Goal: Task Accomplishment & Management: Manage account settings

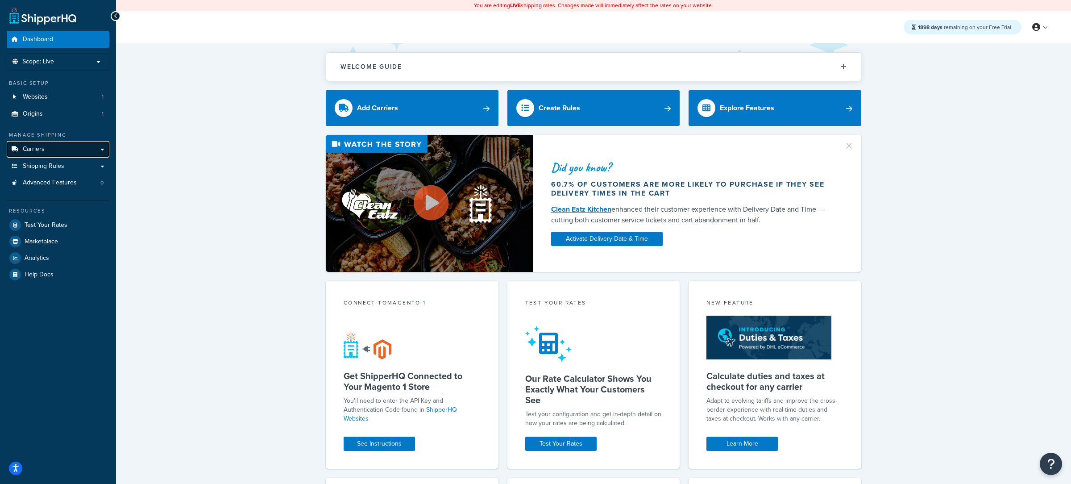
click at [71, 154] on link "Carriers" at bounding box center [58, 149] width 103 height 17
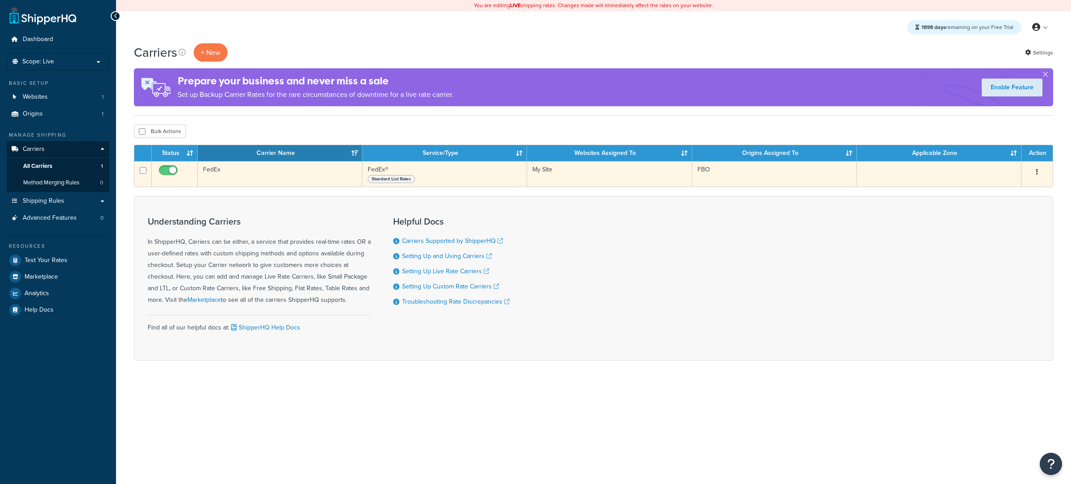
click at [1038, 174] on button "button" at bounding box center [1037, 172] width 12 height 14
click at [1003, 225] on link "Delete" at bounding box center [1001, 227] width 71 height 18
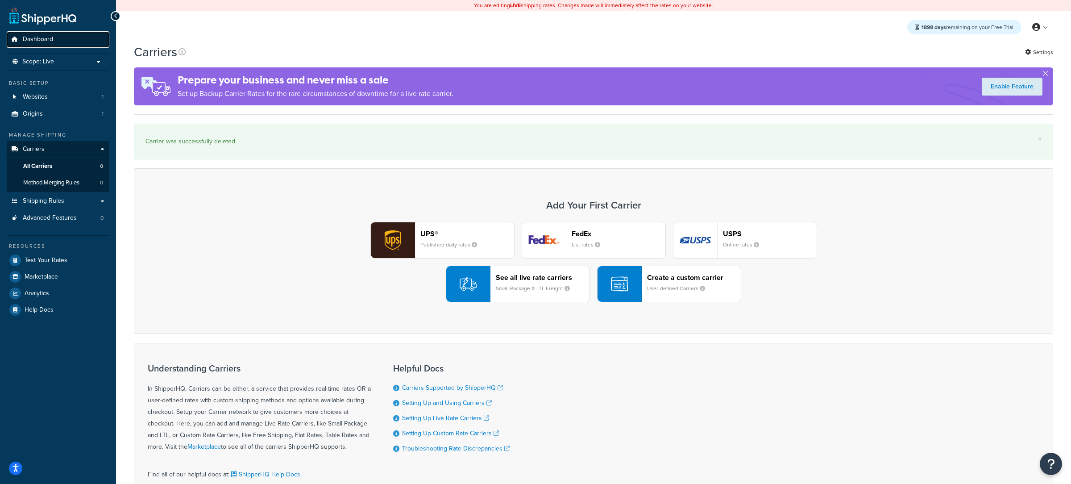
click at [56, 47] on link "Dashboard" at bounding box center [58, 39] width 103 height 17
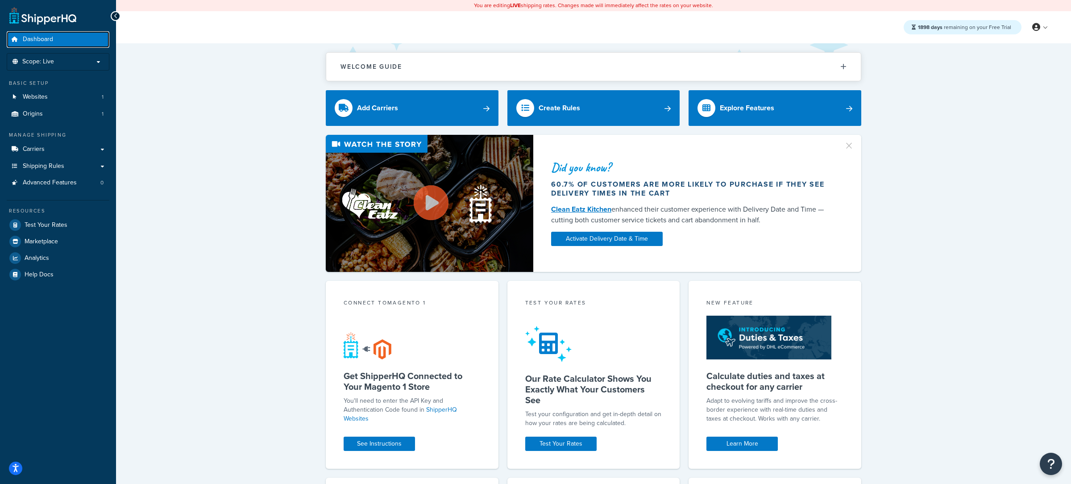
click at [90, 35] on link "Dashboard" at bounding box center [58, 39] width 103 height 17
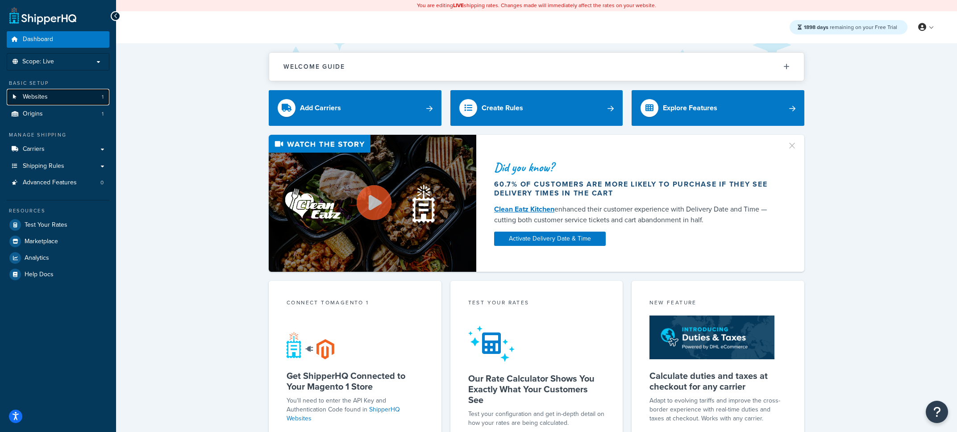
click at [78, 101] on link "Websites 1" at bounding box center [58, 97] width 103 height 17
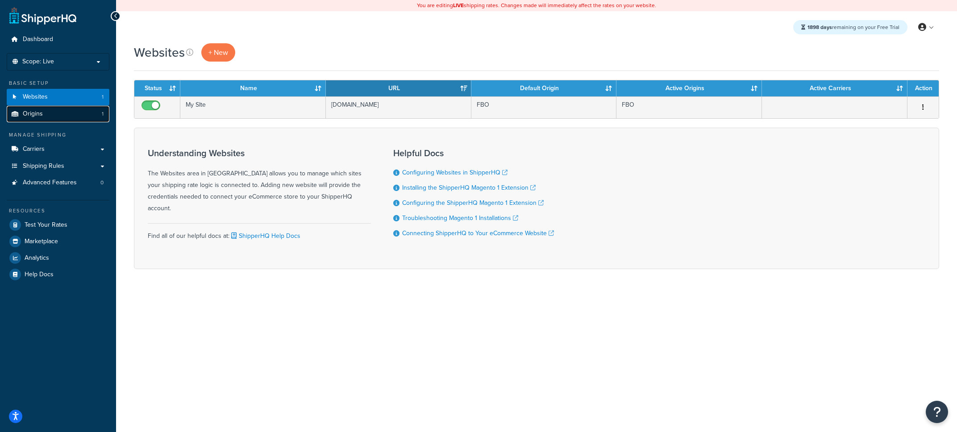
click at [57, 120] on link "Origins 1" at bounding box center [58, 114] width 103 height 17
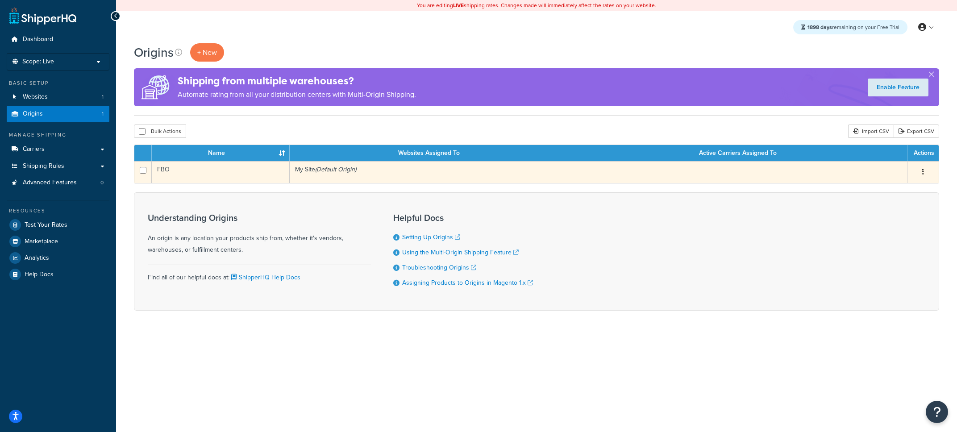
click at [243, 174] on td "FBO" at bounding box center [221, 172] width 138 height 22
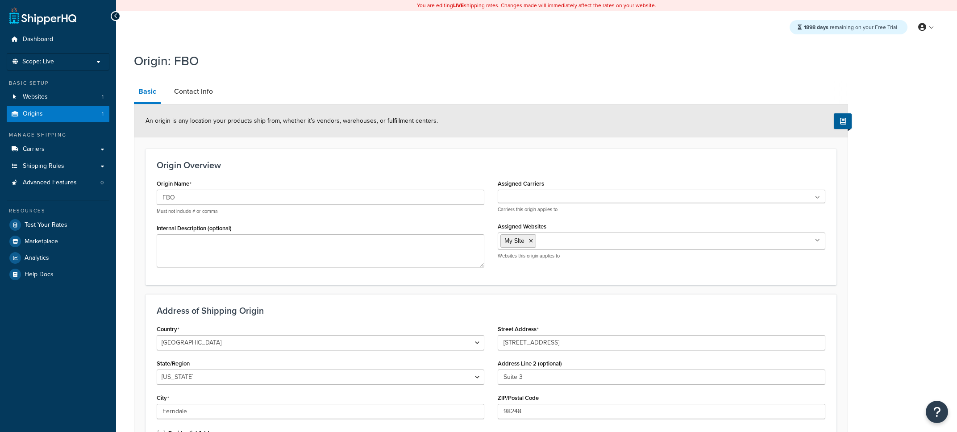
select select "47"
click at [98, 116] on link "Origins 1" at bounding box center [58, 114] width 103 height 17
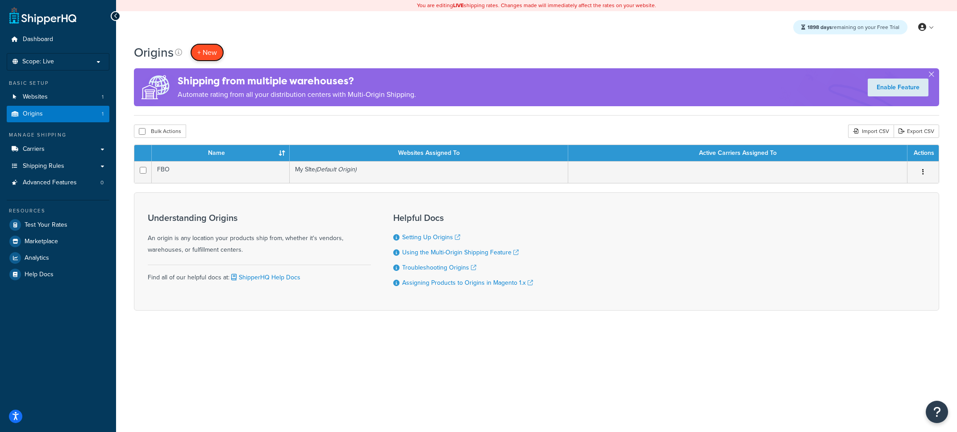
click at [210, 57] on span "+ New" at bounding box center [207, 52] width 20 height 10
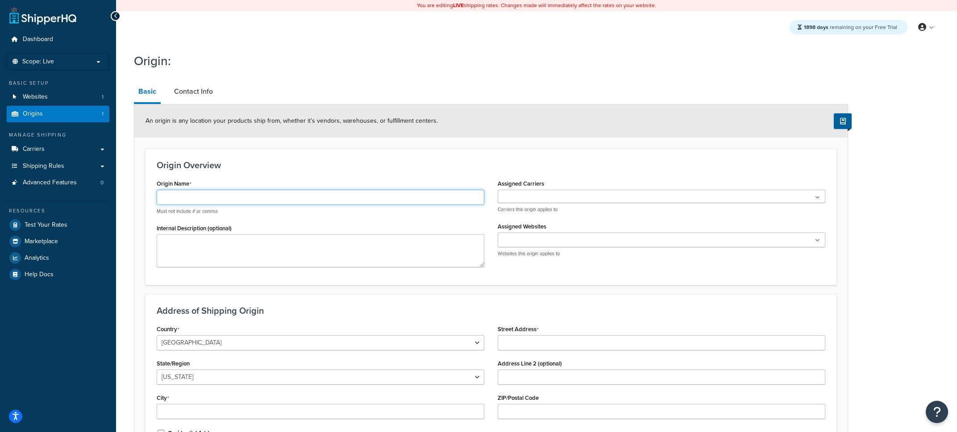
click at [245, 204] on input "Origin Name" at bounding box center [321, 197] width 328 height 15
click at [84, 117] on link "Origins 1" at bounding box center [58, 114] width 103 height 17
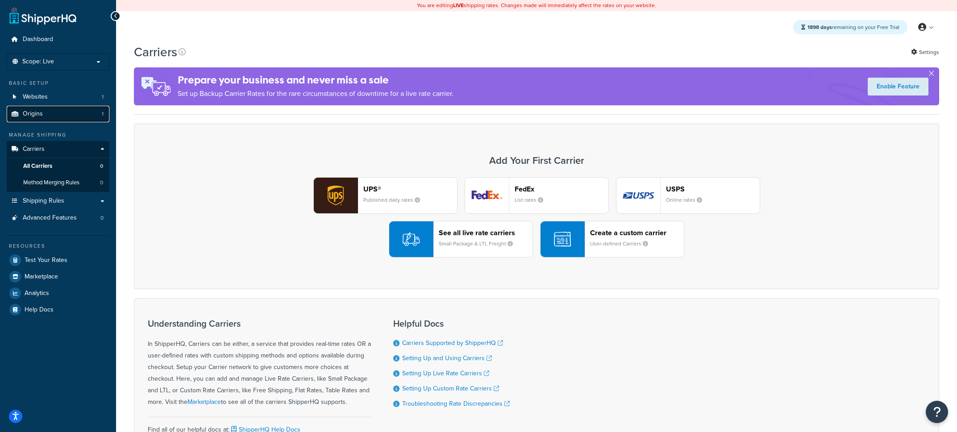
click at [72, 116] on link "Origins 1" at bounding box center [58, 114] width 103 height 17
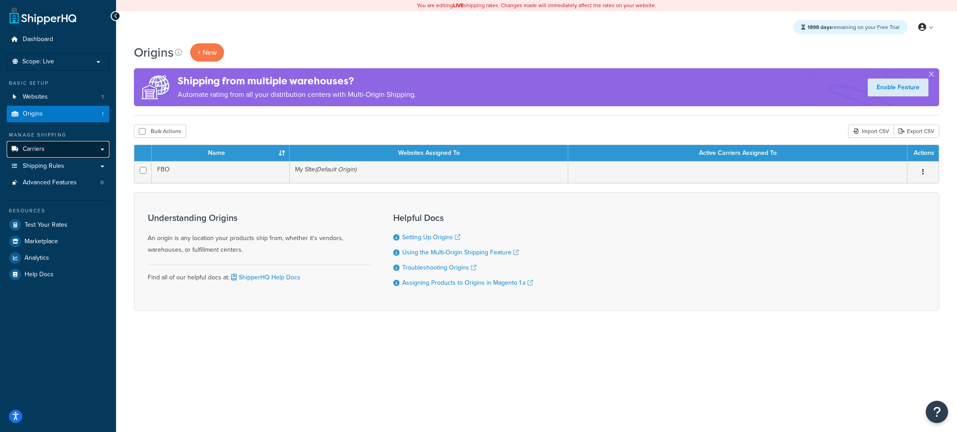
click at [67, 157] on link "Carriers" at bounding box center [58, 149] width 103 height 17
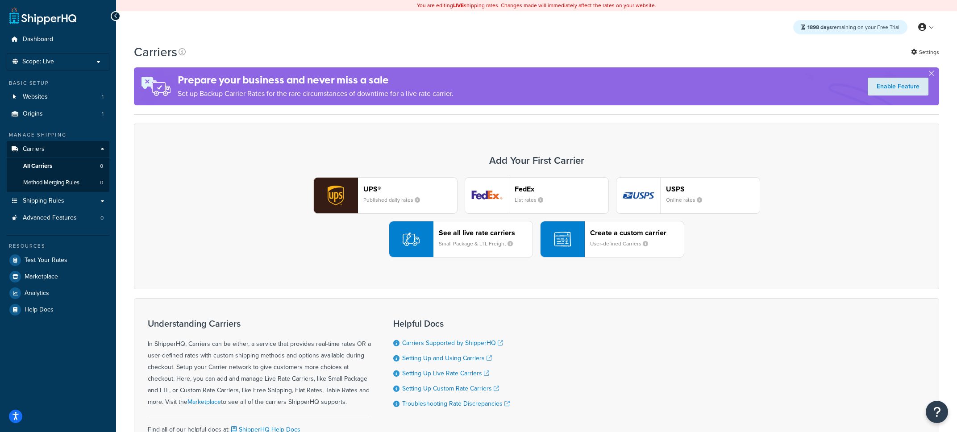
click at [394, 198] on small "Published daily rates" at bounding box center [395, 200] width 64 height 8
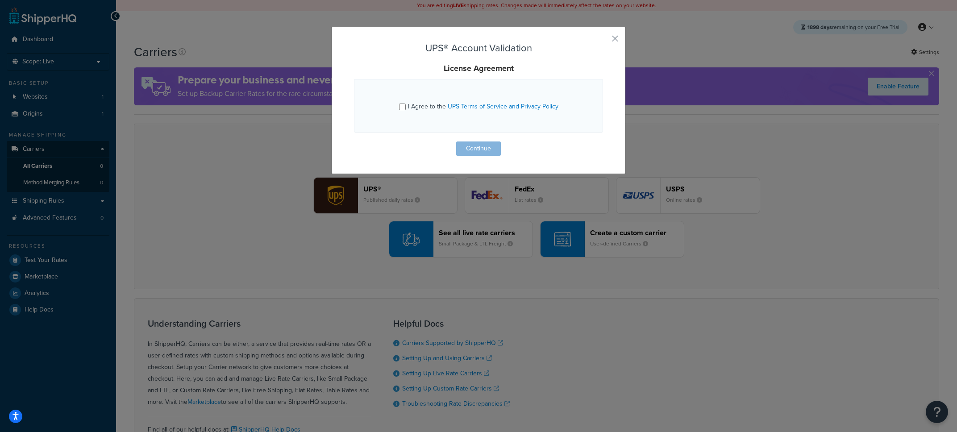
click at [414, 106] on span "I Agree to the UPS Terms of Service and Privacy Policy" at bounding box center [483, 106] width 150 height 9
click at [406, 106] on input "I Agree to the UPS Terms of Service and Privacy Policy" at bounding box center [402, 107] width 7 height 7
checkbox input "true"
click at [478, 153] on button "Continue" at bounding box center [478, 148] width 45 height 14
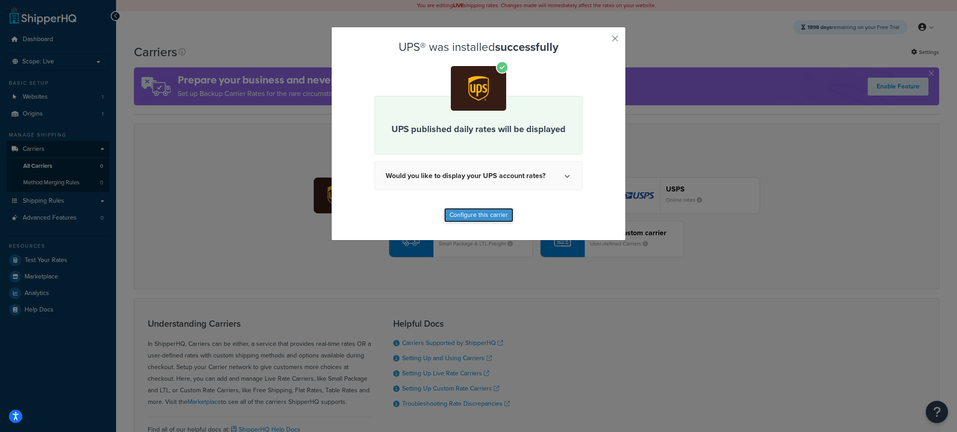
click at [494, 216] on button "Configure this carrier" at bounding box center [478, 215] width 69 height 14
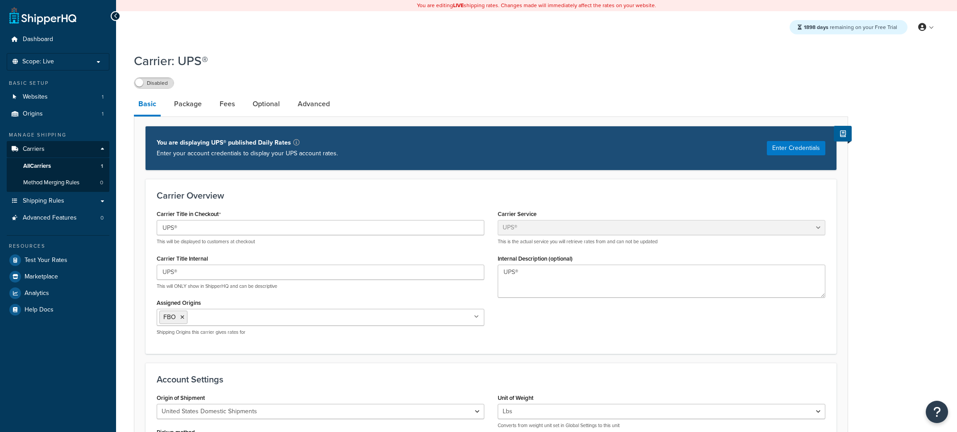
select select "ups"
click at [196, 108] on link "Package" at bounding box center [188, 103] width 37 height 21
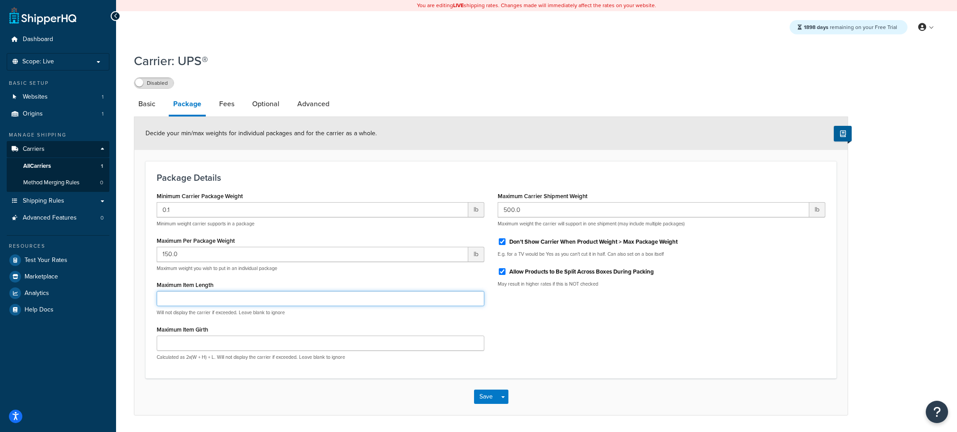
click at [215, 304] on input "Maximum Item Length" at bounding box center [321, 298] width 328 height 15
click at [229, 104] on link "Fees" at bounding box center [227, 103] width 24 height 21
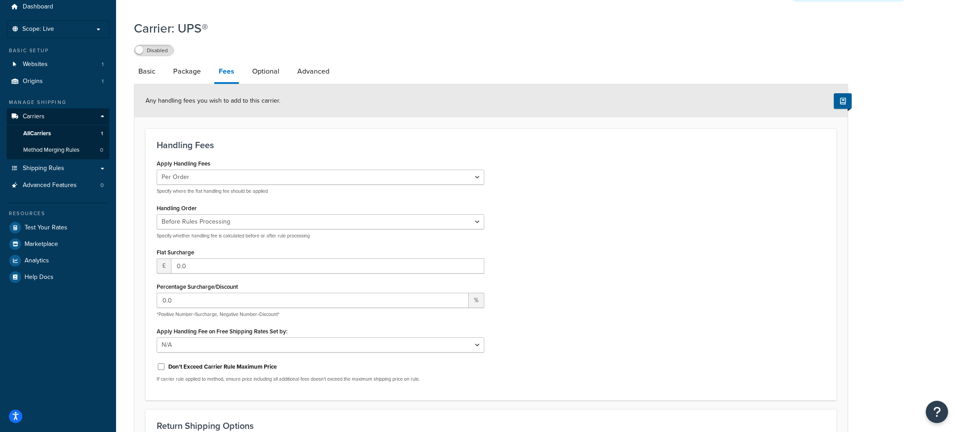
scroll to position [41, 0]
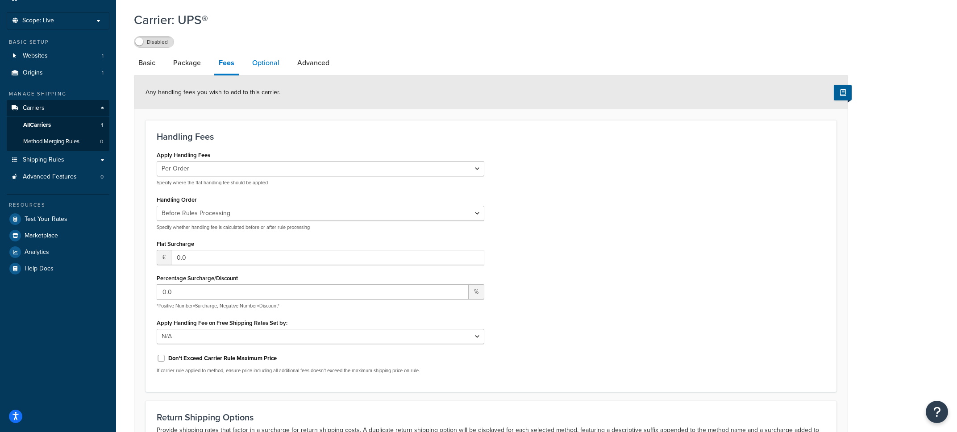
click at [269, 72] on link "Optional" at bounding box center [266, 62] width 36 height 21
select select "business"
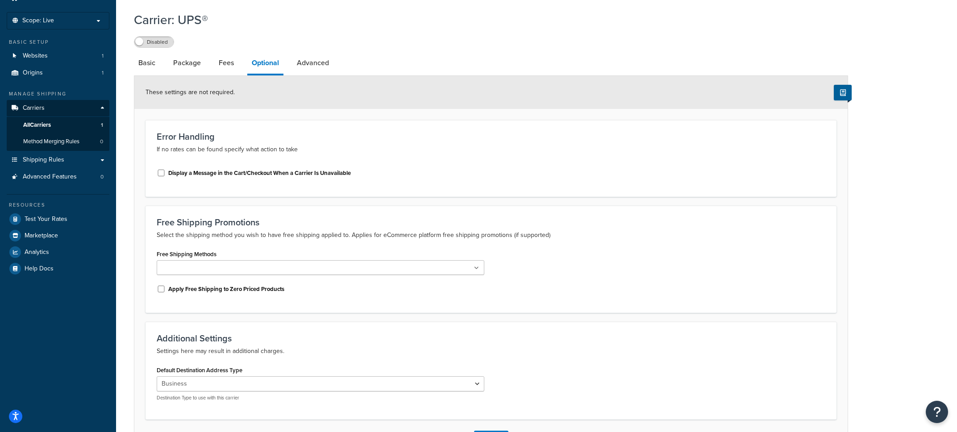
click at [251, 177] on label "Display a Message in the Cart/Checkout When a Carrier Is Unavailable" at bounding box center [259, 173] width 183 height 8
click at [166, 176] on input "Display a Message in the Cart/Checkout When a Carrier Is Unavailable" at bounding box center [161, 173] width 9 height 7
checkbox input "true"
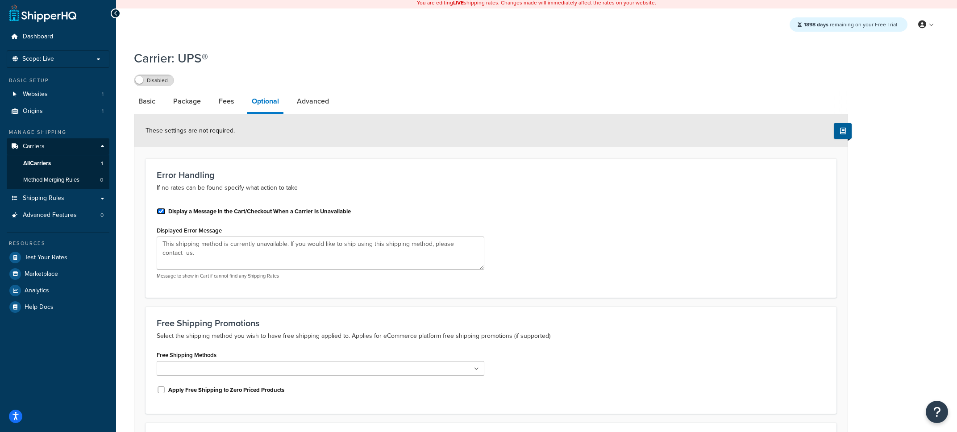
scroll to position [2, 0]
click at [320, 110] on link "Advanced" at bounding box center [312, 101] width 41 height 21
select select "false"
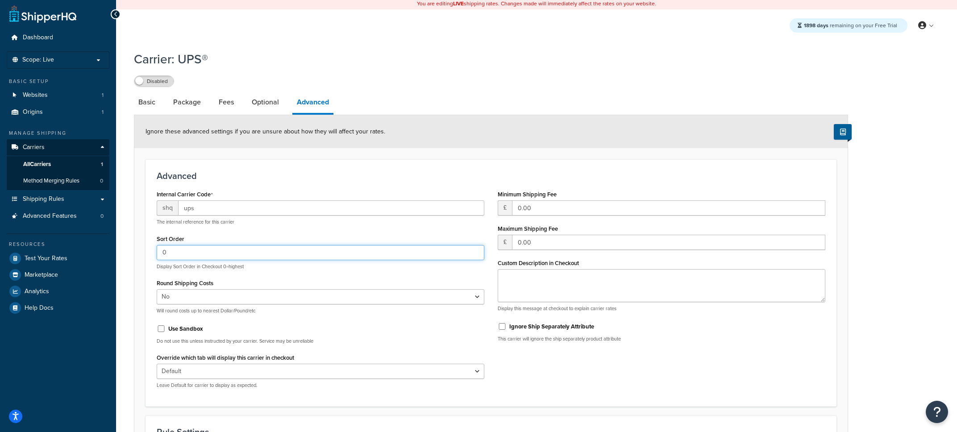
click at [186, 254] on input "0" at bounding box center [321, 252] width 328 height 15
type input "1"
click at [148, 102] on link "Basic" at bounding box center [147, 103] width 26 height 21
select select "ups"
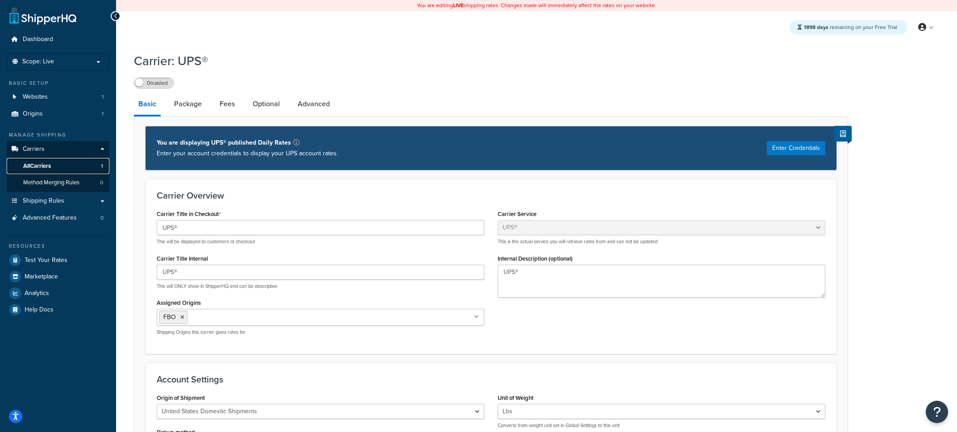
click at [101, 169] on link "All Carriers 1" at bounding box center [58, 166] width 103 height 17
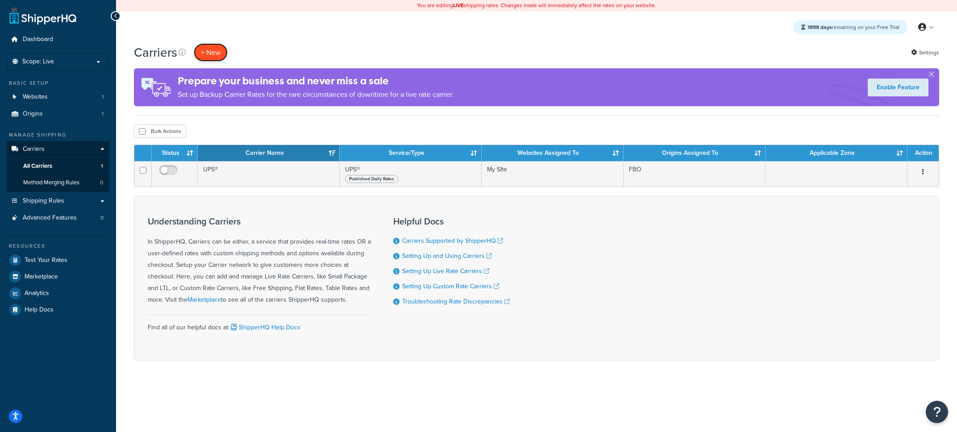
click at [213, 58] on button "+ New" at bounding box center [211, 52] width 34 height 18
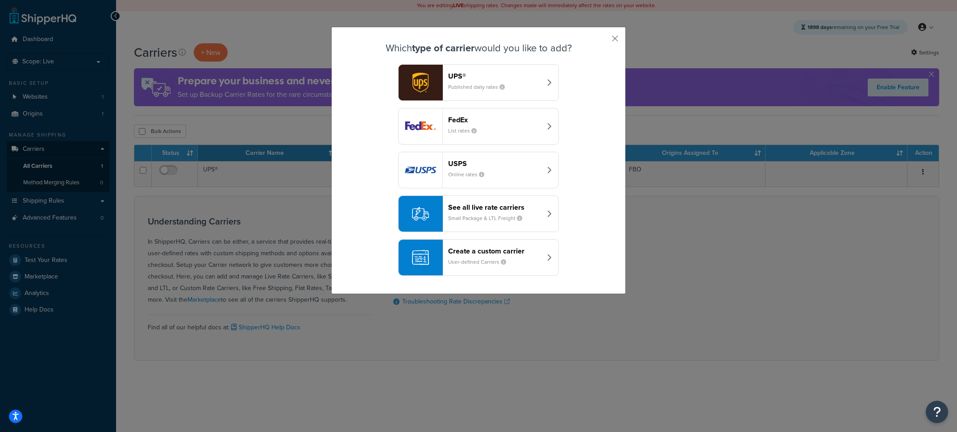
click at [480, 205] on header "See all live rate carriers" at bounding box center [494, 207] width 93 height 8
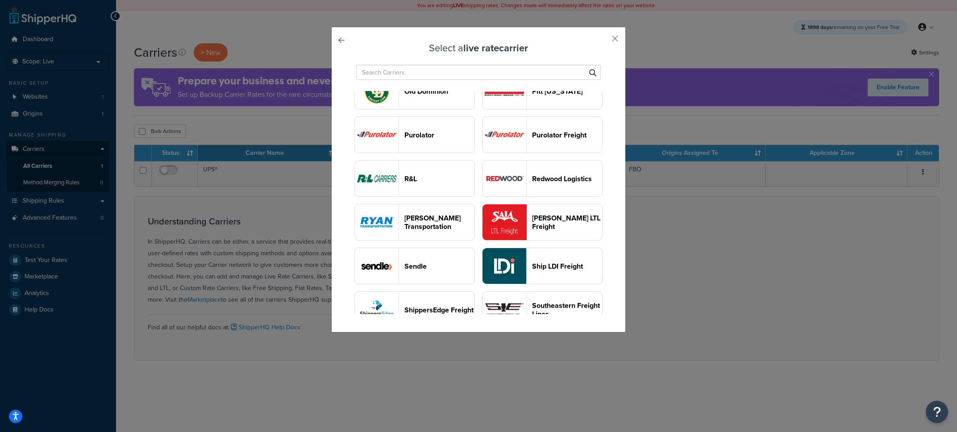
scroll to position [762, 0]
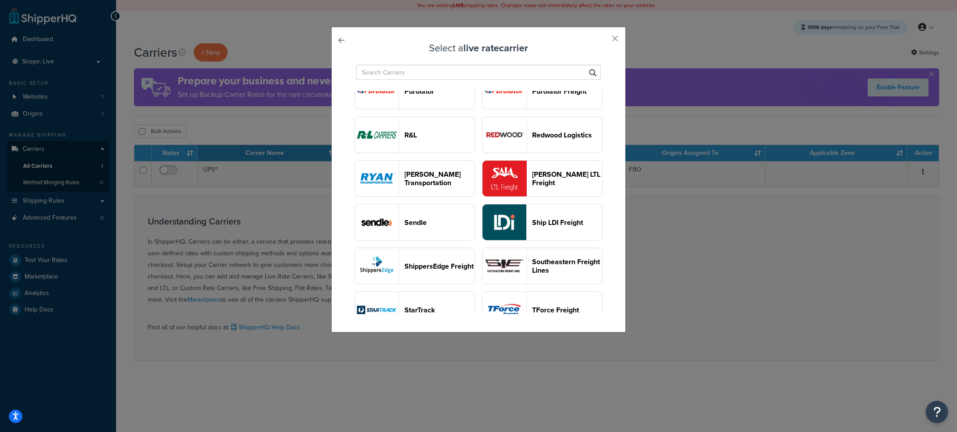
click at [354, 43] on link at bounding box center [354, 43] width 0 height 0
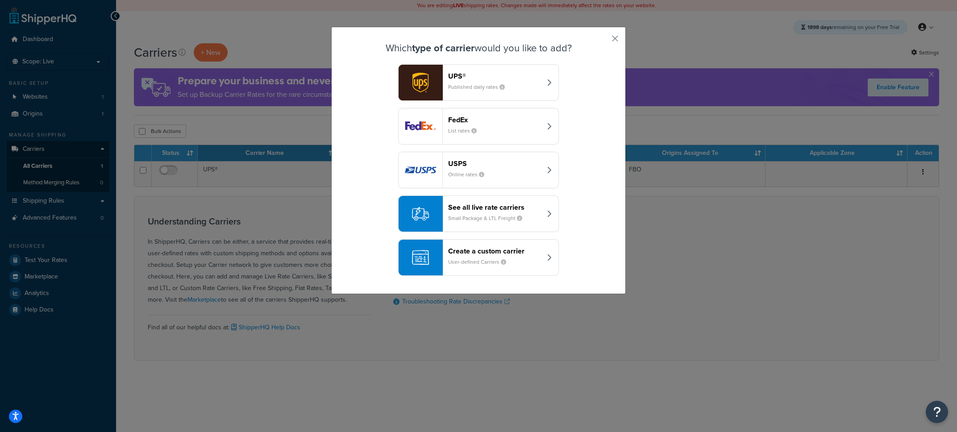
click at [478, 262] on small "User-defined Carriers" at bounding box center [480, 262] width 65 height 8
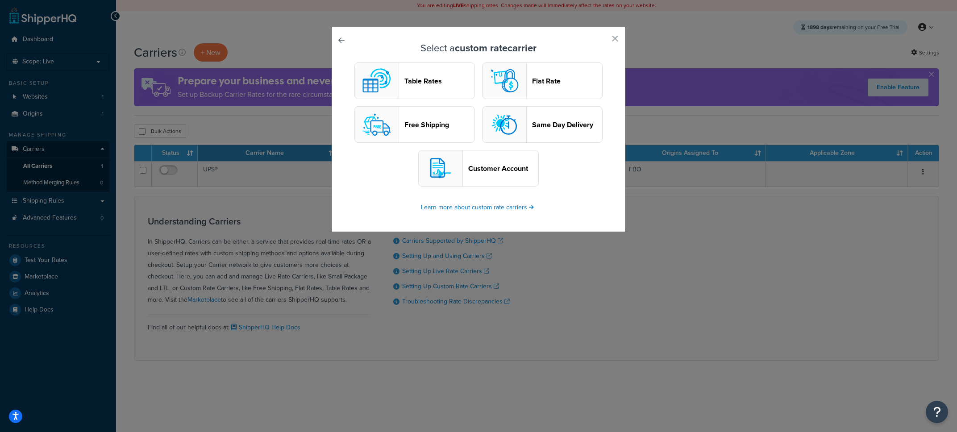
click at [427, 75] on button "Table Rates" at bounding box center [414, 80] width 120 height 37
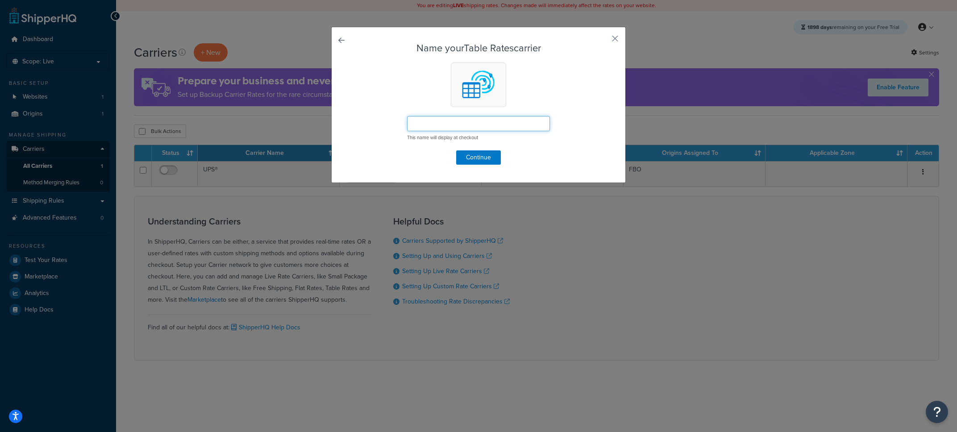
click at [490, 123] on input "text" at bounding box center [478, 123] width 143 height 15
type input "Test"
click at [482, 165] on button "Continue" at bounding box center [478, 157] width 45 height 14
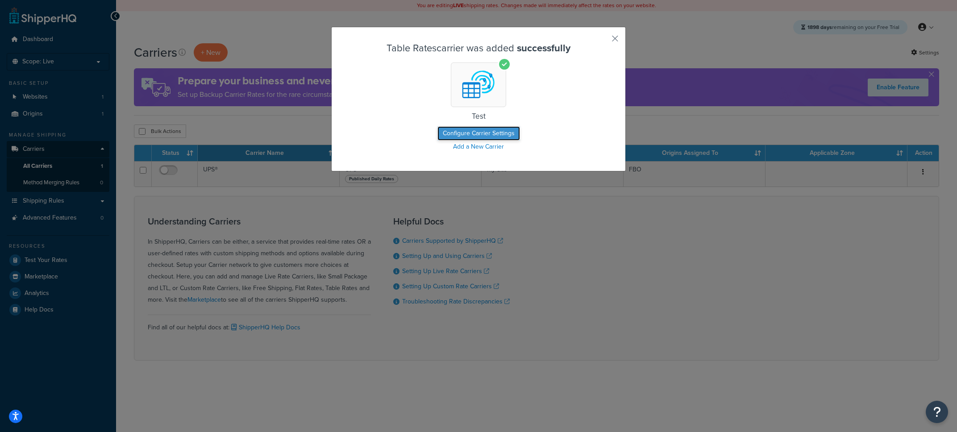
click at [480, 133] on button "Configure Carrier Settings" at bounding box center [478, 133] width 83 height 14
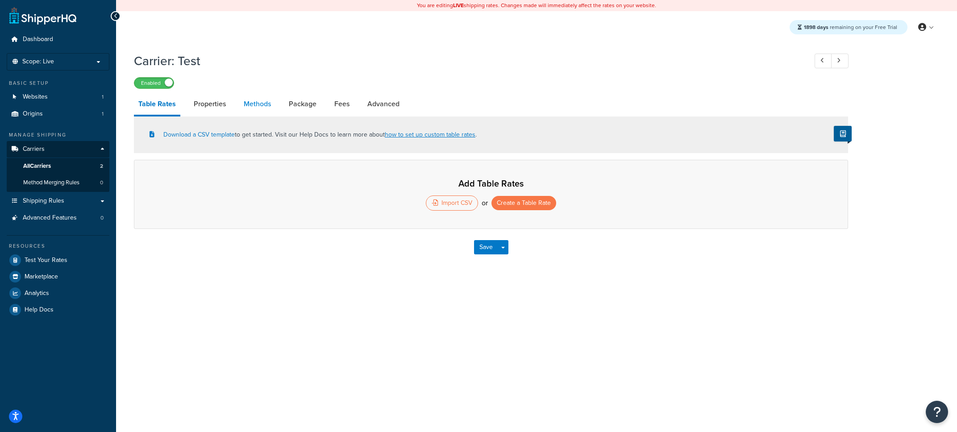
click at [266, 104] on link "Methods" at bounding box center [257, 103] width 36 height 21
select select "25"
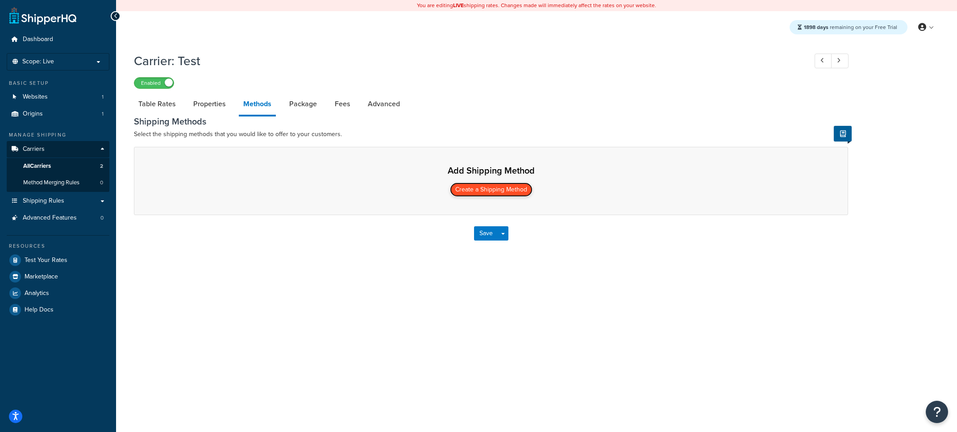
click at [485, 196] on button "Create a Shipping Method" at bounding box center [491, 190] width 83 height 14
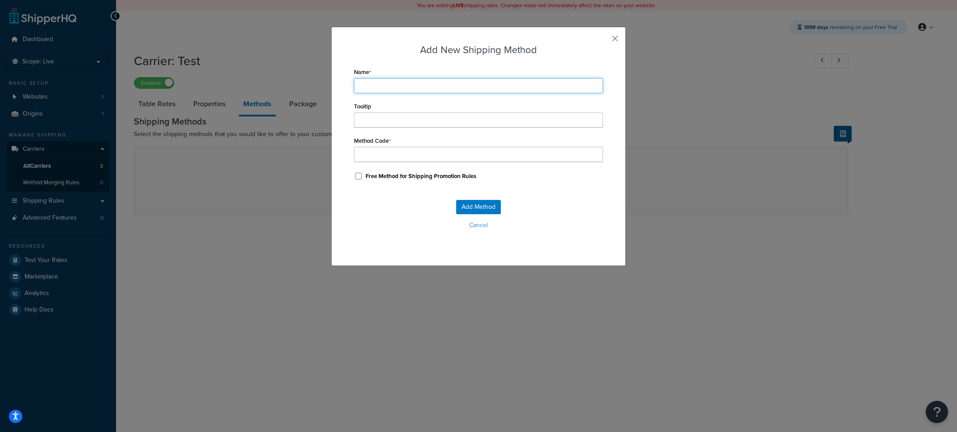
click at [376, 91] on input "Name" at bounding box center [478, 85] width 249 height 15
type input "N"
type input "Ne"
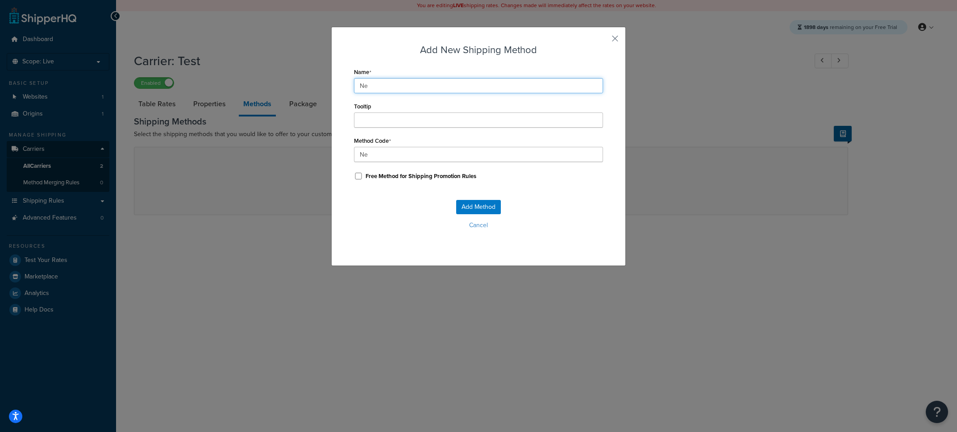
type input "Nex"
type input "Next"
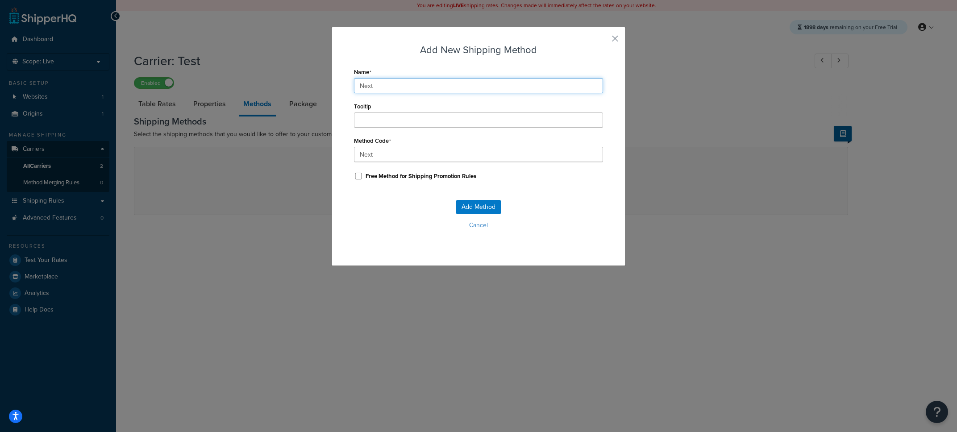
type input "Next_"
type input "Next D"
type input "Next_D"
type input "Next Da"
type input "Next_Da"
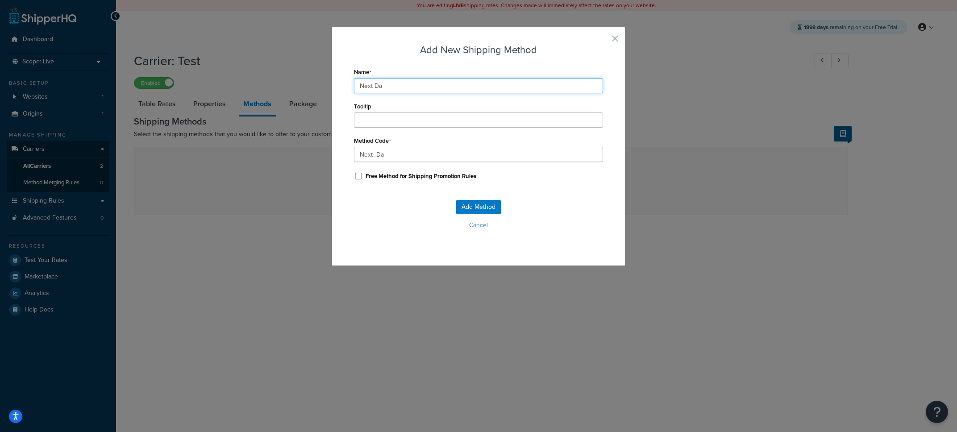
type input "Next Day"
type input "Next_Day"
type input "Next Day"
click at [485, 212] on button "Add Method" at bounding box center [478, 207] width 45 height 14
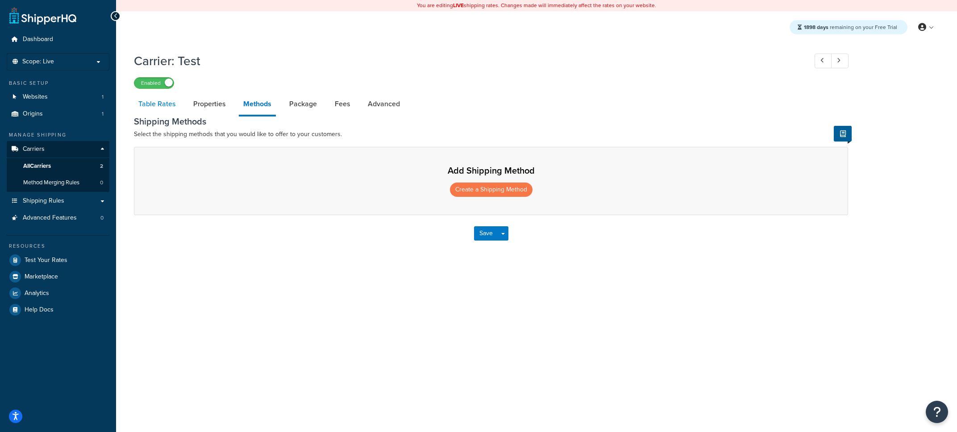
select select "25"
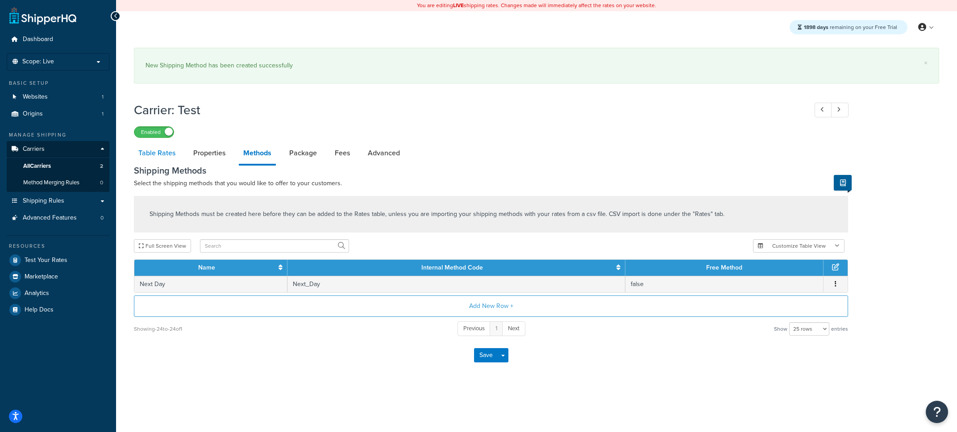
click at [170, 160] on link "Table Rates" at bounding box center [157, 152] width 46 height 21
select select "25"
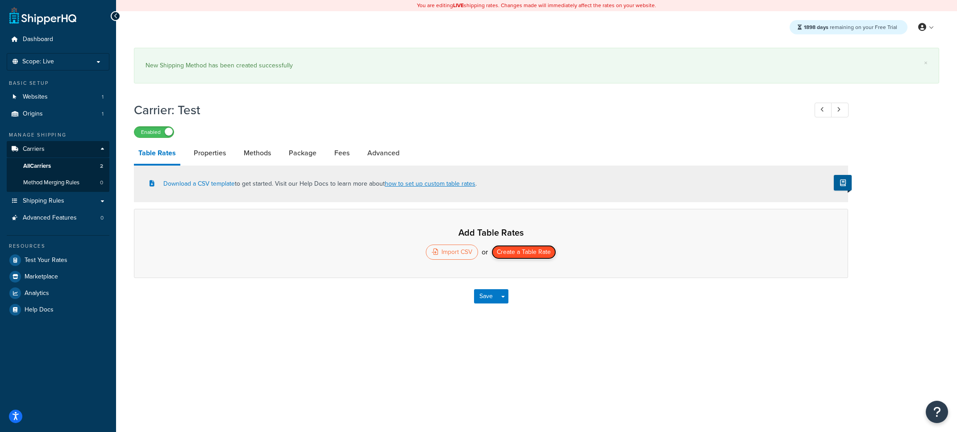
click at [517, 255] on button "Create a Table Rate" at bounding box center [523, 252] width 65 height 14
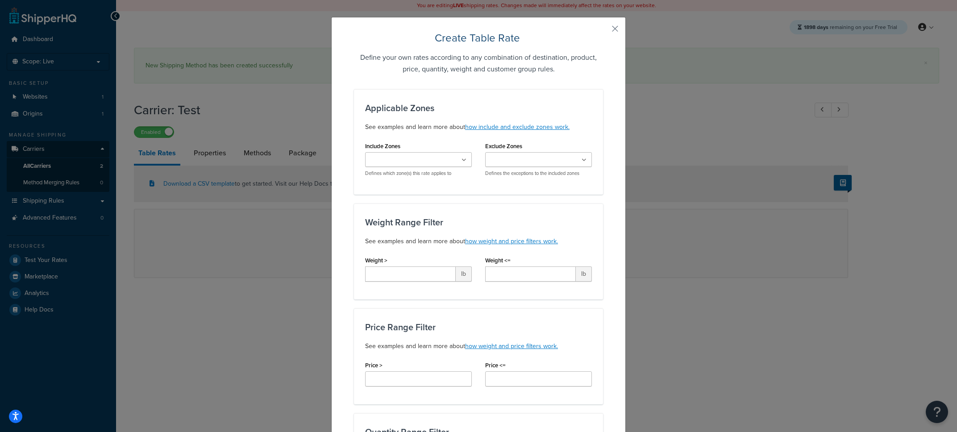
scroll to position [13, 0]
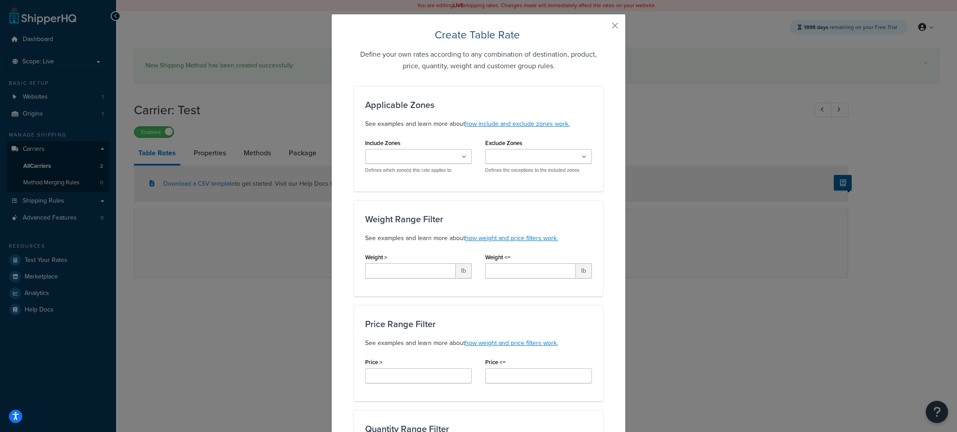
click at [409, 158] on input "Include Zones" at bounding box center [407, 157] width 79 height 10
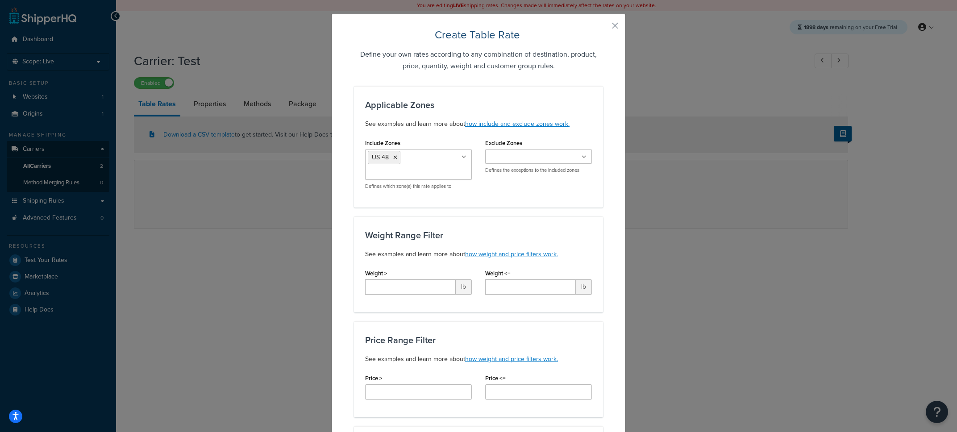
click at [522, 200] on div "Applicable Zones See examples and learn more about how include and exclude zone…" at bounding box center [478, 146] width 249 height 121
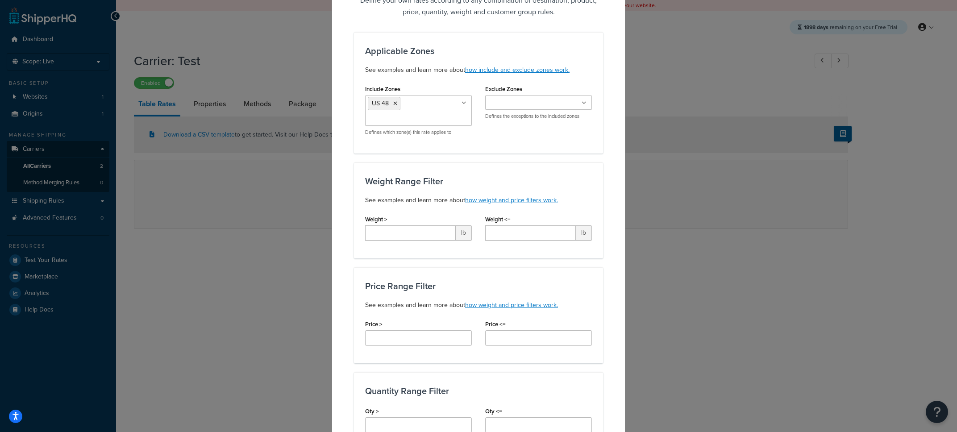
scroll to position [67, 0]
click at [503, 233] on input "Weight <=" at bounding box center [530, 232] width 91 height 15
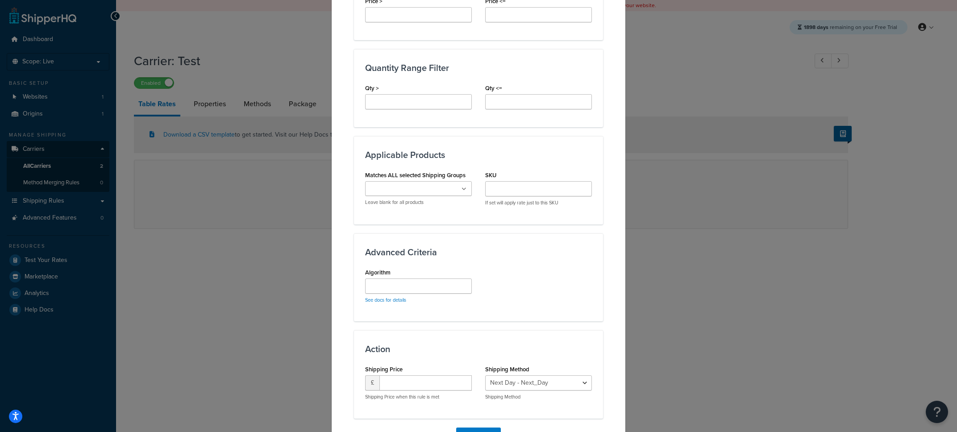
scroll to position [405, 0]
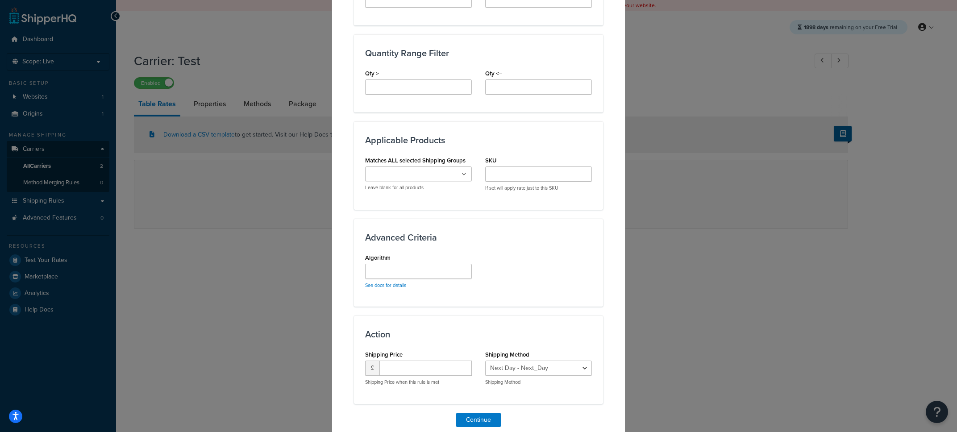
type input "10"
click at [415, 372] on input "number" at bounding box center [425, 368] width 92 height 15
type input "20"
click at [466, 418] on button "Continue" at bounding box center [478, 420] width 45 height 14
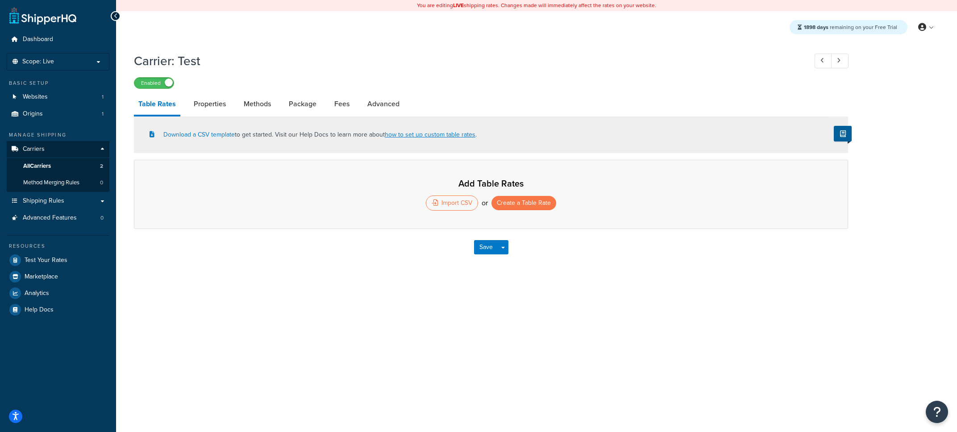
select select "25"
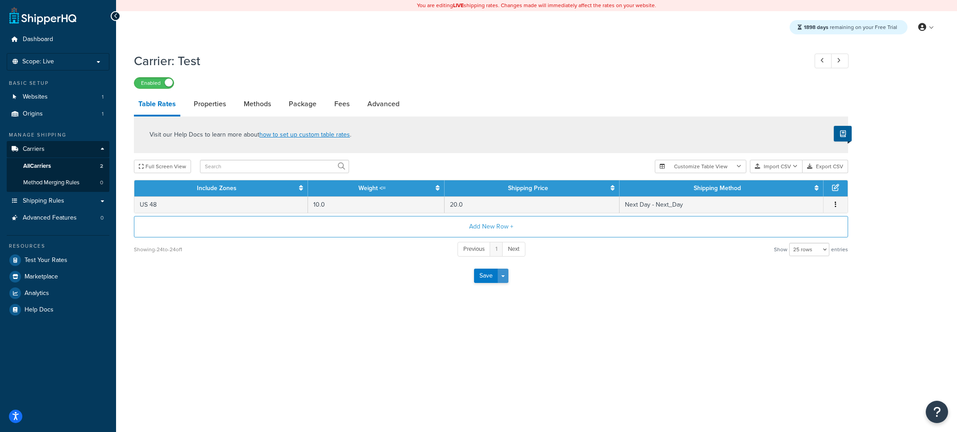
click at [498, 279] on button "Save Dropdown" at bounding box center [503, 276] width 11 height 14
click at [509, 290] on button "Save and Edit" at bounding box center [506, 292] width 65 height 19
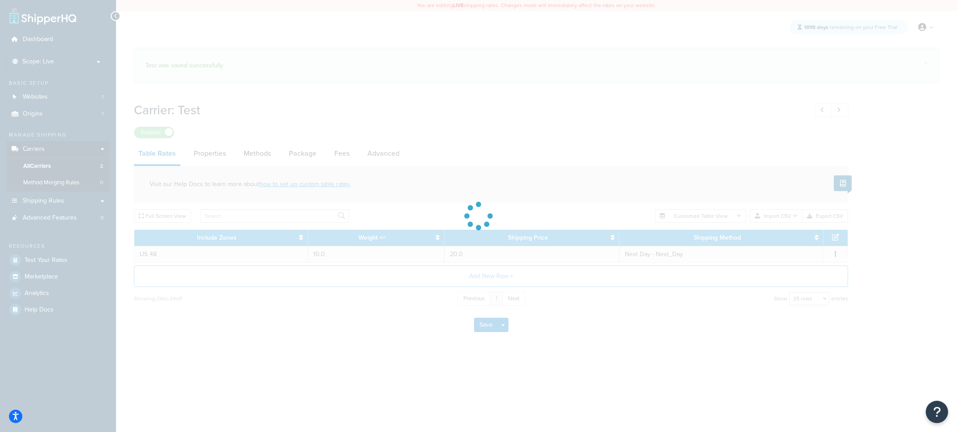
select select "25"
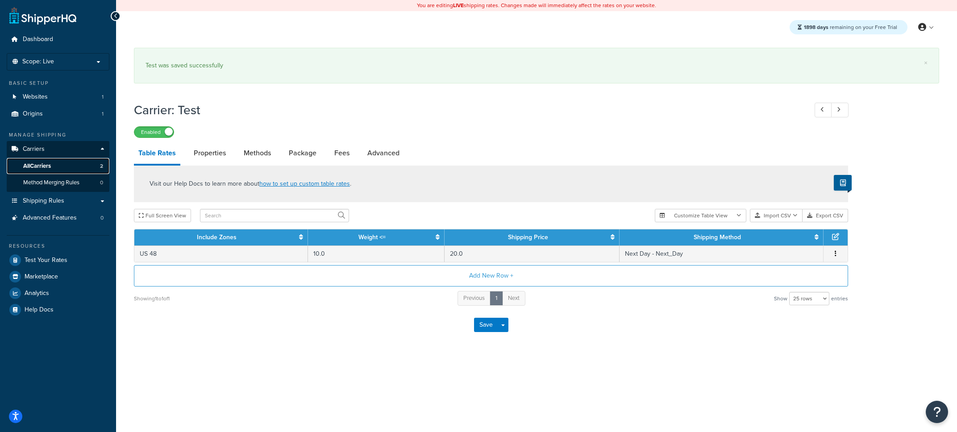
click at [75, 171] on link "All Carriers 2" at bounding box center [58, 166] width 103 height 17
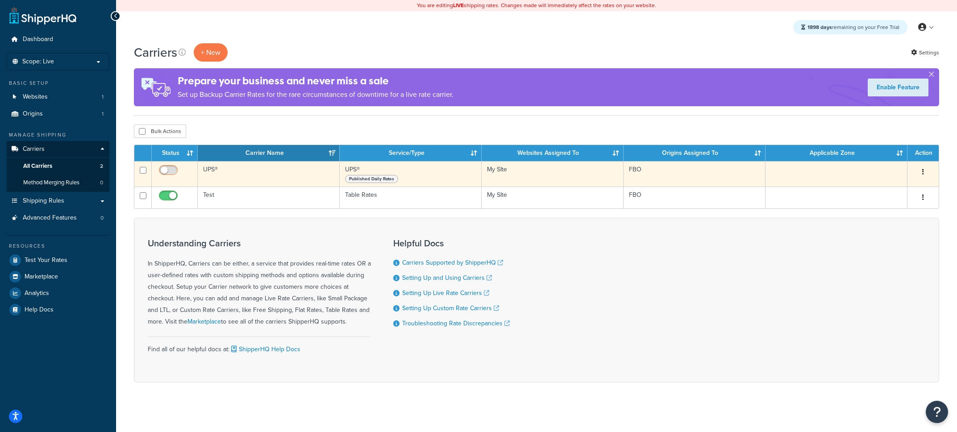
click at [170, 174] on input "checkbox" at bounding box center [169, 172] width 25 height 11
checkbox input "true"
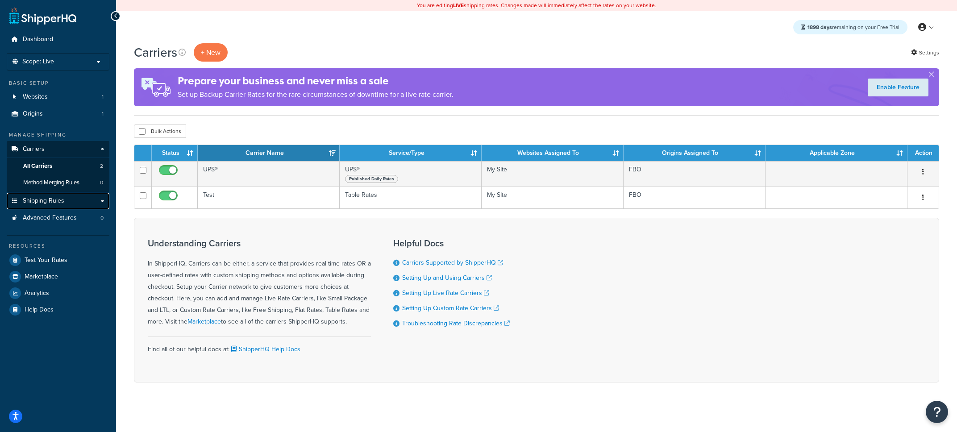
click at [66, 200] on link "Shipping Rules" at bounding box center [58, 201] width 103 height 17
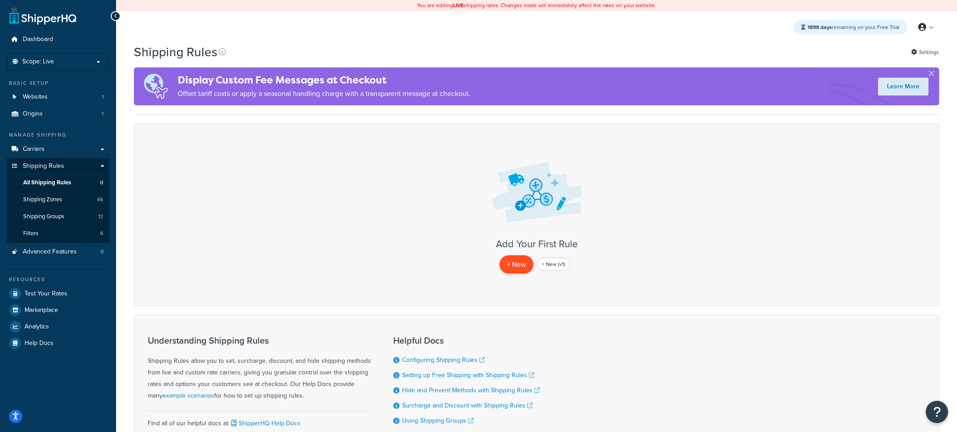
click at [514, 264] on p "+ New" at bounding box center [516, 264] width 34 height 18
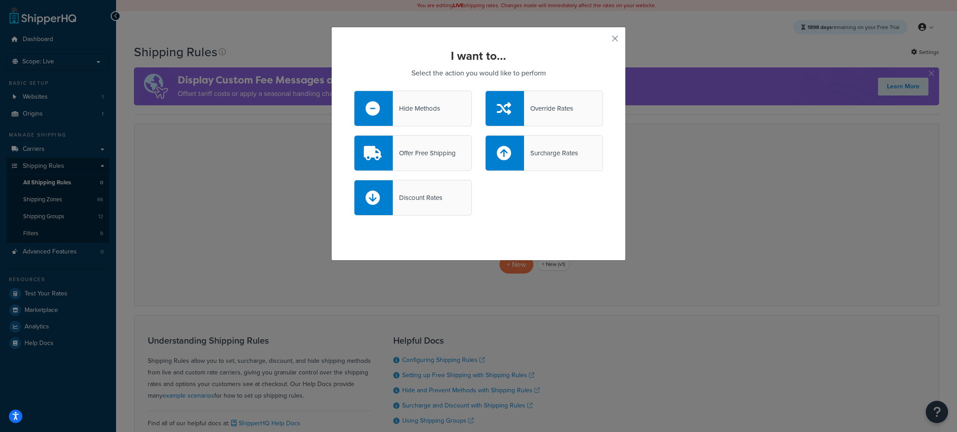
click at [430, 116] on div "Hide Methods" at bounding box center [413, 109] width 118 height 36
click at [0, 0] on input "Hide Methods" at bounding box center [0, 0] width 0 height 0
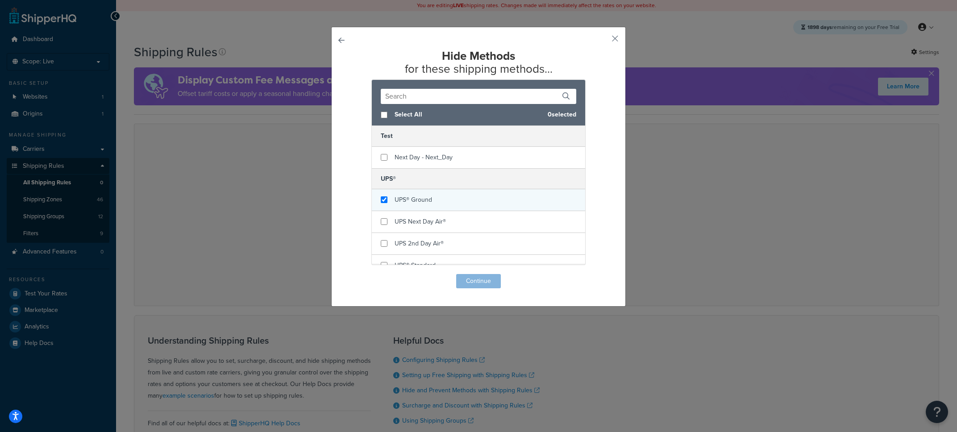
checkbox input "true"
click at [422, 203] on span "UPS® Ground" at bounding box center [412, 199] width 37 height 9
click at [474, 279] on button "Continue" at bounding box center [478, 281] width 45 height 14
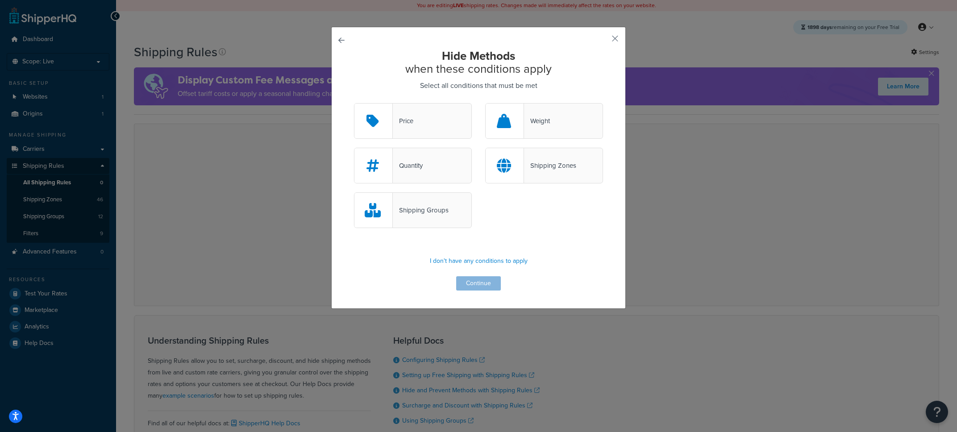
click at [545, 168] on div "Shipping Zones" at bounding box center [550, 165] width 52 height 12
click at [0, 0] on input "Shipping Zones" at bounding box center [0, 0] width 0 height 0
click at [479, 288] on button "Continue" at bounding box center [478, 283] width 45 height 14
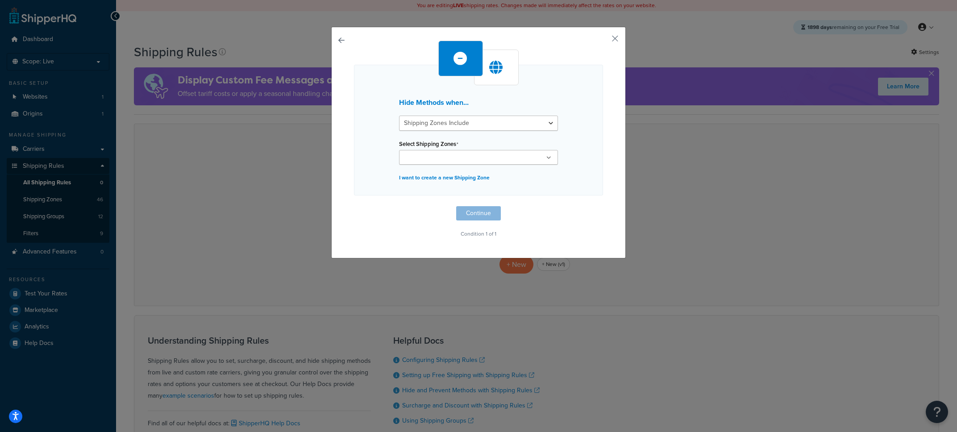
click at [438, 157] on input "Select Shipping Zones" at bounding box center [441, 158] width 79 height 10
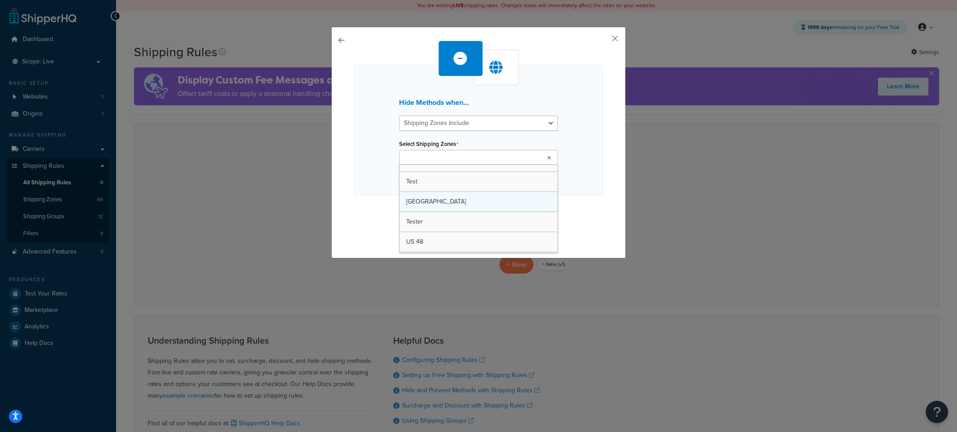
scroll to position [657, 0]
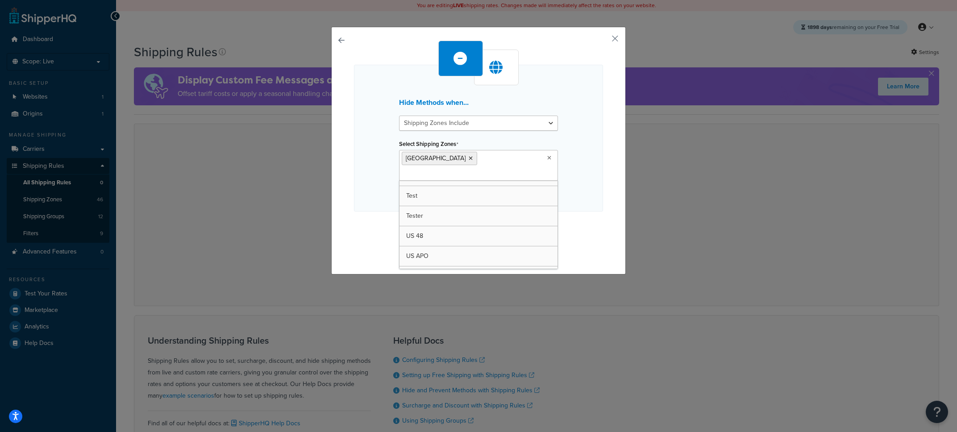
click at [564, 170] on div "Hide Methods when... Shipping Zones Include Shipping Zones Do Not Include Selec…" at bounding box center [478, 138] width 249 height 147
click at [462, 222] on button "Continue" at bounding box center [478, 229] width 45 height 14
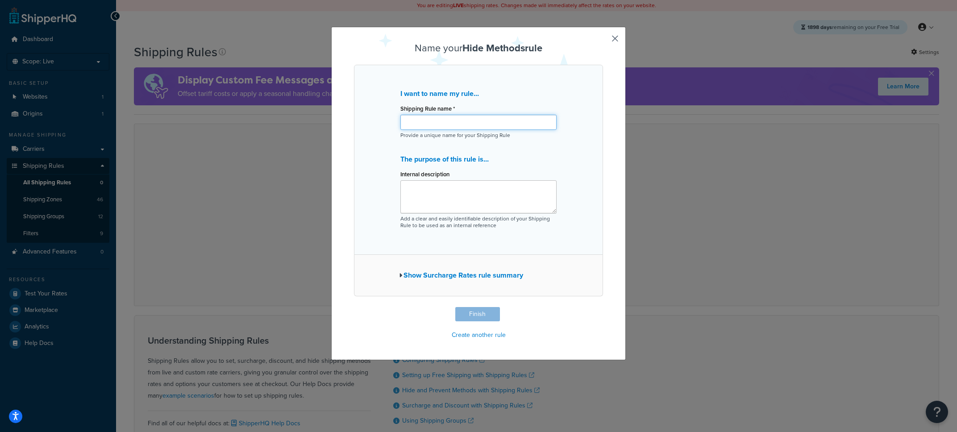
click at [431, 118] on input "Shipping Rule name *" at bounding box center [478, 122] width 156 height 15
type input "Hide Ground from USA"
click at [484, 320] on button "Finish" at bounding box center [477, 314] width 45 height 14
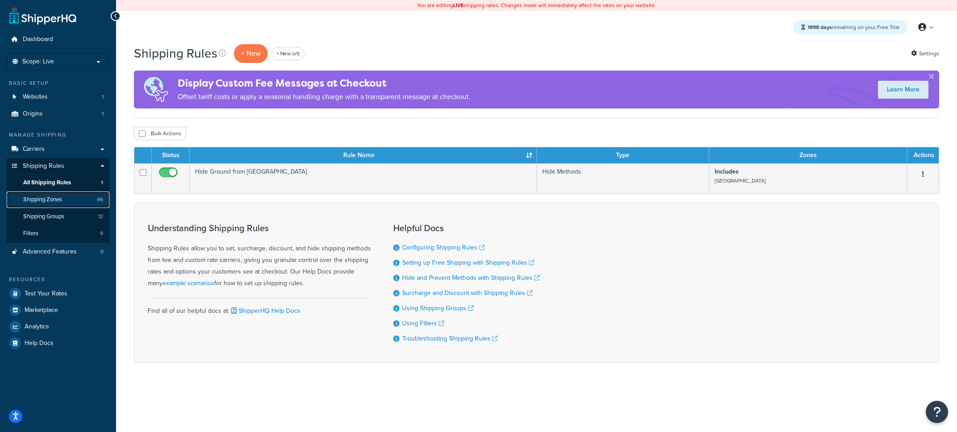
click at [68, 201] on link "Shipping Zones 46" at bounding box center [58, 199] width 103 height 17
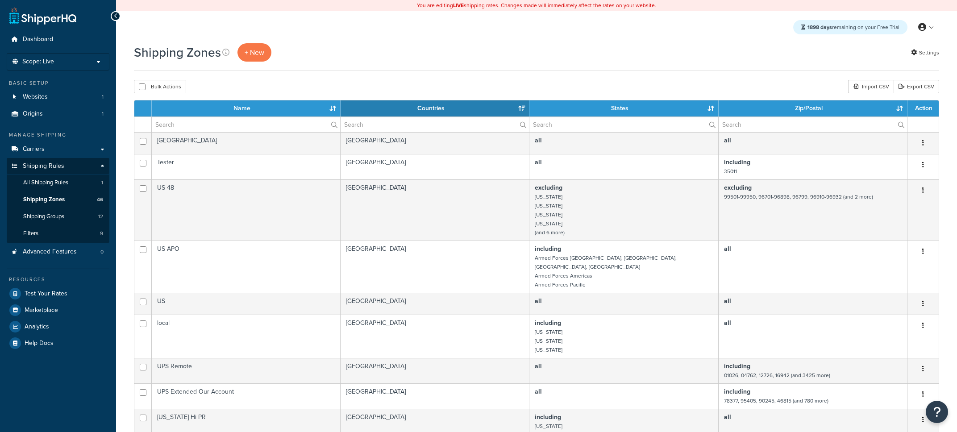
select select "15"
click at [259, 54] on span "+ New" at bounding box center [255, 52] width 20 height 10
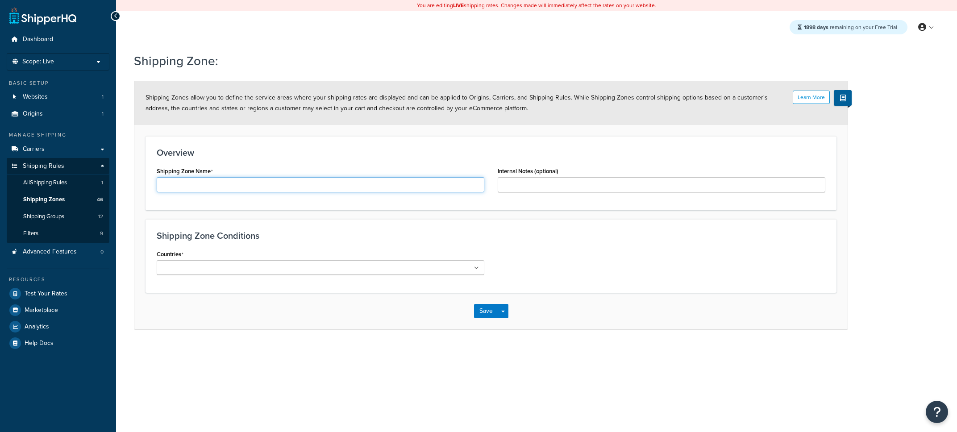
click at [224, 190] on input "Shipping Zone Name" at bounding box center [321, 184] width 328 height 15
type input "Hawaii"
click at [250, 270] on ul at bounding box center [321, 267] width 328 height 15
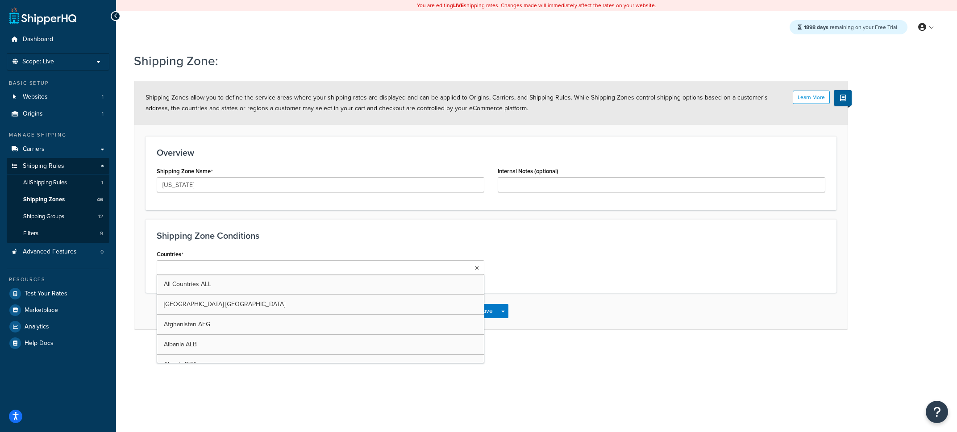
type input "u"
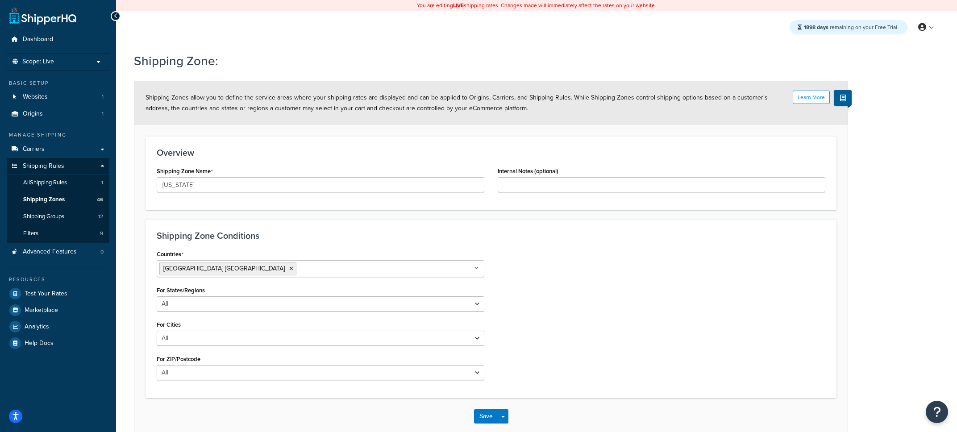
click at [339, 230] on div "Shipping Zone Conditions Countries United States USA All Countries ALL Afghanis…" at bounding box center [490, 308] width 691 height 179
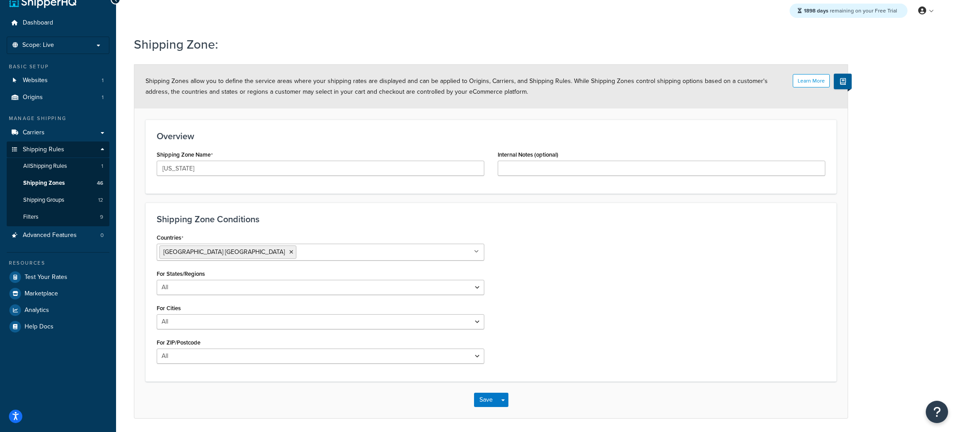
scroll to position [49, 0]
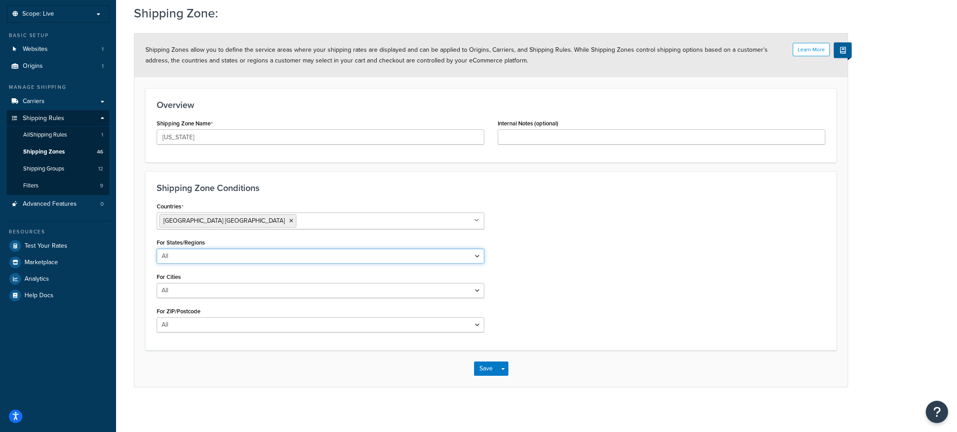
select select "including"
click option "Including" at bounding box center [0, 0] width 0 height 0
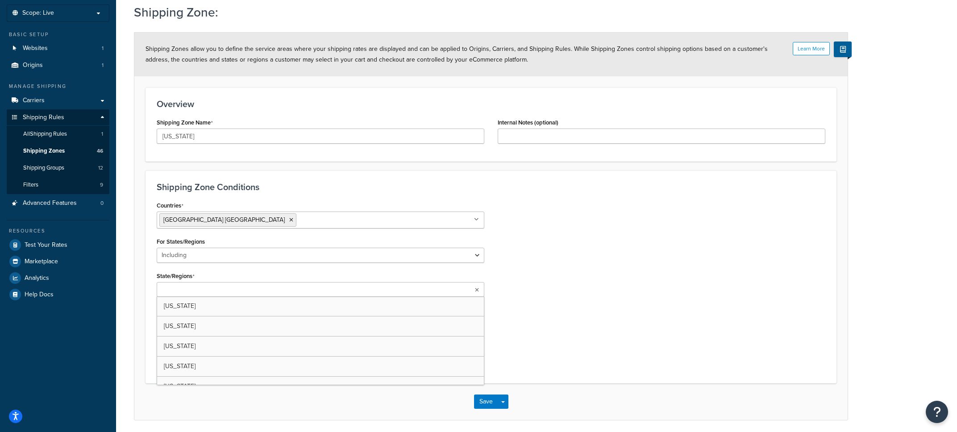
click at [208, 288] on input "State/Regions" at bounding box center [198, 290] width 79 height 10
type input "haw"
drag, startPoint x: 148, startPoint y: 292, endPoint x: 154, endPoint y: 293, distance: 6.3
click at [153, 292] on div "Shipping Zone Conditions Countries United States USA All Countries ALL Afghanis…" at bounding box center [490, 277] width 691 height 215
select select "including"
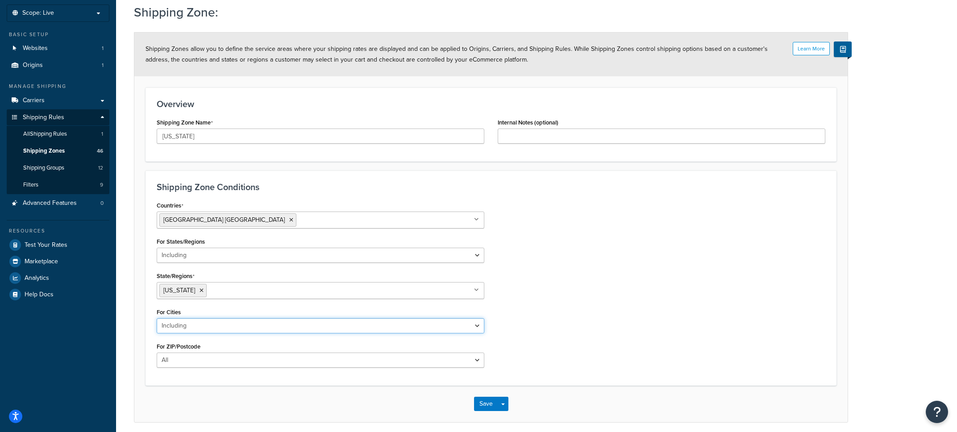
click option "Including" at bounding box center [0, 0] width 0 height 0
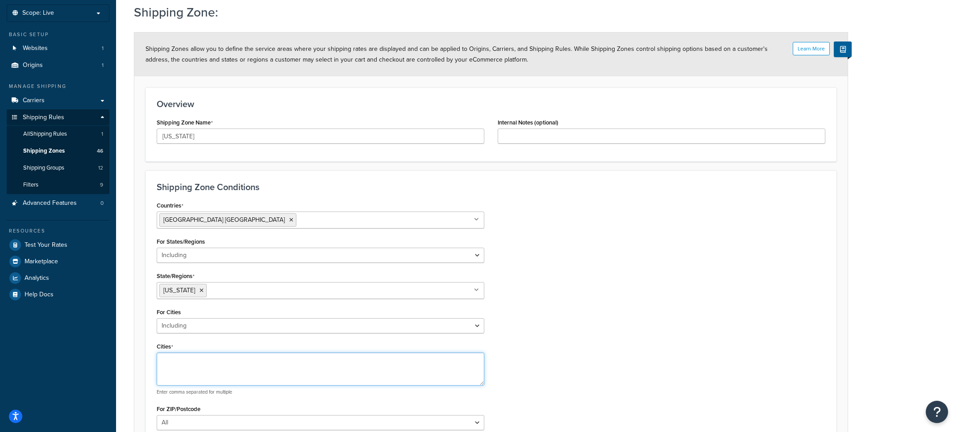
click at [196, 355] on textarea "Cities" at bounding box center [321, 369] width 328 height 33
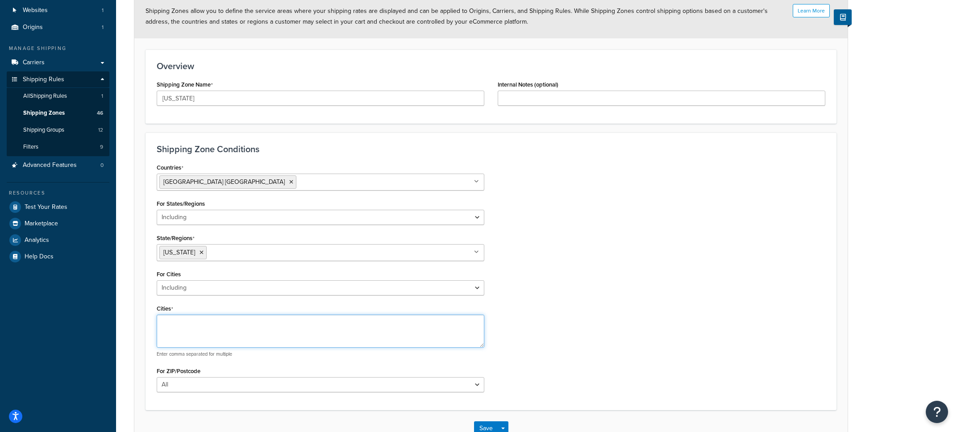
scroll to position [88, 0]
drag, startPoint x: 199, startPoint y: 317, endPoint x: 158, endPoint y: 321, distance: 41.7
click at [158, 321] on textarea "Honulu" at bounding box center [321, 329] width 328 height 33
type textarea "Honulu"
click at [227, 349] on div "Honulu Enter comma separated for multiple" at bounding box center [321, 334] width 328 height 43
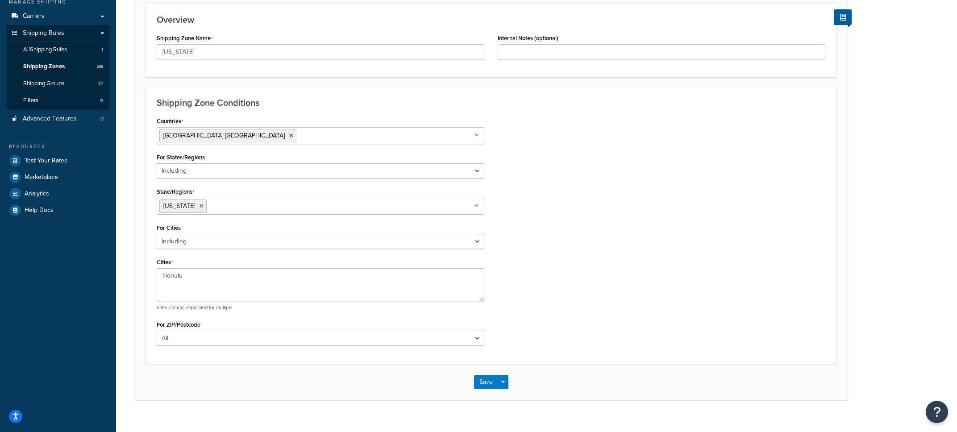
scroll to position [135, 0]
click at [206, 277] on textarea "Honulu" at bounding box center [321, 282] width 328 height 33
select select "all"
click option "All" at bounding box center [0, 0] width 0 height 0
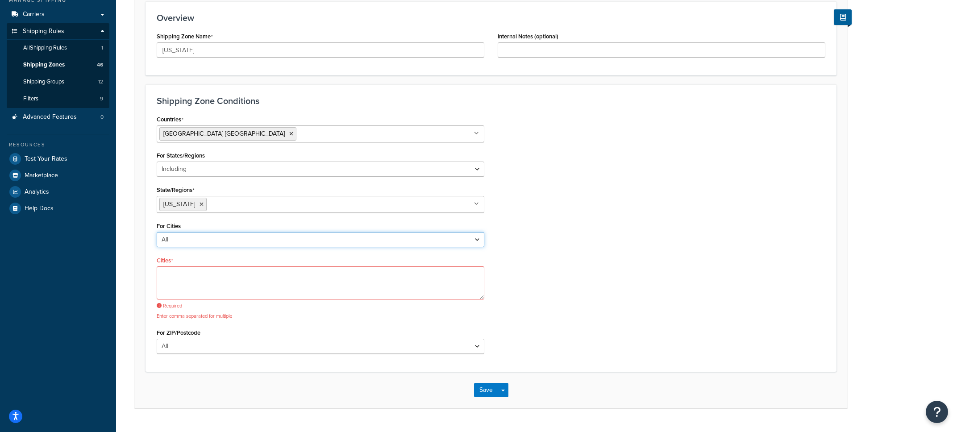
scroll to position [85, 0]
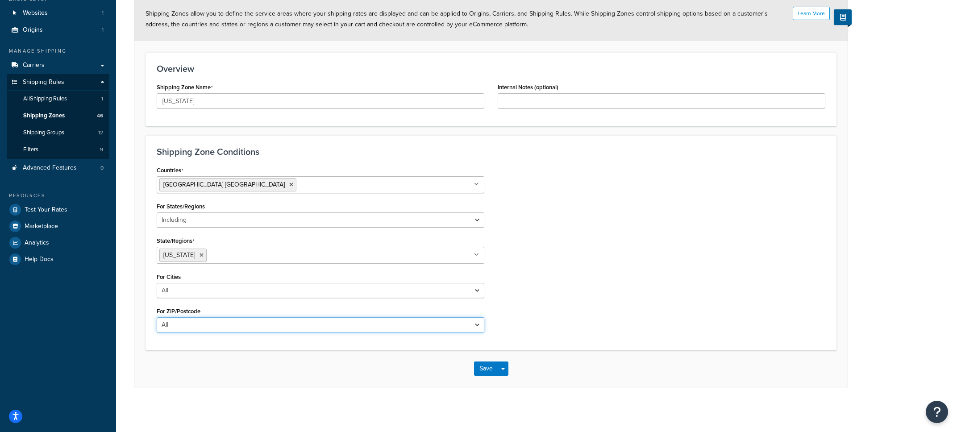
select select "including"
click option "Including" at bounding box center [0, 0] width 0 height 0
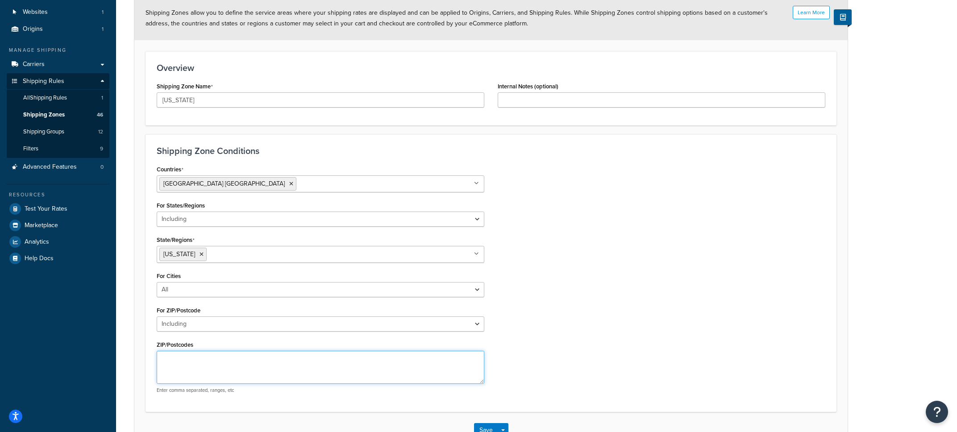
click at [204, 357] on textarea "ZIP/Postcodes" at bounding box center [321, 367] width 328 height 33
type textarea "50000-70000,"
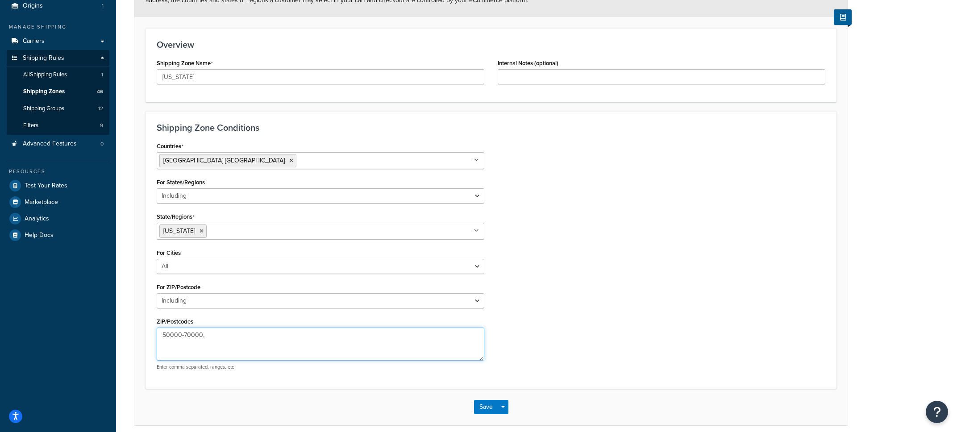
scroll to position [121, 0]
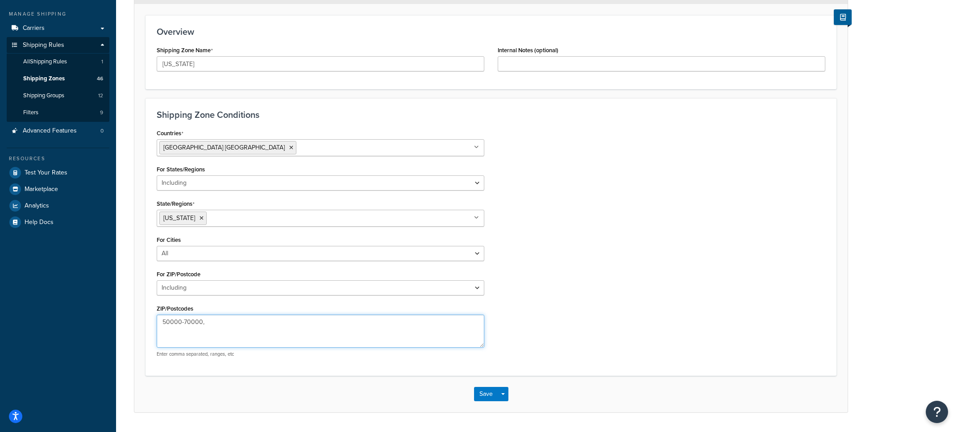
click at [283, 333] on textarea "50000-70000," at bounding box center [321, 331] width 328 height 33
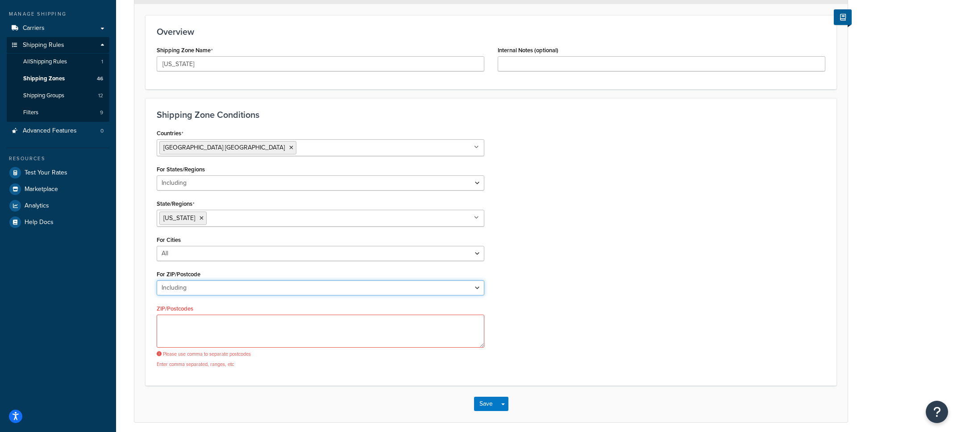
select select "all"
click option "All" at bounding box center [0, 0] width 0 height 0
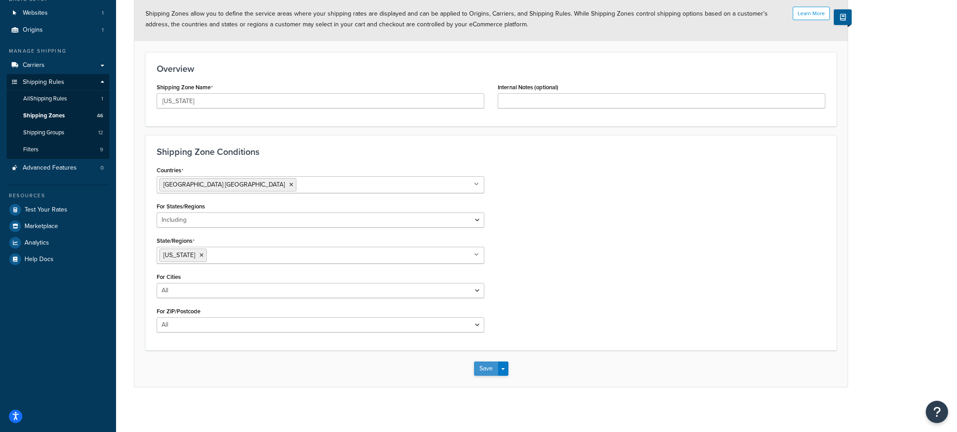
click at [491, 368] on button "Save" at bounding box center [486, 368] width 24 height 14
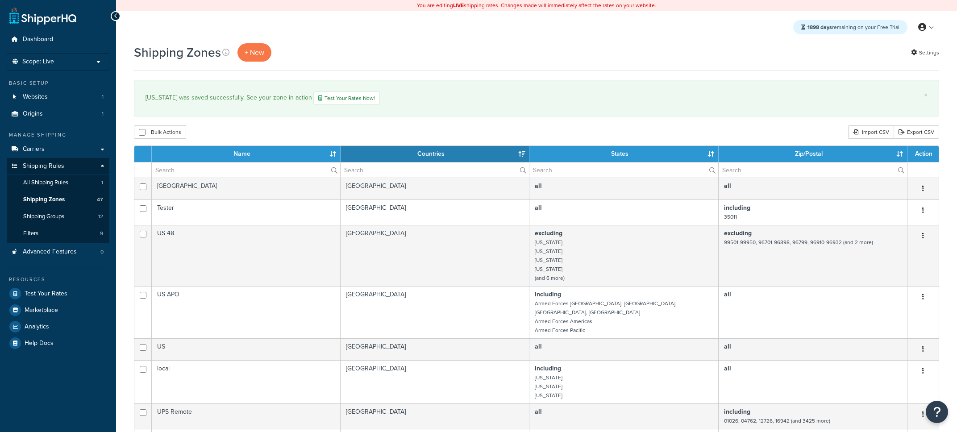
select select "15"
click at [55, 218] on span "Shipping Groups" at bounding box center [43, 217] width 41 height 8
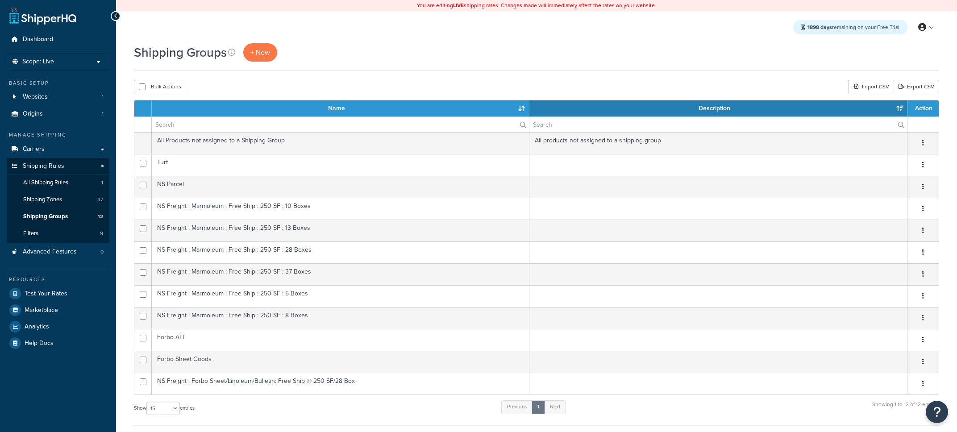
select select "15"
drag, startPoint x: 269, startPoint y: 56, endPoint x: 316, endPoint y: 74, distance: 50.6
click at [269, 56] on span "+ New" at bounding box center [260, 52] width 20 height 10
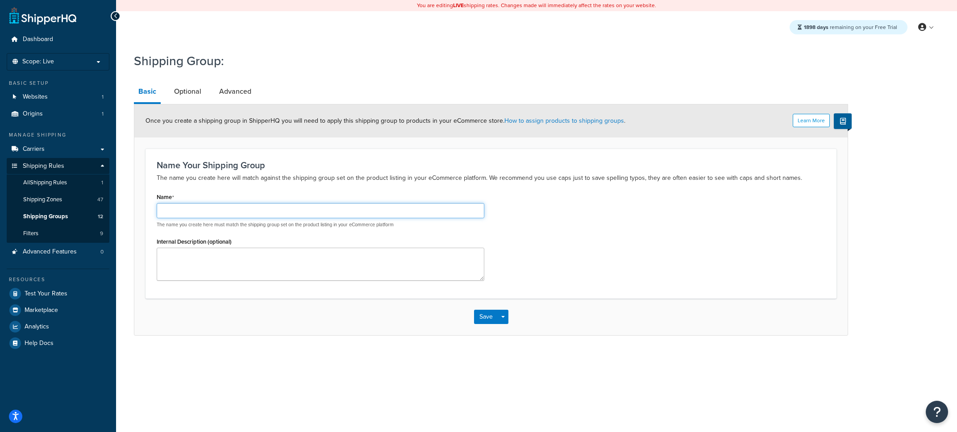
click at [240, 211] on input "Name" at bounding box center [321, 210] width 328 height 15
type input "Pots"
click at [192, 100] on link "Optional" at bounding box center [188, 91] width 36 height 21
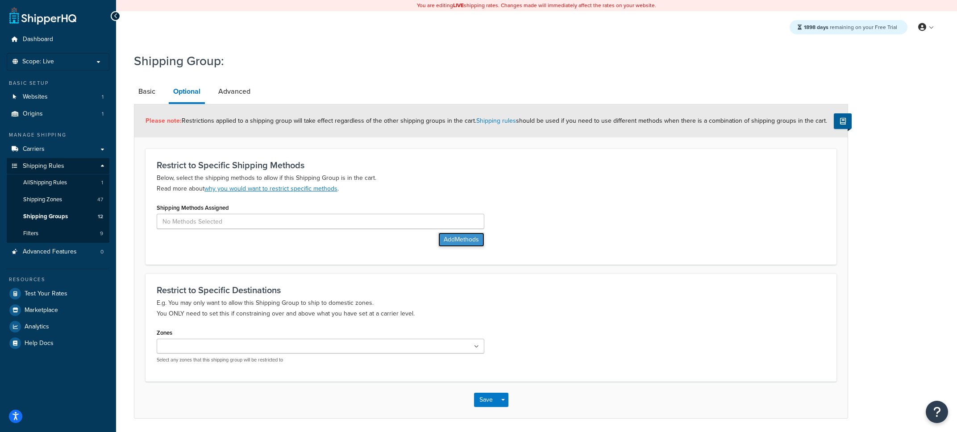
click at [456, 240] on button "Add Methods" at bounding box center [461, 240] width 46 height 14
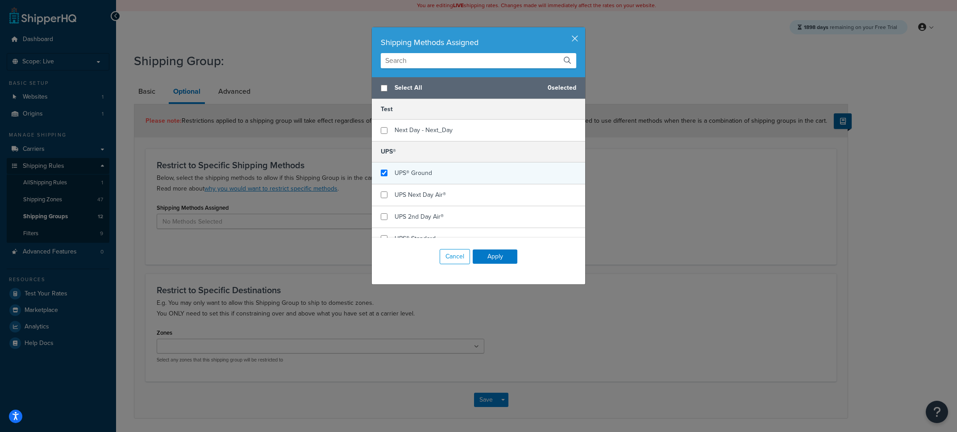
checkbox input "true"
click at [423, 179] on div "UPS® Ground" at bounding box center [412, 173] width 37 height 12
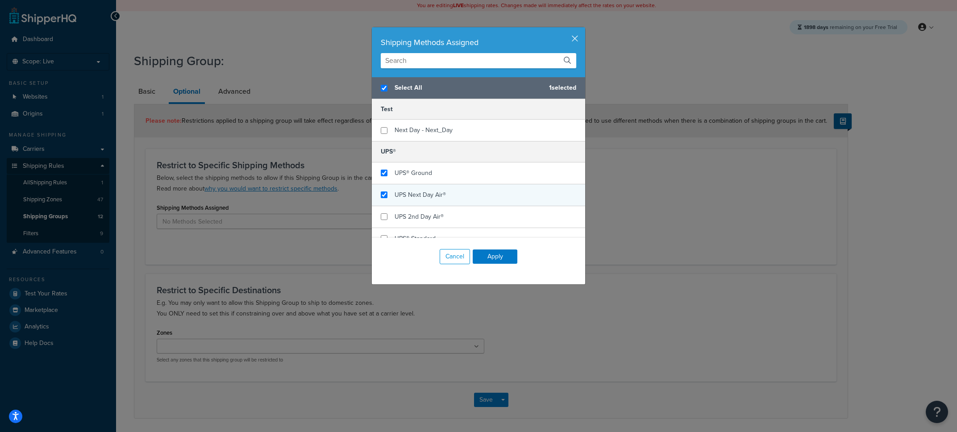
checkbox input "true"
click at [437, 193] on span "UPS Next Day Air®" at bounding box center [419, 194] width 51 height 9
click at [491, 262] on button "Apply" at bounding box center [495, 256] width 45 height 14
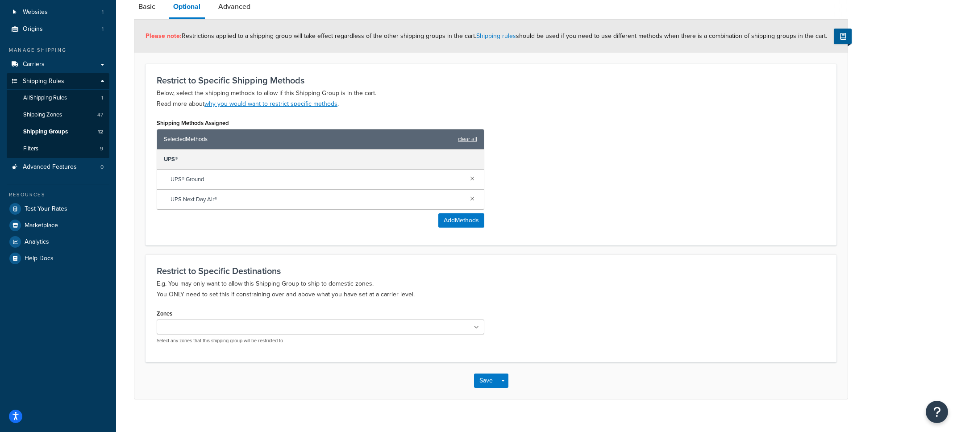
scroll to position [98, 0]
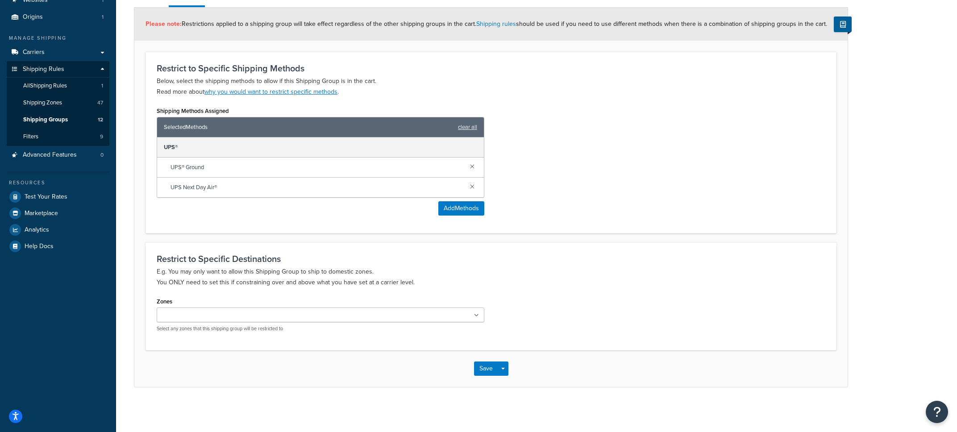
click at [195, 320] on input "Zones" at bounding box center [198, 316] width 79 height 10
click at [228, 295] on div "Restrict to Specific Destinations E.g. You may only want to allow this Shipping…" at bounding box center [490, 296] width 691 height 108
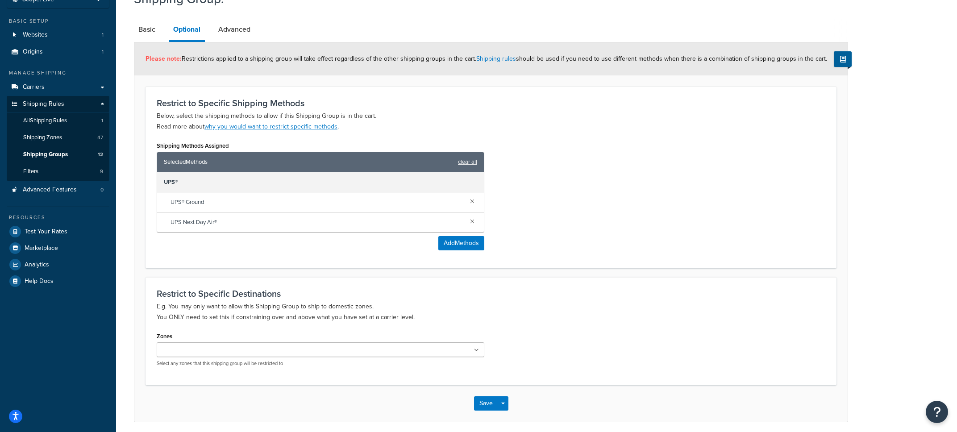
scroll to position [0, 0]
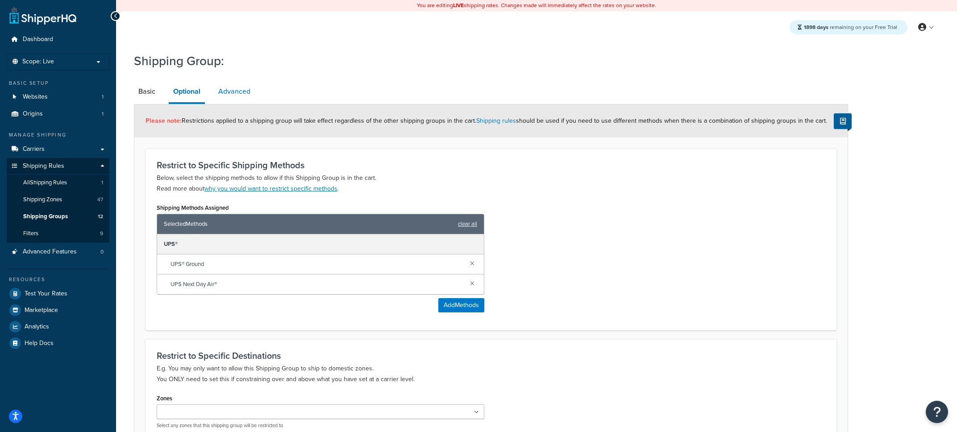
click at [248, 97] on link "Advanced" at bounding box center [234, 91] width 41 height 21
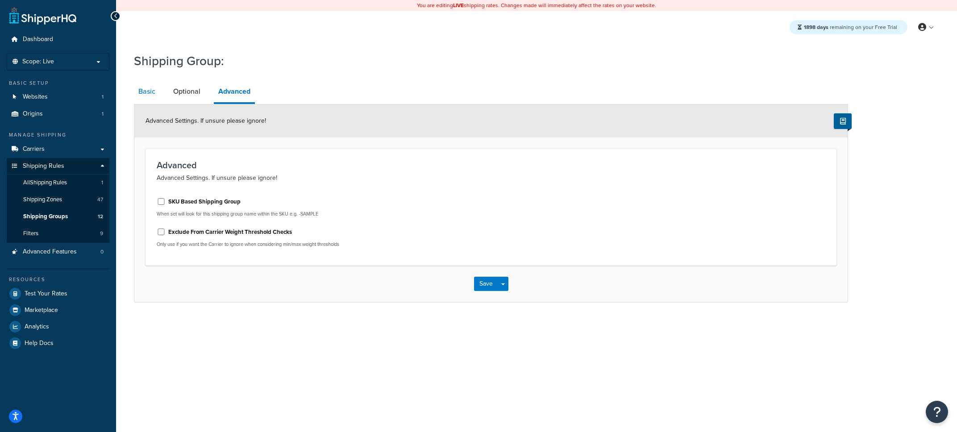
click at [147, 101] on link "Basic" at bounding box center [147, 91] width 26 height 21
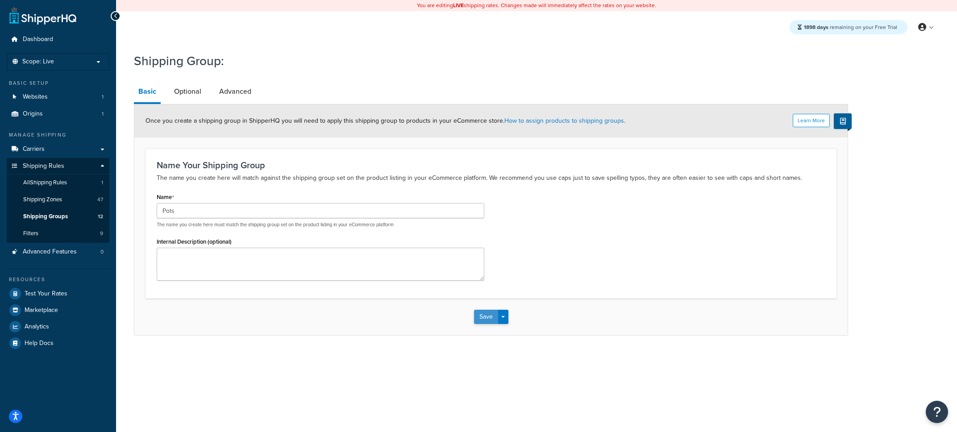
click at [484, 320] on button "Save" at bounding box center [486, 317] width 24 height 14
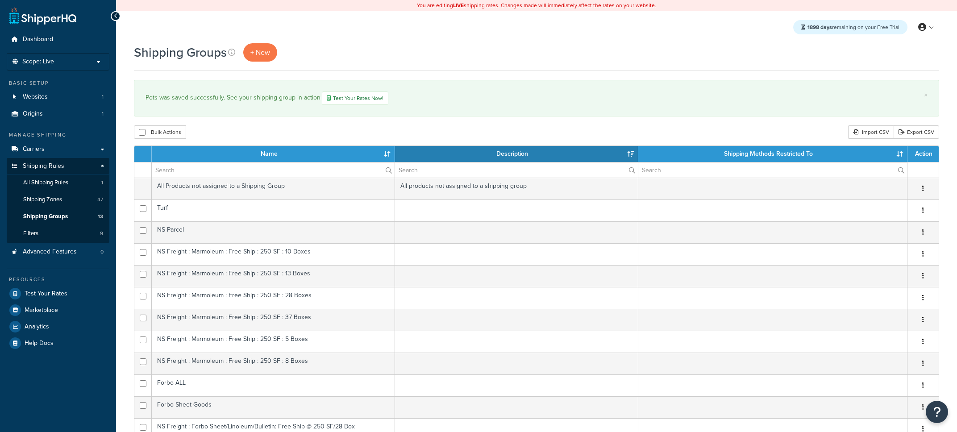
select select "15"
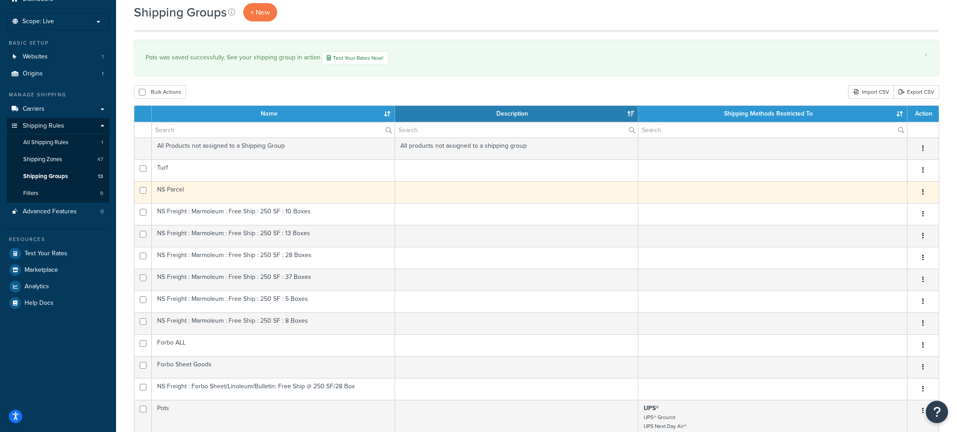
scroll to position [39, 0]
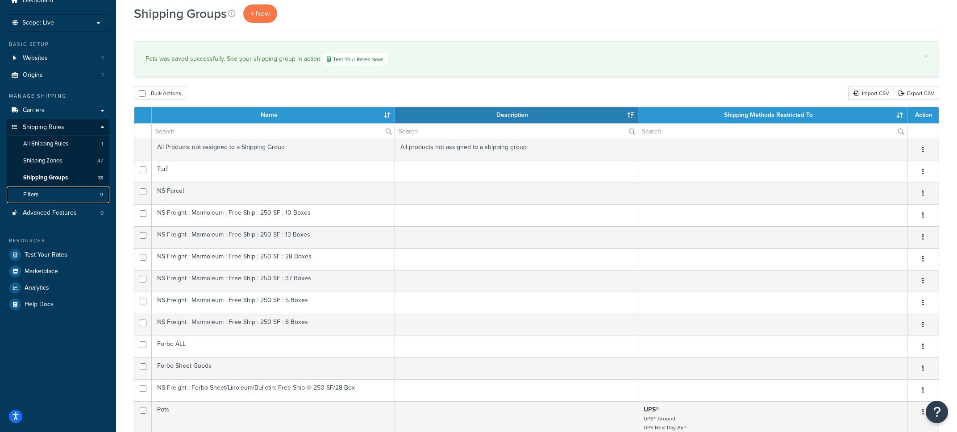
click at [95, 195] on link "Filters 9" at bounding box center [58, 195] width 103 height 17
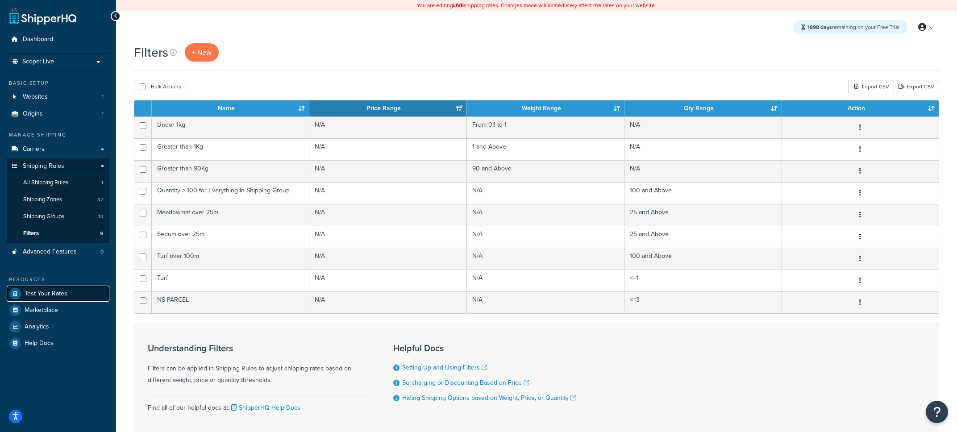
scroll to position [1, 0]
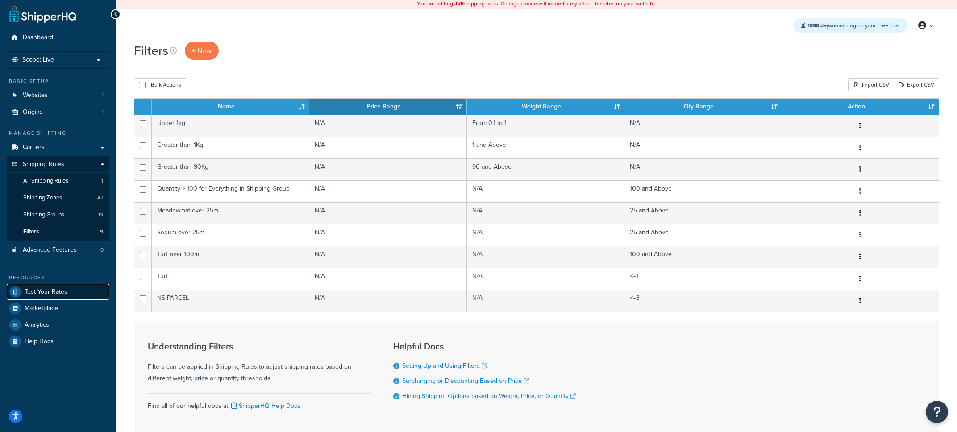
click at [74, 291] on link "Test Your Rates" at bounding box center [58, 292] width 103 height 16
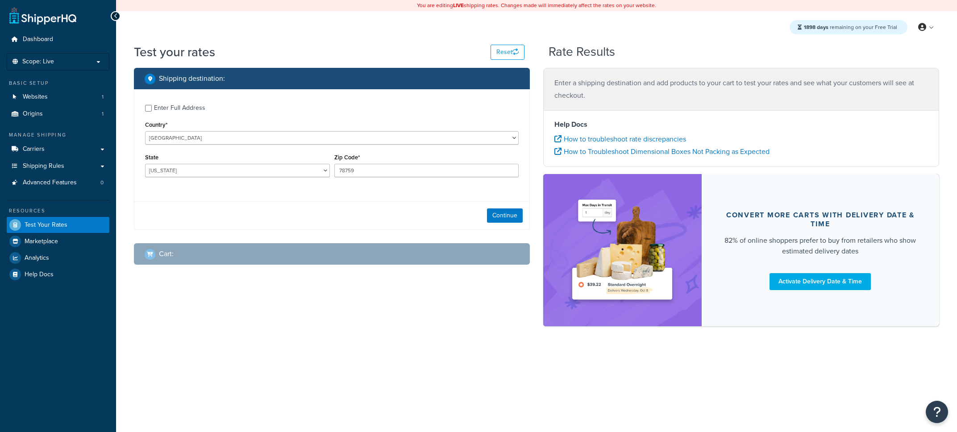
select select "[GEOGRAPHIC_DATA]"
click at [512, 220] on button "Continue" at bounding box center [505, 215] width 36 height 14
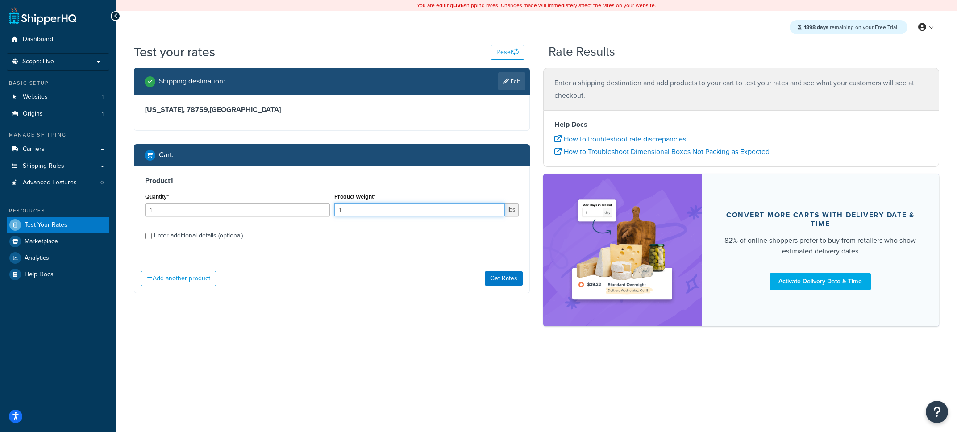
click at [399, 210] on input "1" at bounding box center [419, 209] width 171 height 13
type input "1.5"
click at [190, 238] on div "Enter additional details (optional)" at bounding box center [198, 235] width 89 height 12
click at [152, 238] on input "Enter additional details (optional)" at bounding box center [148, 236] width 7 height 7
checkbox input "true"
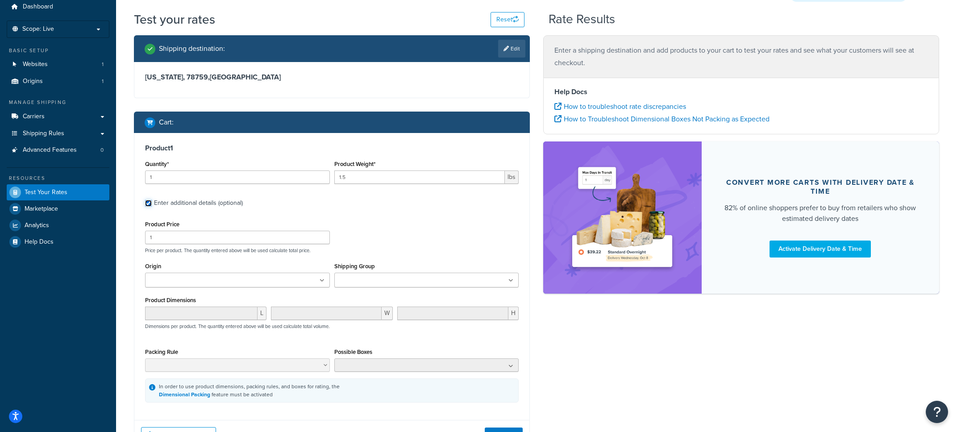
scroll to position [39, 0]
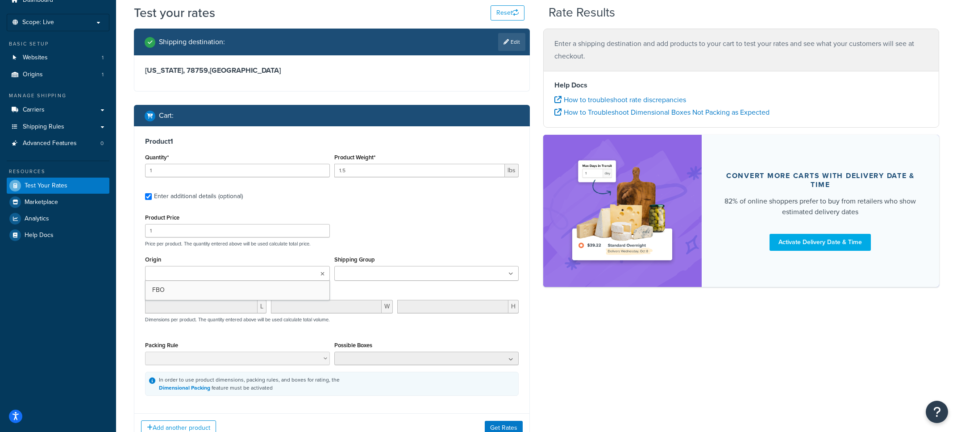
click at [292, 268] on ul at bounding box center [237, 273] width 185 height 15
drag, startPoint x: 345, startPoint y: 256, endPoint x: 383, endPoint y: 272, distance: 41.0
click at [354, 257] on div "Shipping Group Forbo ALL Forbo Sheet Goods NS Freight : Forbo Sheet/Linoleum/Bu…" at bounding box center [426, 266] width 185 height 27
click at [385, 274] on input "Shipping Group" at bounding box center [376, 274] width 79 height 10
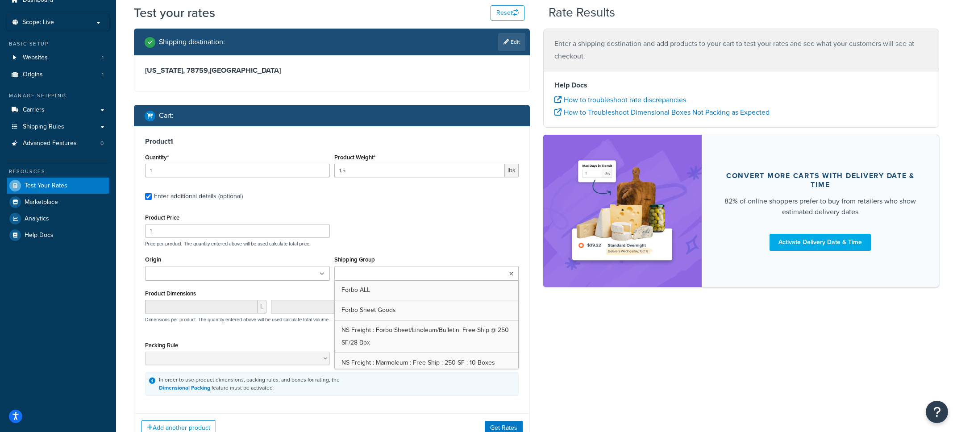
click at [381, 247] on p "Price per product. The quantity entered above will be used calculate total pric…" at bounding box center [332, 244] width 378 height 6
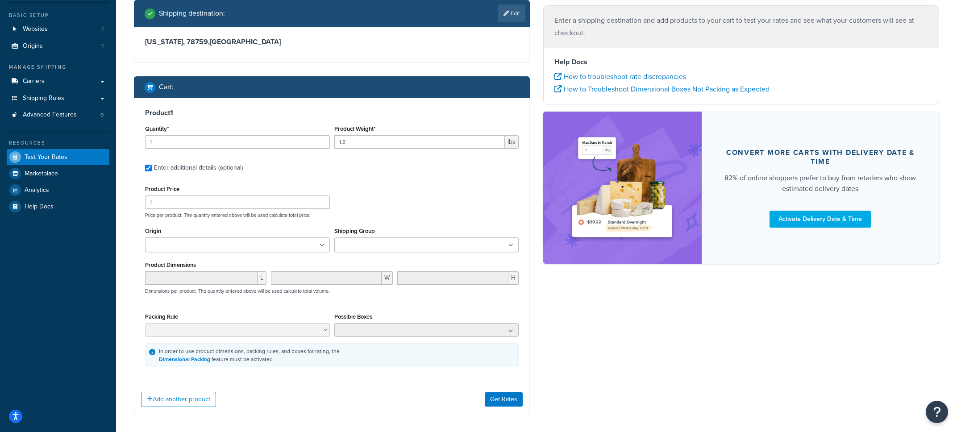
scroll to position [110, 0]
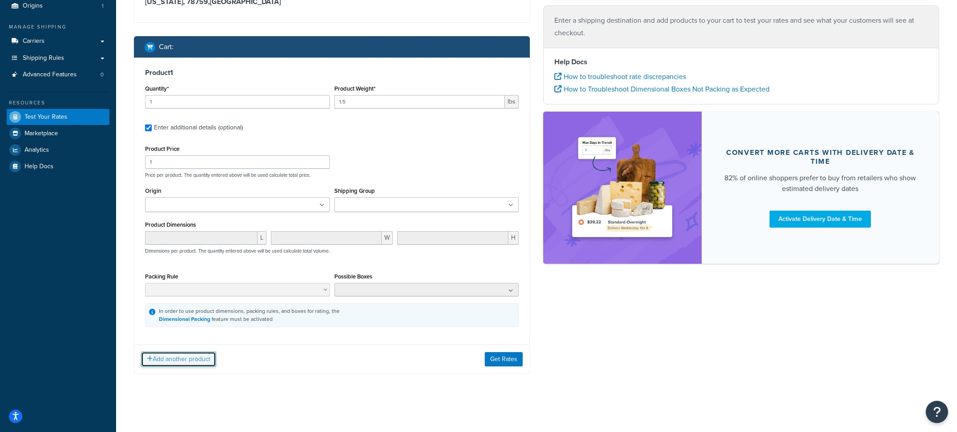
click at [200, 357] on button "Add another product" at bounding box center [178, 359] width 75 height 15
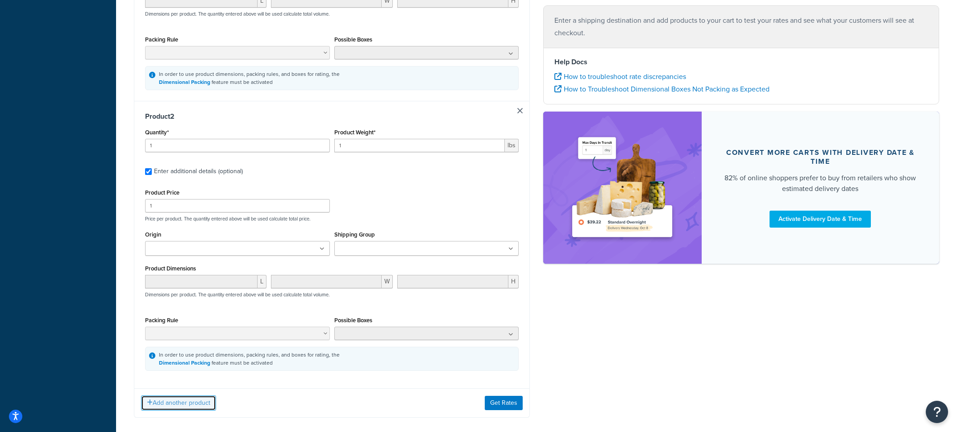
scroll to position [346, 0]
click at [504, 407] on button "Get Rates" at bounding box center [504, 401] width 38 height 14
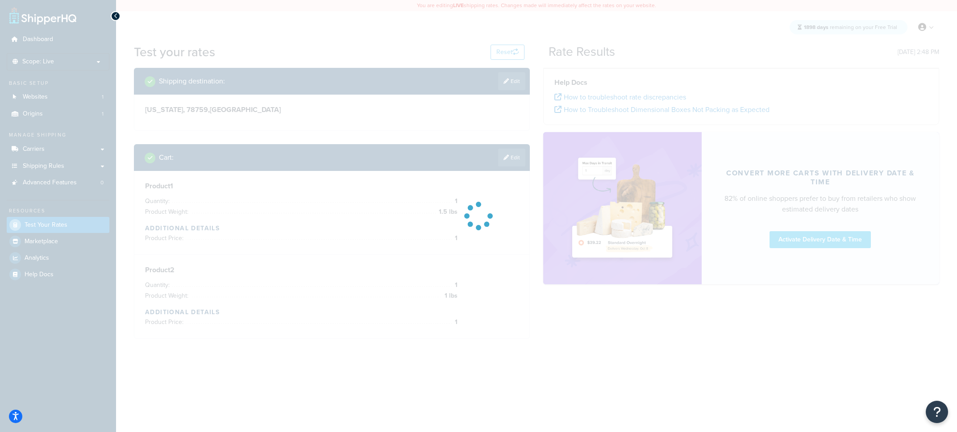
scroll to position [0, 0]
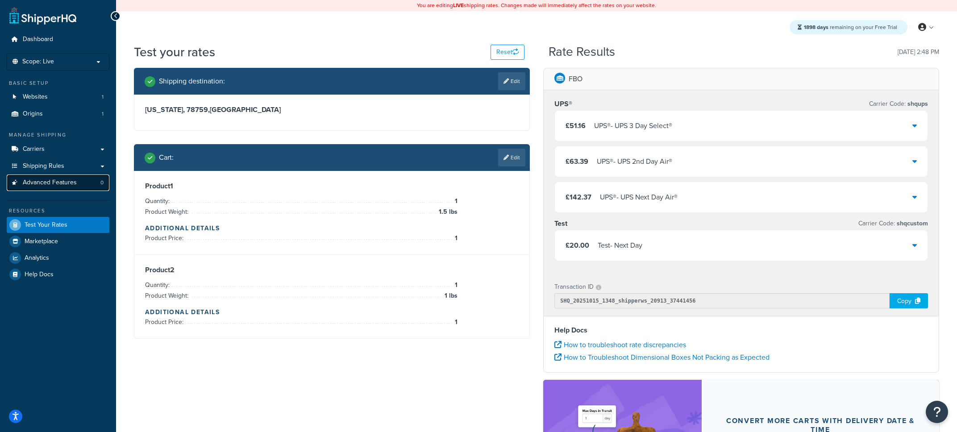
click at [79, 189] on link "Advanced Features 0" at bounding box center [58, 182] width 103 height 17
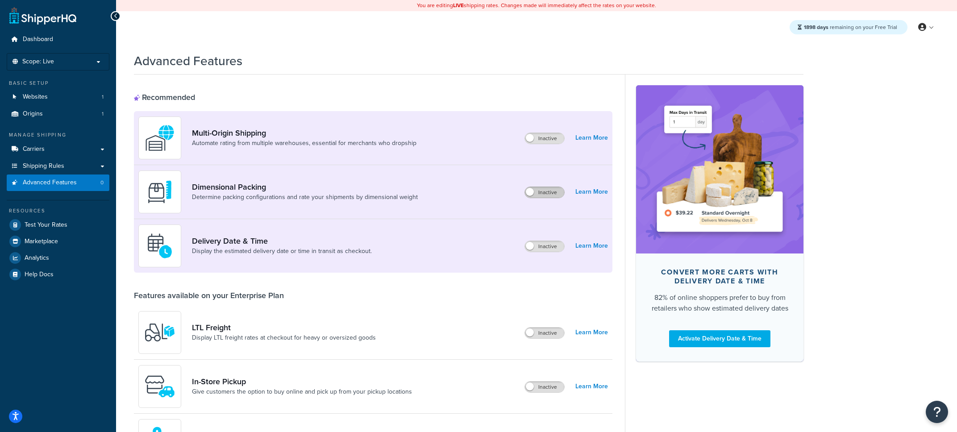
click at [544, 195] on label "Inactive" at bounding box center [544, 192] width 39 height 11
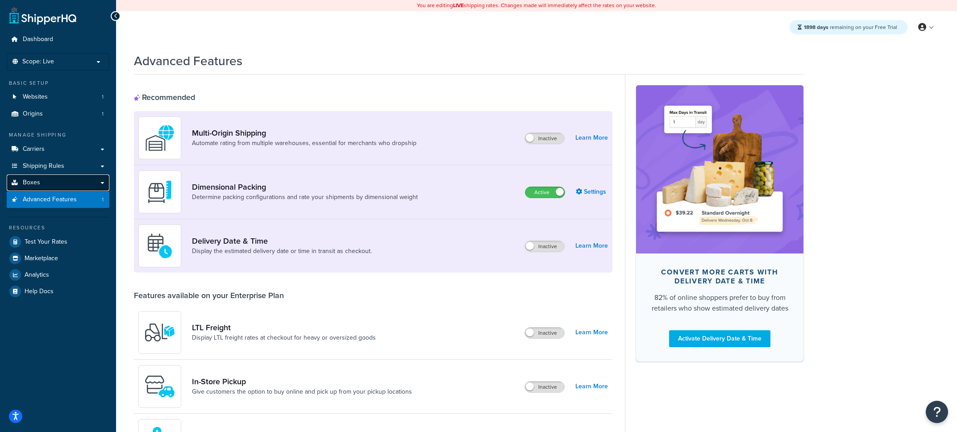
click at [48, 187] on link "Boxes" at bounding box center [58, 182] width 103 height 17
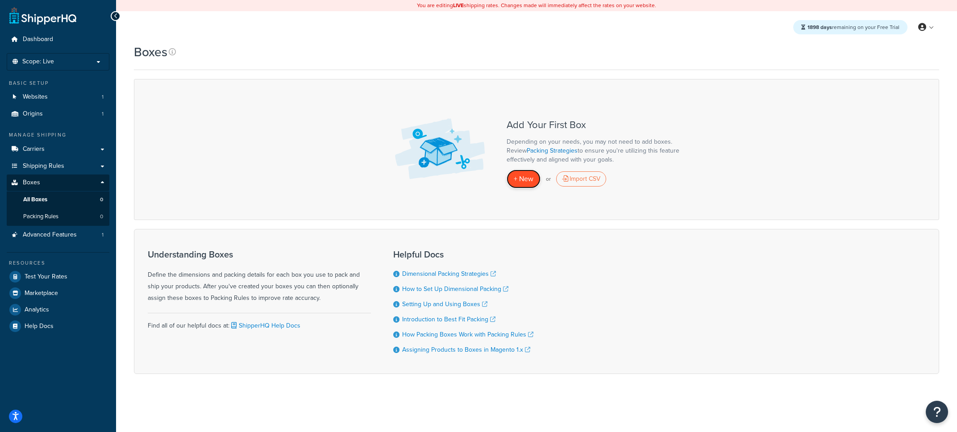
click at [517, 179] on span "+ New" at bounding box center [524, 179] width 20 height 10
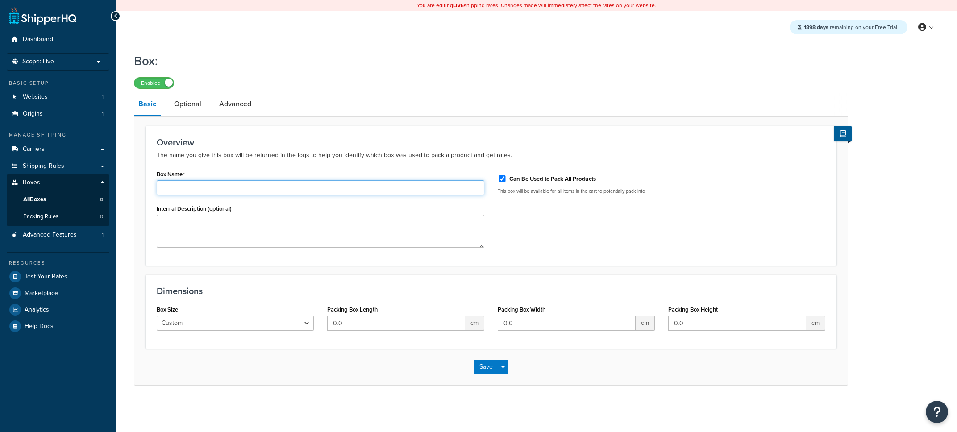
click at [257, 192] on input "Box Name" at bounding box center [321, 187] width 328 height 15
type input "box 1"
click at [382, 329] on input "0.0" at bounding box center [396, 323] width 138 height 15
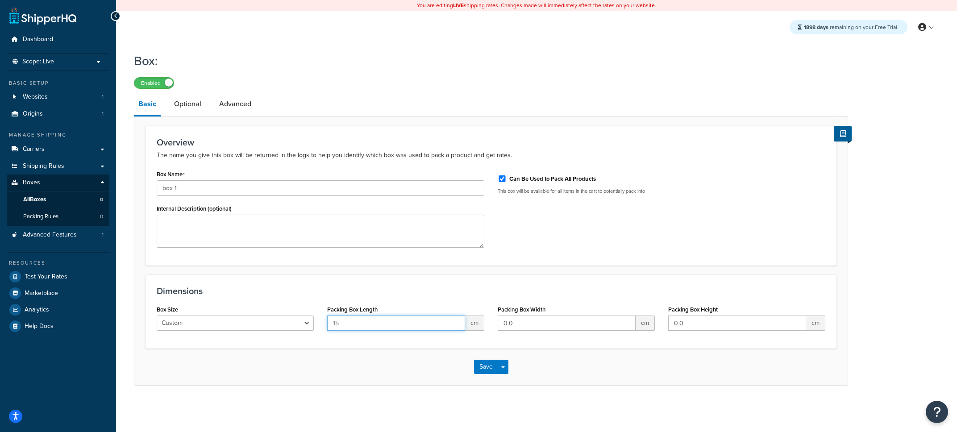
type input "15"
click at [195, 110] on link "Optional" at bounding box center [188, 103] width 36 height 21
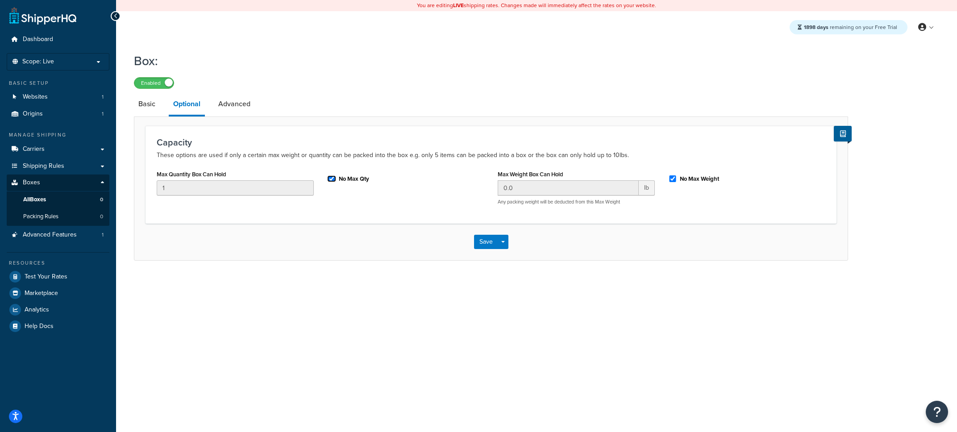
click at [334, 182] on input "No Max Qty" at bounding box center [331, 178] width 9 height 7
click at [341, 180] on label "No Max Qty" at bounding box center [354, 179] width 30 height 8
click at [336, 180] on input "No Max Qty" at bounding box center [331, 178] width 9 height 7
checkbox input "true"
click at [682, 183] on label "No Max Weight" at bounding box center [699, 179] width 39 height 8
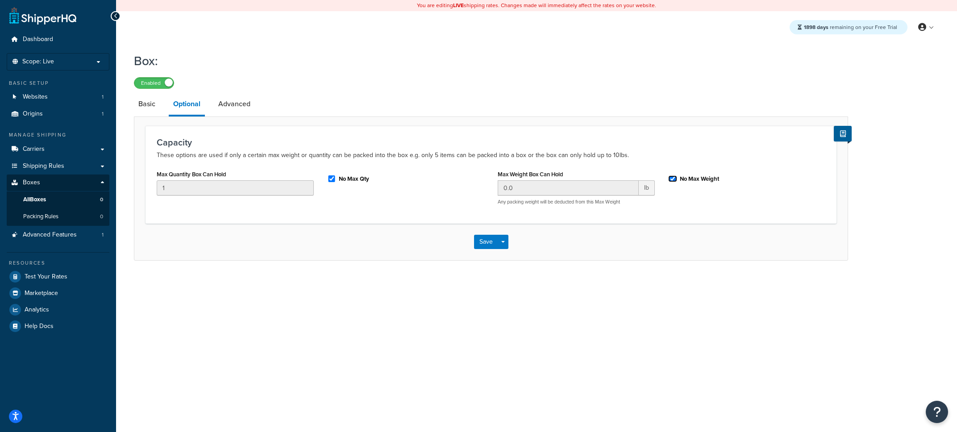
click at [677, 182] on input "No Max Weight" at bounding box center [672, 178] width 9 height 7
checkbox input "false"
click at [579, 192] on input "0.0" at bounding box center [568, 187] width 141 height 15
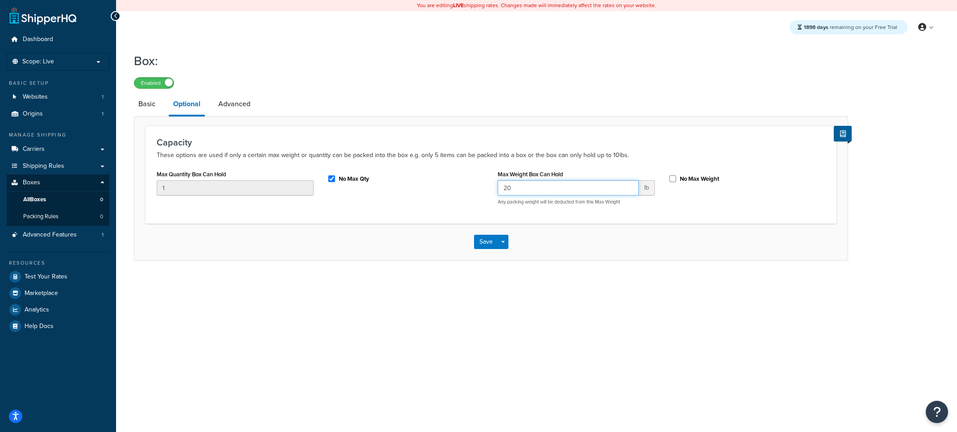
type input "20"
click at [689, 179] on label "No Max Weight" at bounding box center [699, 179] width 39 height 8
click at [677, 179] on input "No Max Weight" at bounding box center [672, 178] width 9 height 7
checkbox input "true"
click at [240, 109] on link "Advanced" at bounding box center [234, 103] width 41 height 21
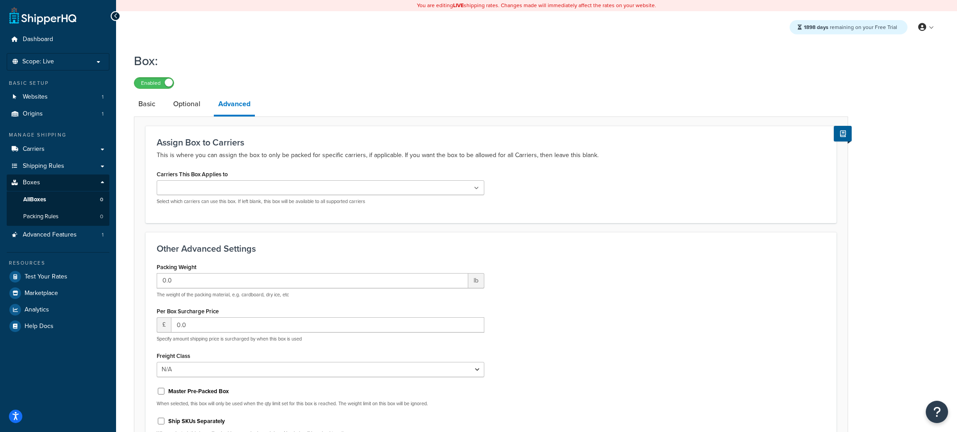
click at [211, 188] on input "Carriers This Box Applies to" at bounding box center [198, 188] width 79 height 10
click at [187, 189] on li "UPS®" at bounding box center [174, 188] width 30 height 13
click at [186, 189] on icon at bounding box center [185, 188] width 4 height 5
click at [195, 278] on input "0.0" at bounding box center [312, 280] width 311 height 15
click at [193, 322] on input "0.0" at bounding box center [327, 324] width 313 height 15
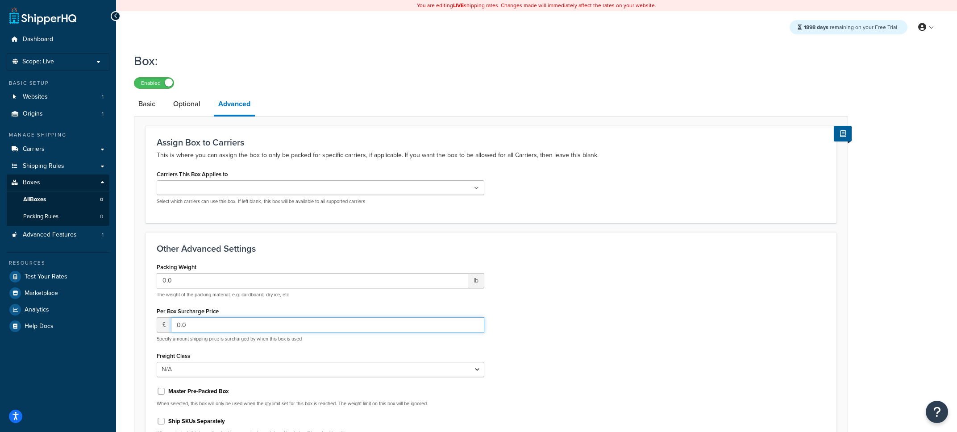
type input "0"
type input "10"
click at [166, 309] on label "Per Box Surcharge Price" at bounding box center [188, 311] width 62 height 7
click at [194, 326] on input "10" at bounding box center [327, 324] width 313 height 15
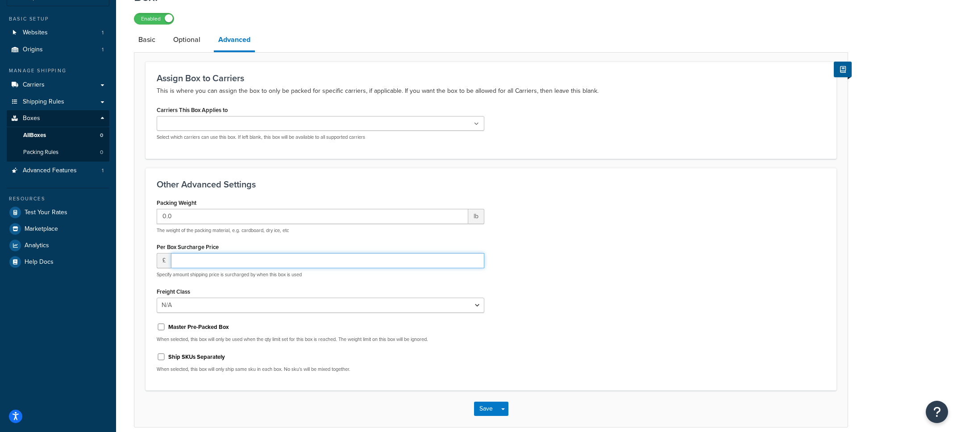
scroll to position [68, 0]
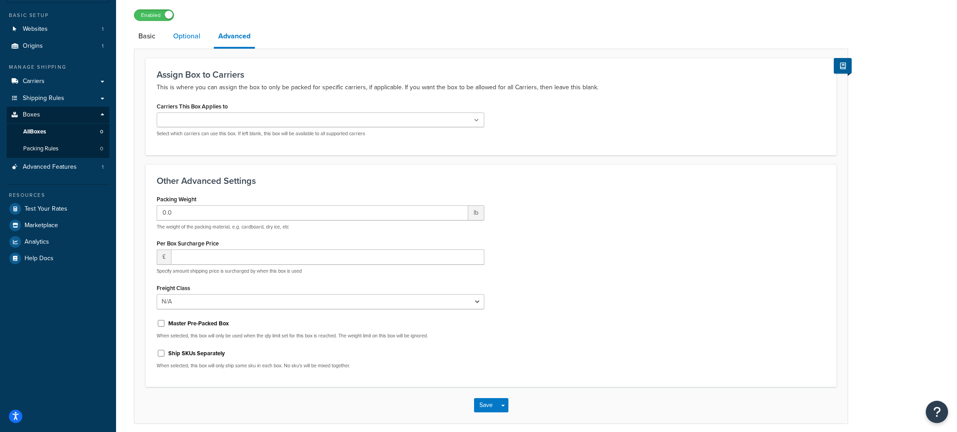
click at [191, 47] on link "Optional" at bounding box center [187, 35] width 36 height 21
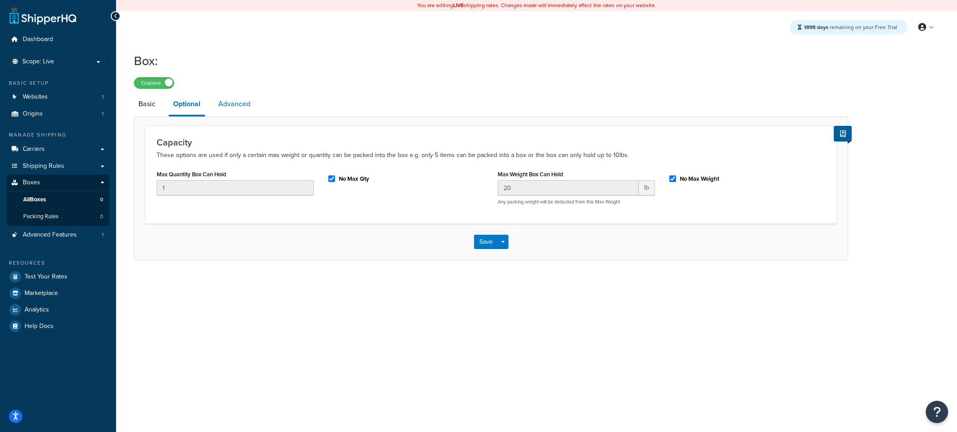
click at [234, 110] on link "Advanced" at bounding box center [234, 103] width 41 height 21
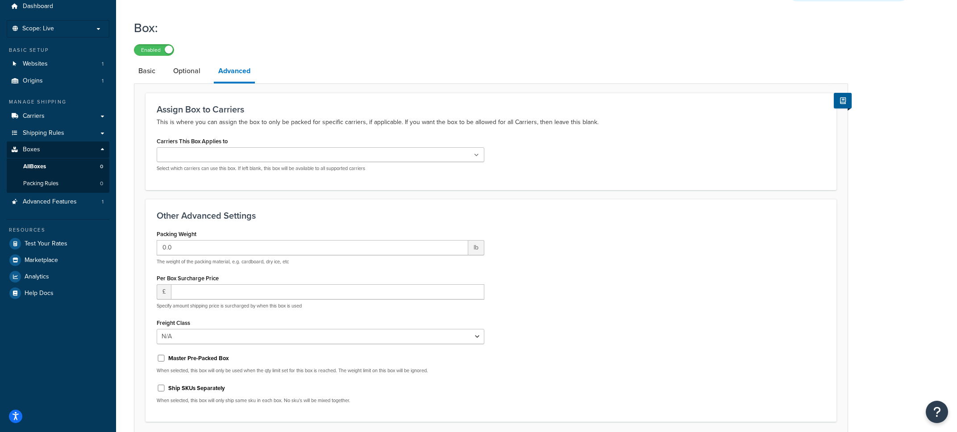
scroll to position [27, 0]
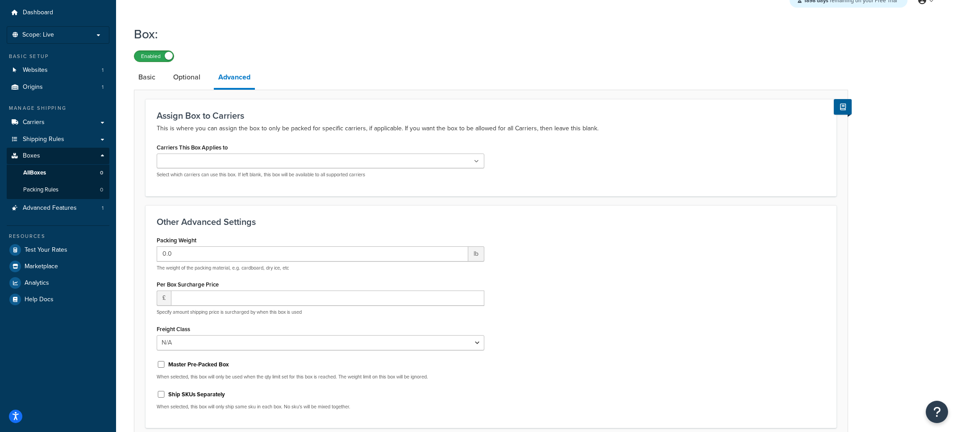
click at [154, 88] on link "Basic" at bounding box center [147, 76] width 26 height 21
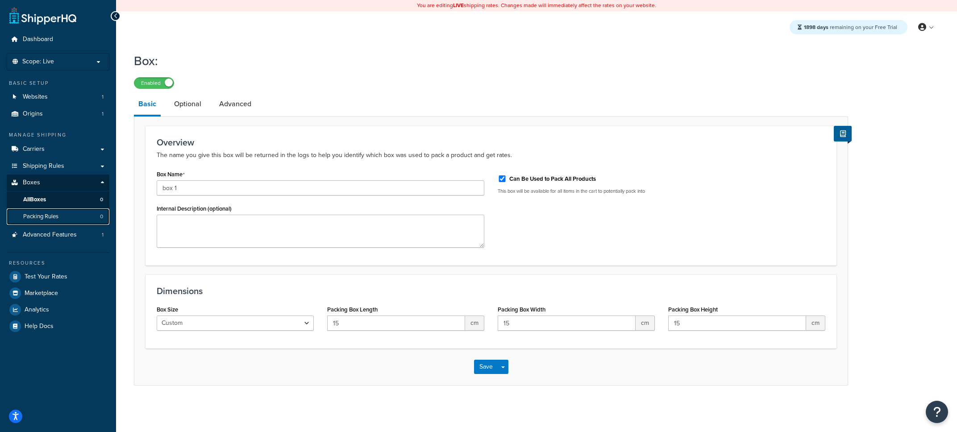
click at [72, 222] on link "Packing Rules 0" at bounding box center [58, 216] width 103 height 17
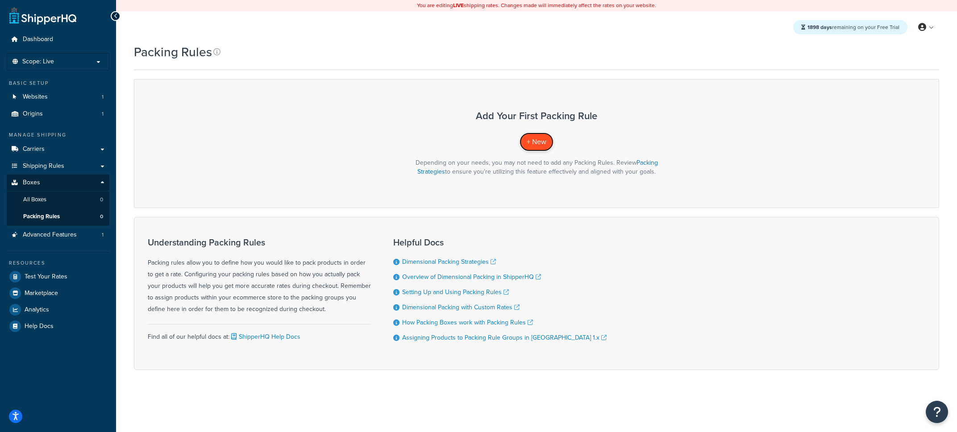
click at [535, 147] on span "+ New" at bounding box center [537, 142] width 20 height 10
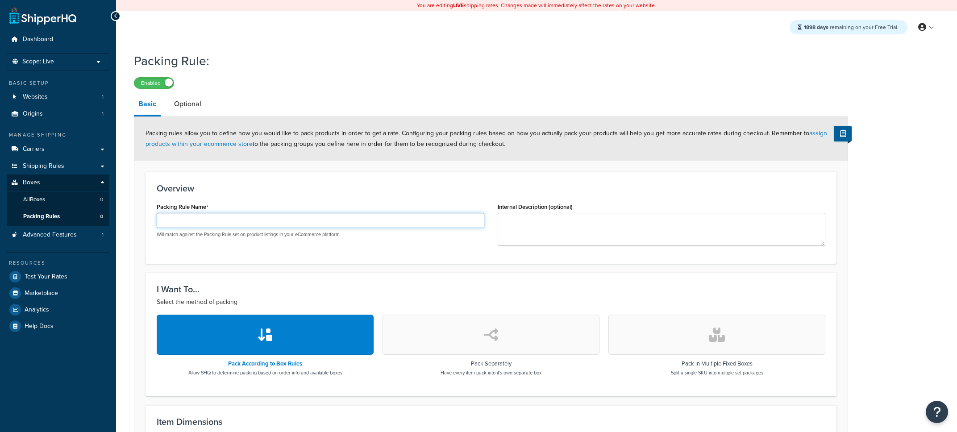
click at [266, 227] on input "Packing Rule Name" at bounding box center [321, 220] width 328 height 15
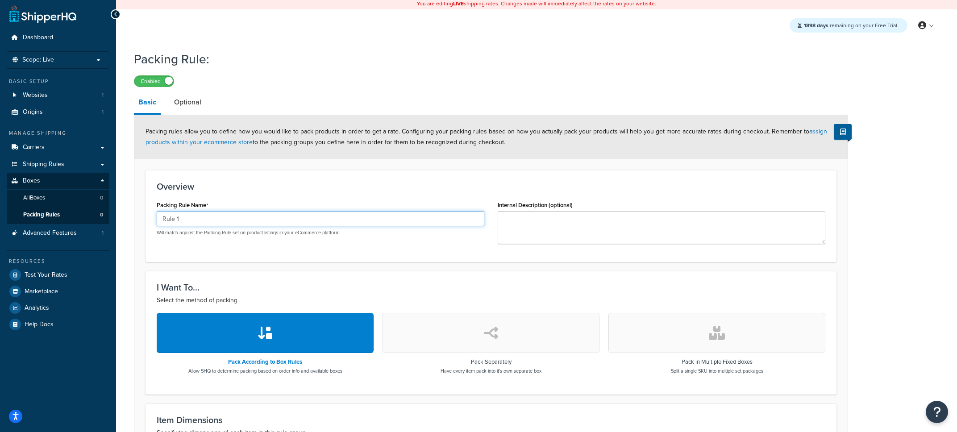
type input "Rule 1"
click at [325, 203] on div "Packing Rule Name Rule 1 Will match against the Packing Rule set on product lis…" at bounding box center [321, 217] width 328 height 37
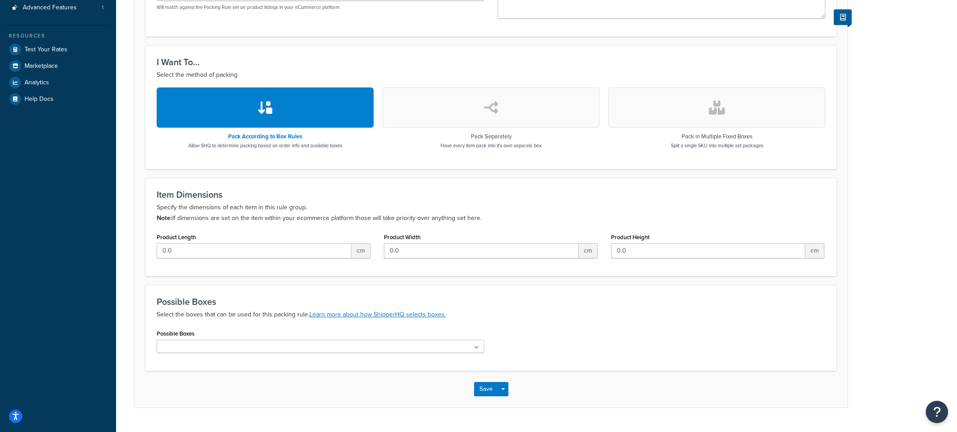
scroll to position [231, 0]
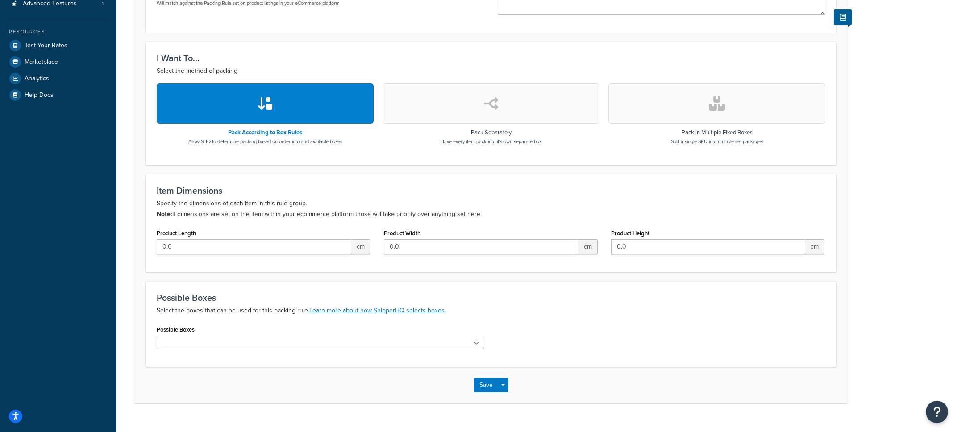
click at [214, 342] on ul at bounding box center [321, 342] width 328 height 13
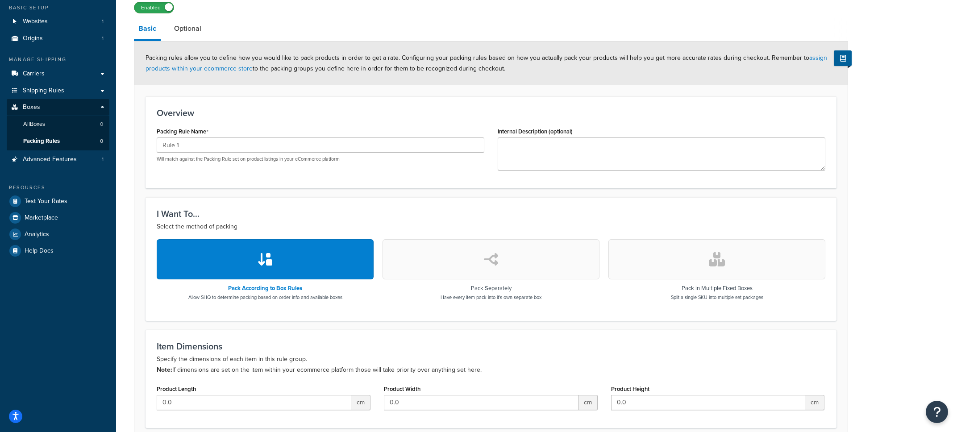
scroll to position [66, 0]
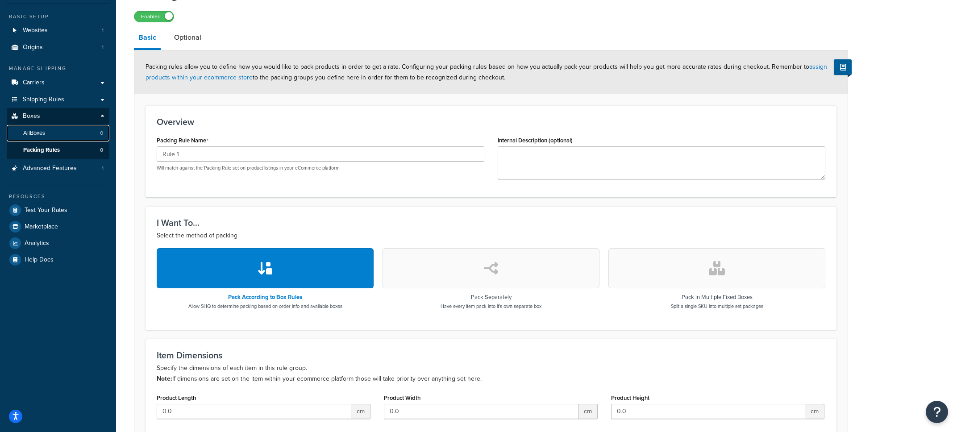
click at [91, 136] on link "All Boxes 0" at bounding box center [58, 133] width 103 height 17
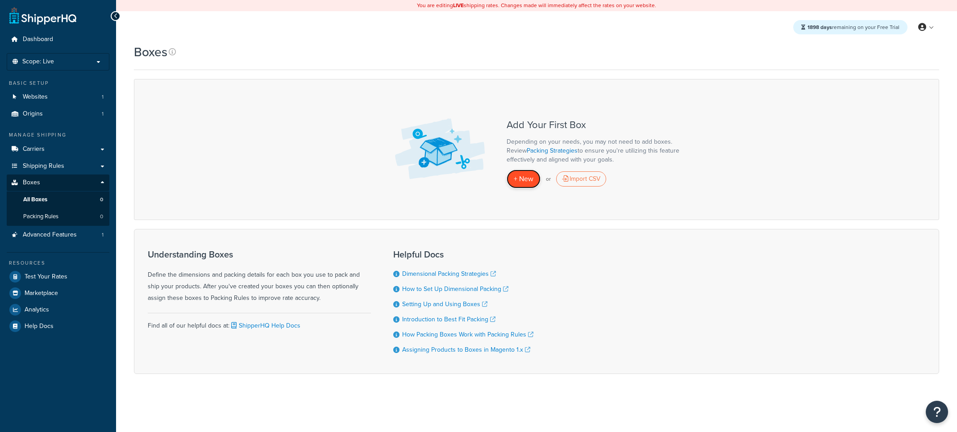
click at [528, 183] on span "+ New" at bounding box center [524, 179] width 20 height 10
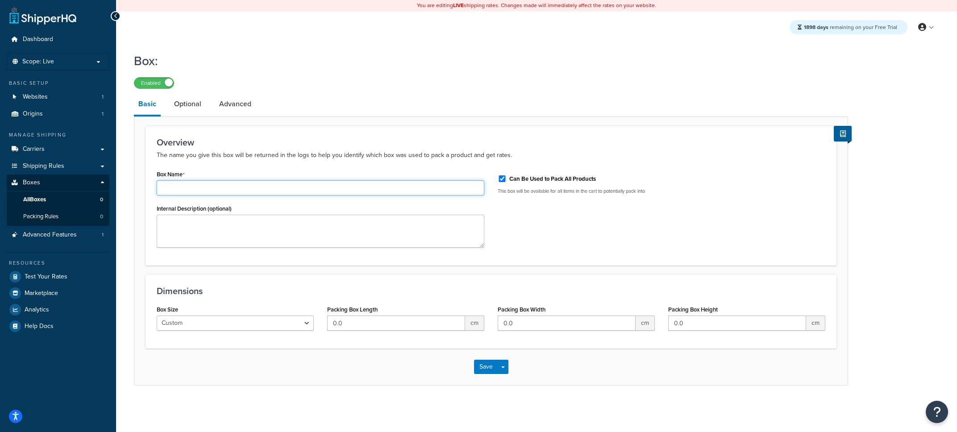
click at [242, 189] on input "Box Name" at bounding box center [321, 187] width 328 height 15
type input "test 1"
click at [428, 320] on input "0.0" at bounding box center [396, 323] width 138 height 15
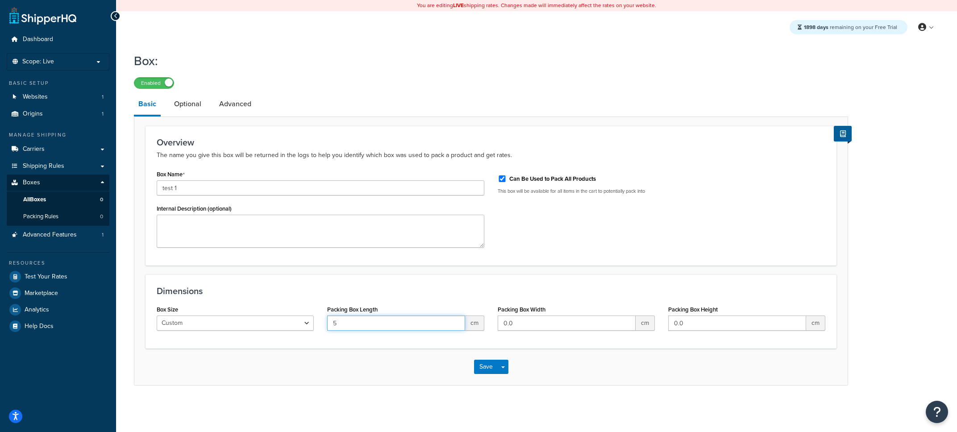
type input "5"
click at [488, 371] on button "Save" at bounding box center [486, 367] width 24 height 14
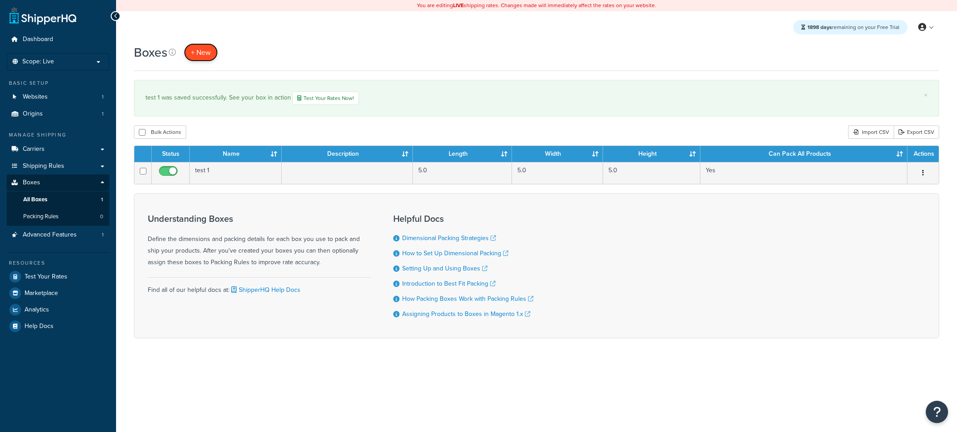
click at [197, 58] on span "+ New" at bounding box center [201, 52] width 20 height 10
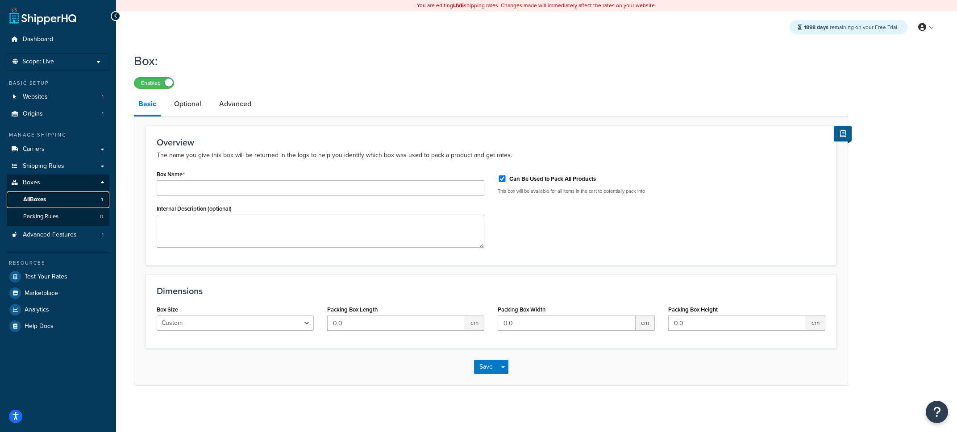
click at [70, 204] on link "All Boxes 1" at bounding box center [58, 199] width 103 height 17
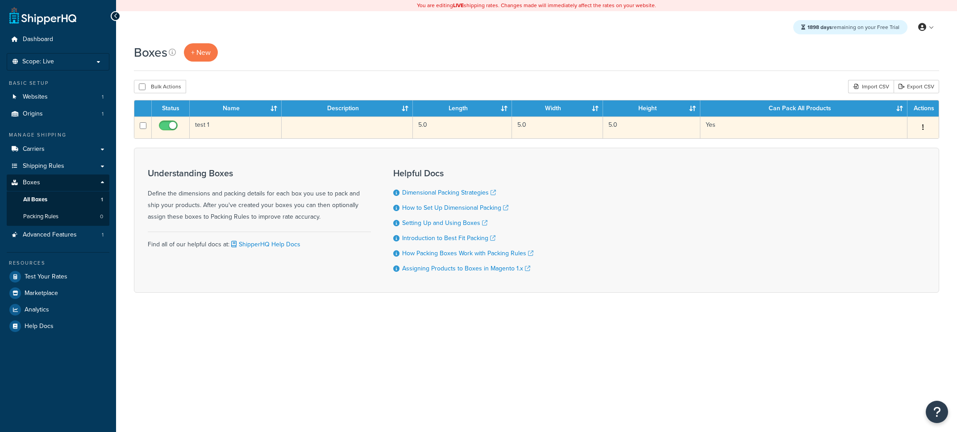
click at [283, 137] on td at bounding box center [347, 127] width 131 height 22
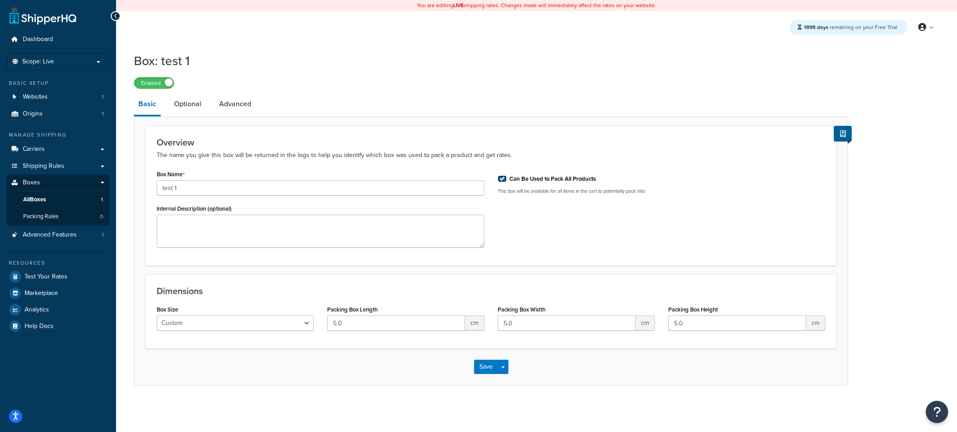
click at [507, 181] on input "Can Be Used to Pack All Products" at bounding box center [502, 178] width 9 height 7
checkbox input "false"
click at [502, 370] on button "Save Dropdown" at bounding box center [503, 367] width 11 height 14
click at [513, 381] on button "Save and Edit" at bounding box center [517, 383] width 86 height 19
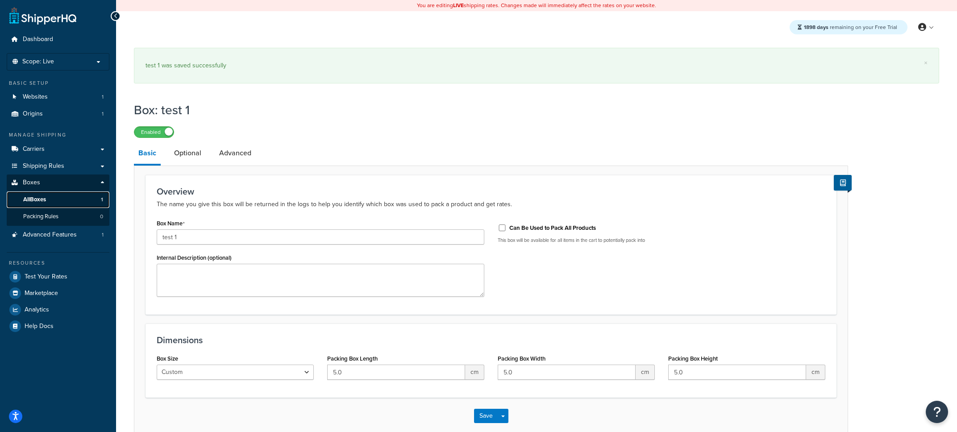
click at [72, 200] on link "All Boxes 1" at bounding box center [58, 199] width 103 height 17
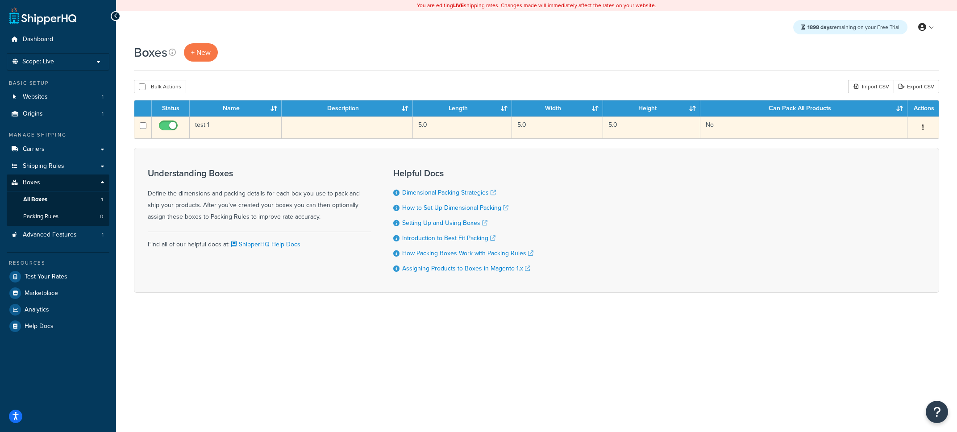
click at [923, 130] on icon "button" at bounding box center [923, 127] width 2 height 6
click at [897, 166] on link "Duplicate" at bounding box center [893, 163] width 71 height 18
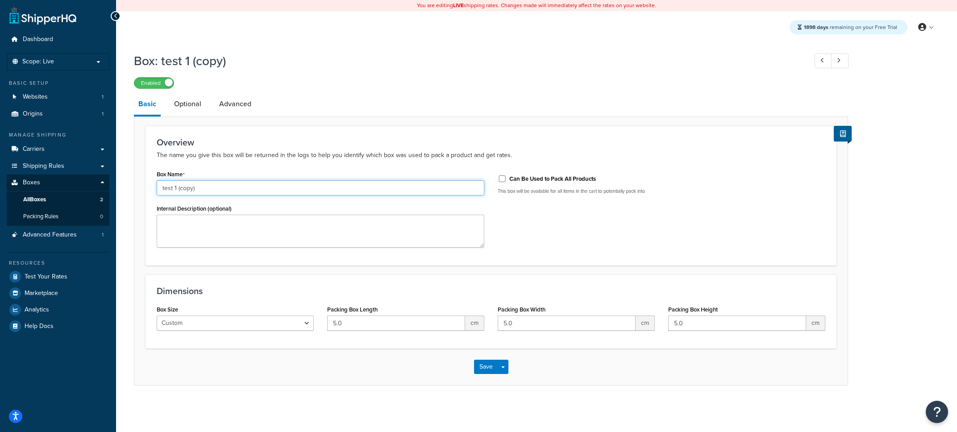
drag, startPoint x: 195, startPoint y: 189, endPoint x: 174, endPoint y: 187, distance: 21.5
click at [174, 190] on input "test 1 (copy)" at bounding box center [321, 187] width 328 height 15
type input "test 2"
click at [477, 368] on button "Save" at bounding box center [486, 367] width 24 height 14
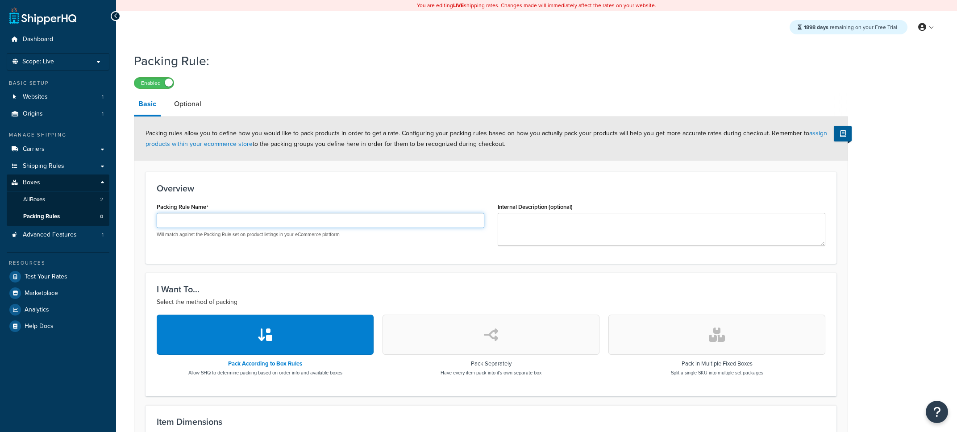
click at [208, 220] on input "Packing Rule Name" at bounding box center [321, 220] width 328 height 15
type input "Rule 1"
drag, startPoint x: 303, startPoint y: 282, endPoint x: 310, endPoint y: 282, distance: 7.6
click at [303, 282] on div "I Want To... Select the method of packing Pack According to Box Rules Allow SHQ…" at bounding box center [490, 334] width 691 height 123
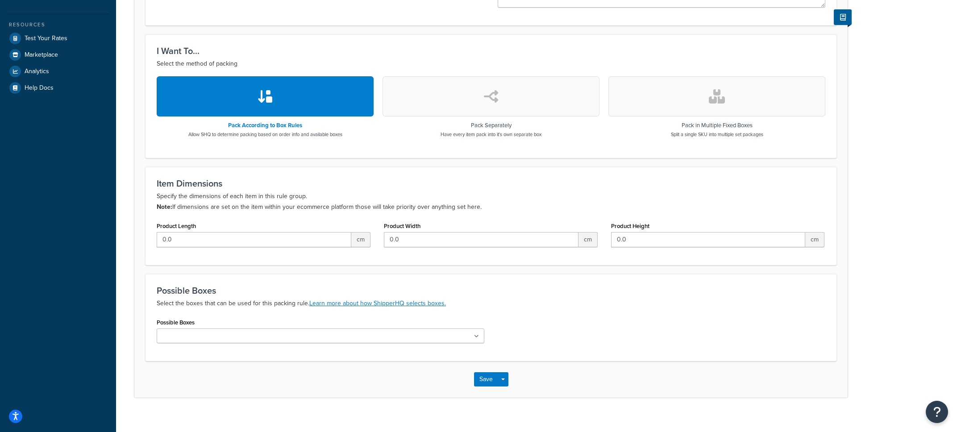
scroll to position [249, 0]
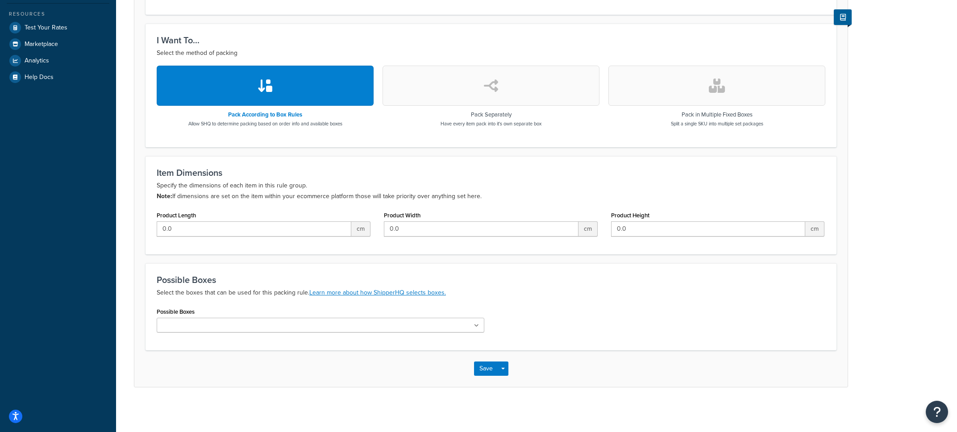
click at [208, 320] on ul at bounding box center [321, 325] width 328 height 15
click at [231, 295] on p "Select the boxes that can be used for this packing rule. Learn more about how S…" at bounding box center [491, 292] width 668 height 11
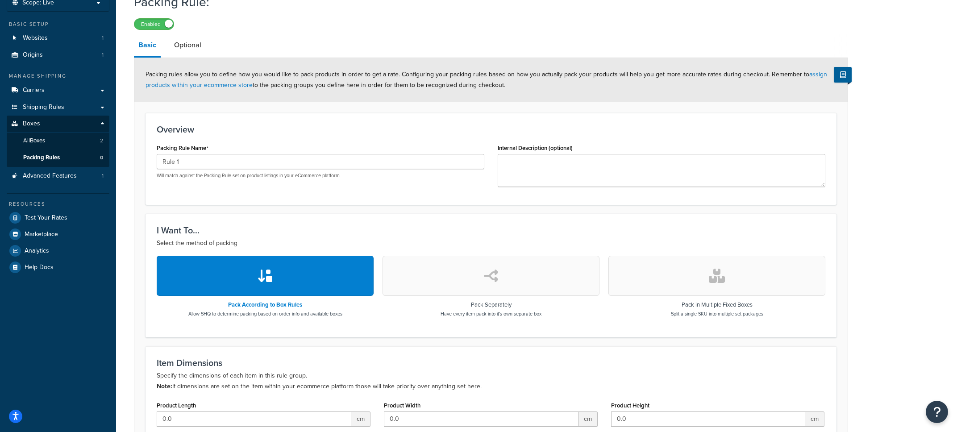
scroll to position [58, 0]
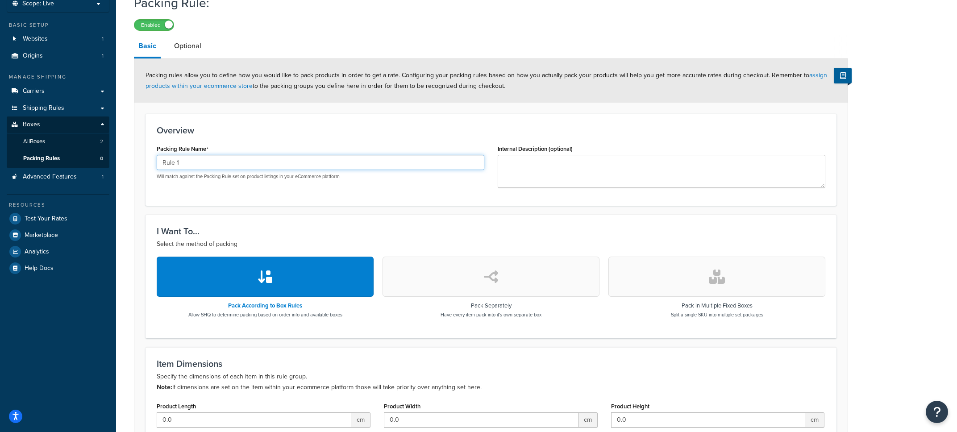
drag, startPoint x: 189, startPoint y: 163, endPoint x: 162, endPoint y: 162, distance: 26.8
click at [162, 162] on input "Rule 1" at bounding box center [321, 162] width 328 height 15
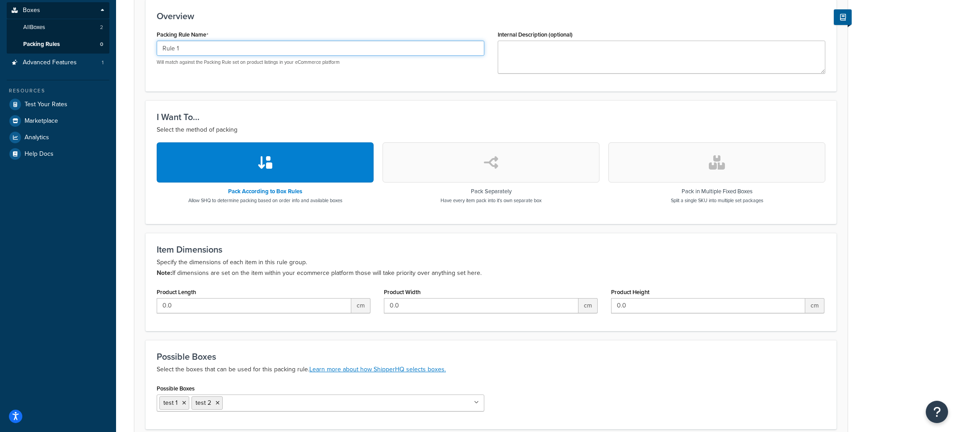
scroll to position [170, 0]
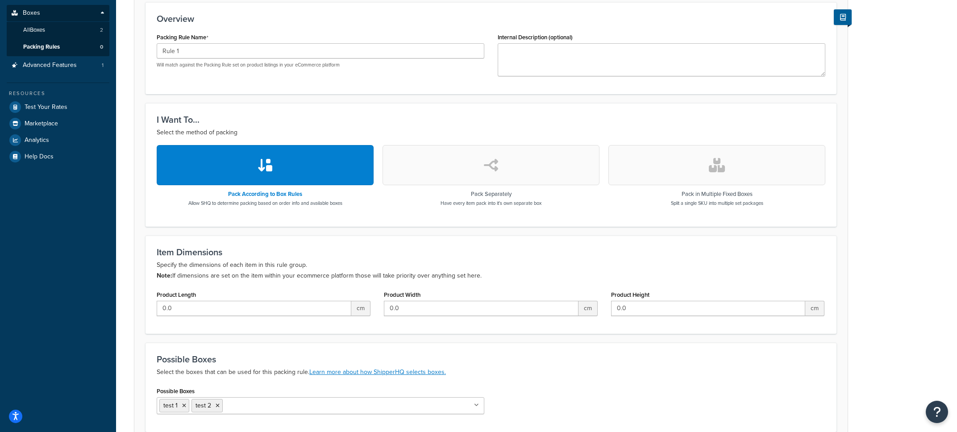
click at [469, 158] on button "button" at bounding box center [490, 165] width 217 height 40
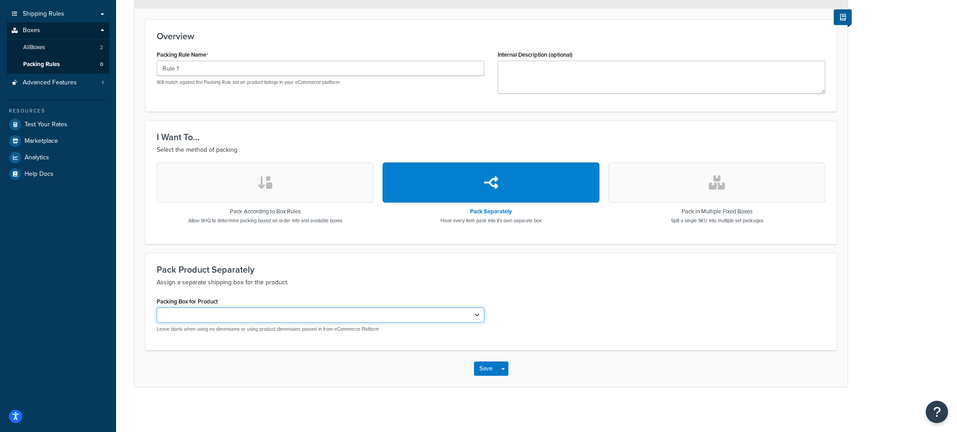
select select "744895"
click option "test 1" at bounding box center [0, 0] width 0 height 0
click at [278, 283] on p "Assign a separate shipping box for the product." at bounding box center [491, 282] width 668 height 11
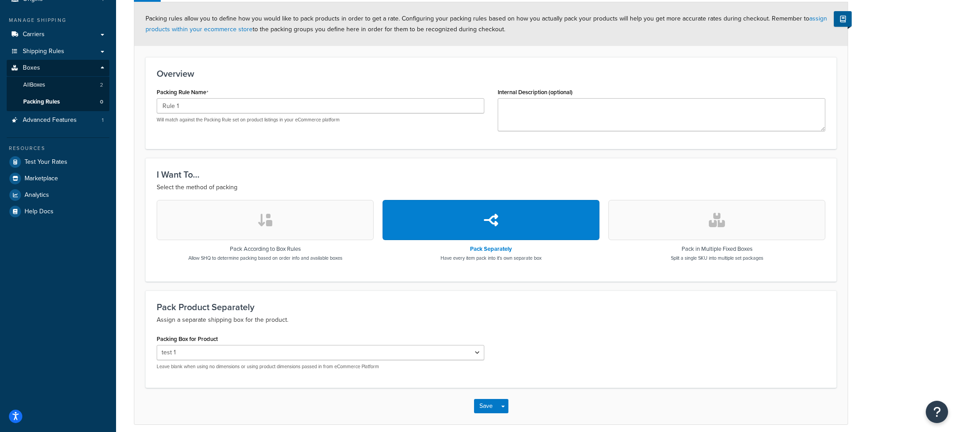
scroll to position [110, 0]
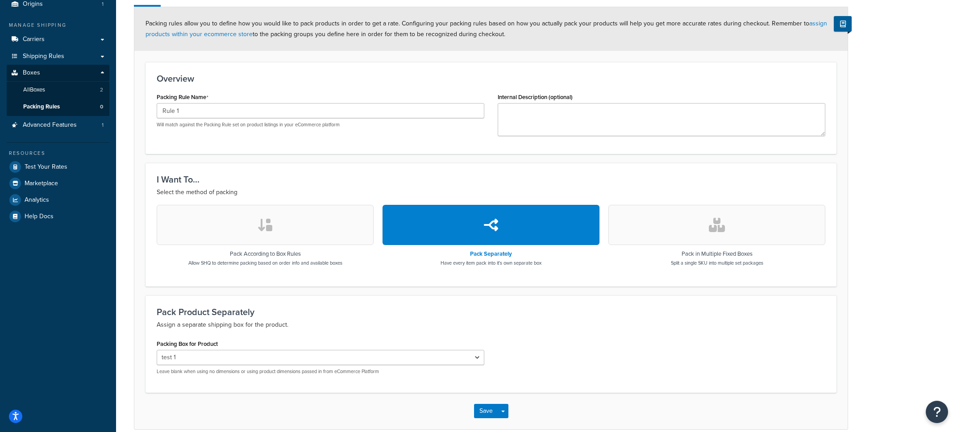
click at [739, 223] on button "button" at bounding box center [716, 225] width 217 height 40
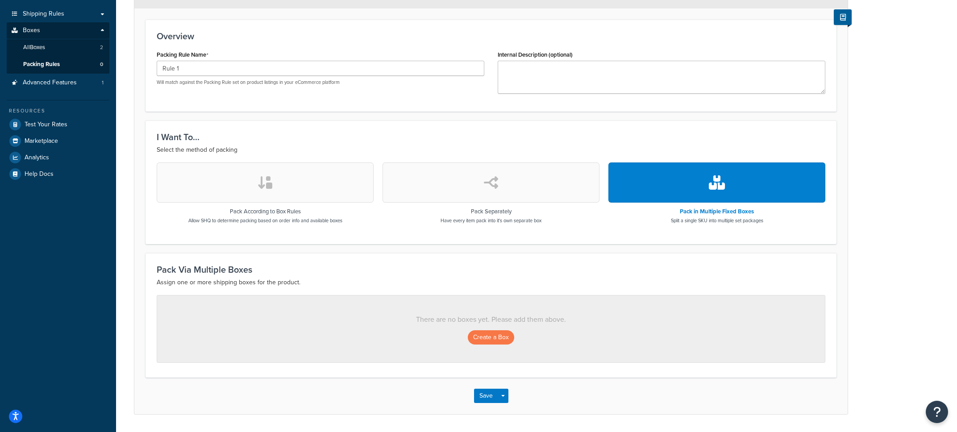
scroll to position [157, 0]
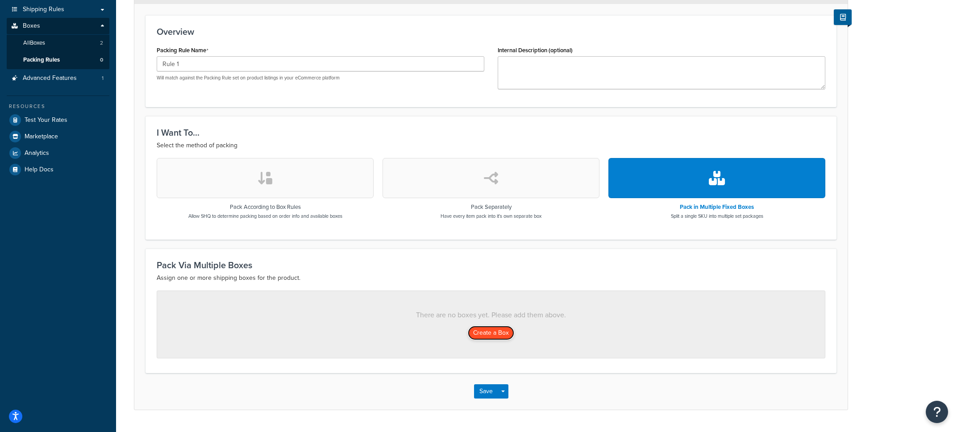
click at [494, 337] on button "Create a Box" at bounding box center [491, 333] width 46 height 14
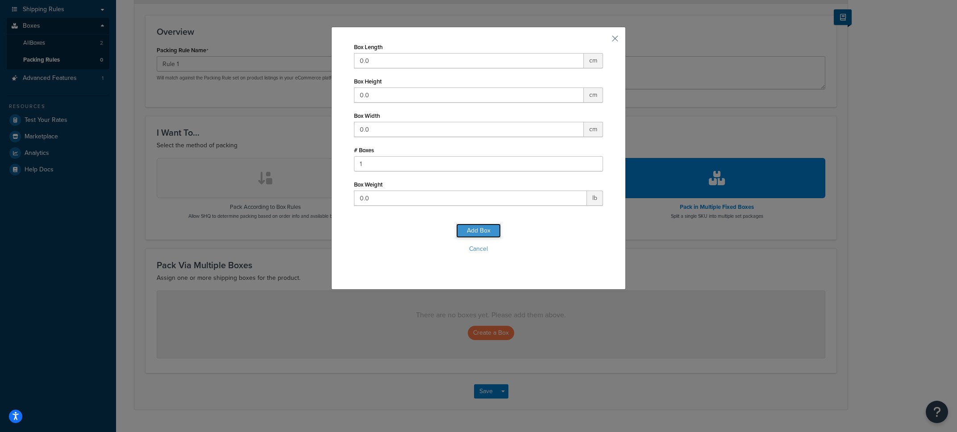
click at [468, 230] on button "Add Box" at bounding box center [478, 231] width 45 height 14
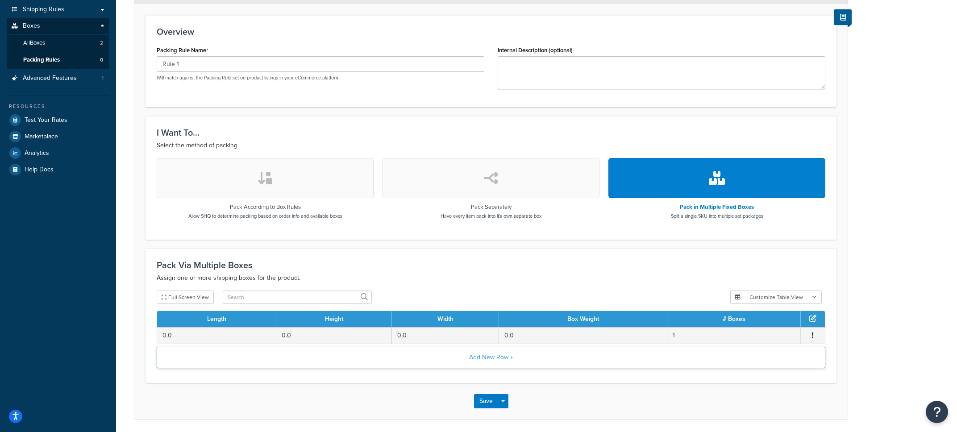
click at [400, 358] on button "Add New Row +" at bounding box center [491, 357] width 668 height 21
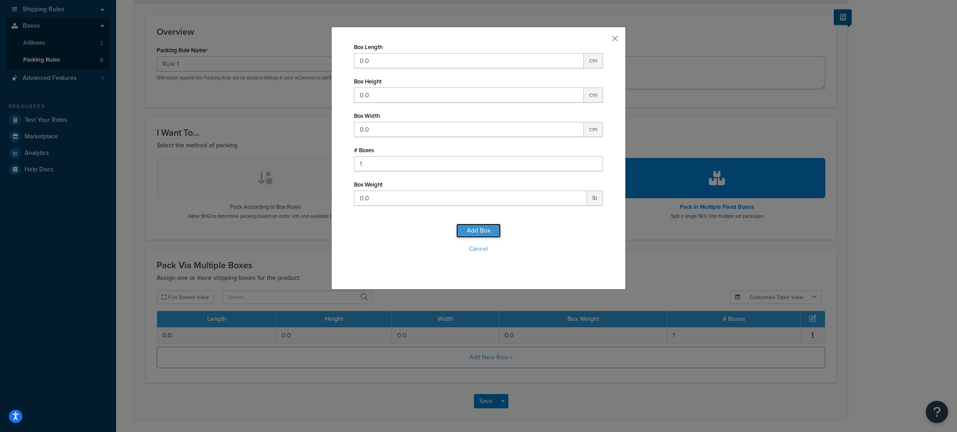
click at [488, 226] on button "Add Box" at bounding box center [478, 231] width 45 height 14
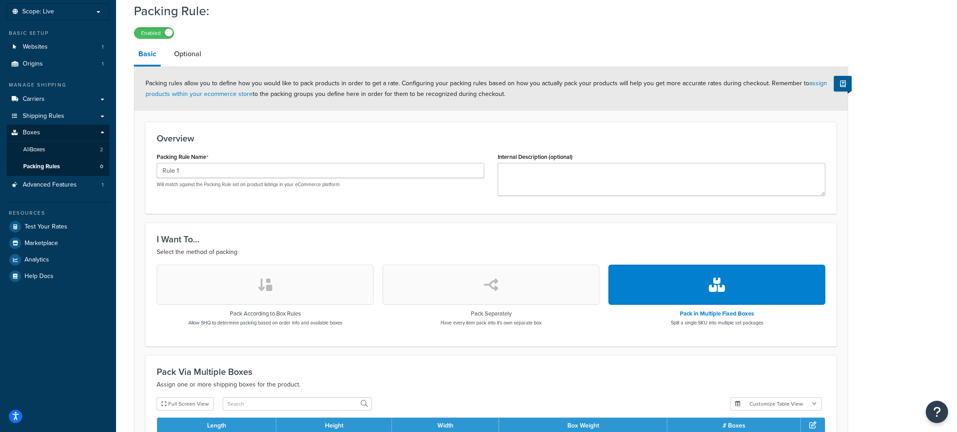
scroll to position [32, 0]
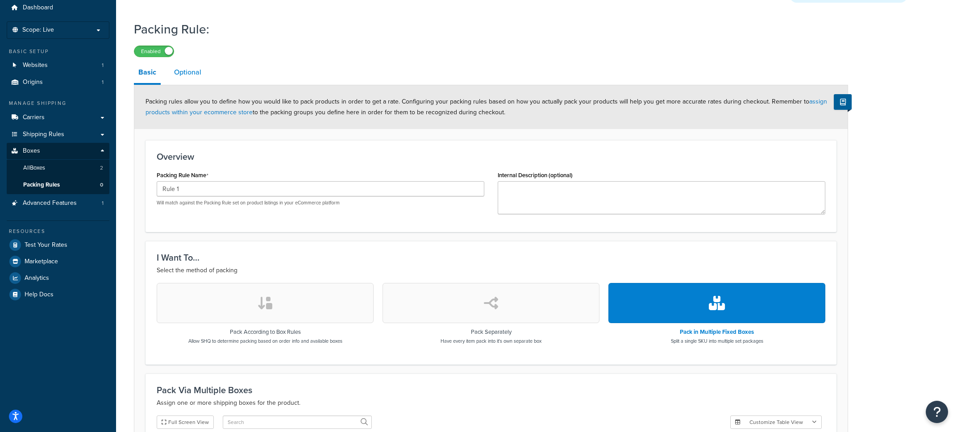
click at [187, 76] on link "Optional" at bounding box center [188, 72] width 36 height 21
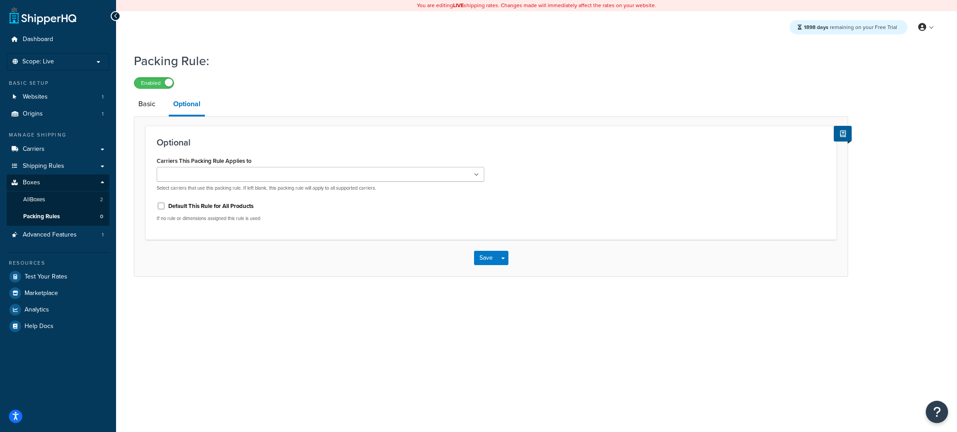
click at [225, 174] on input "Carriers This Packing Rule Applies to" at bounding box center [198, 175] width 79 height 10
click at [290, 144] on h3 "Optional" at bounding box center [491, 142] width 668 height 10
click at [166, 211] on div "Default This Rule for All Products" at bounding box center [321, 207] width 328 height 13
click at [162, 211] on input "Default This Rule for All Products" at bounding box center [161, 208] width 9 height 7
click at [188, 211] on label "Default This Rule for All Products" at bounding box center [210, 208] width 85 height 8
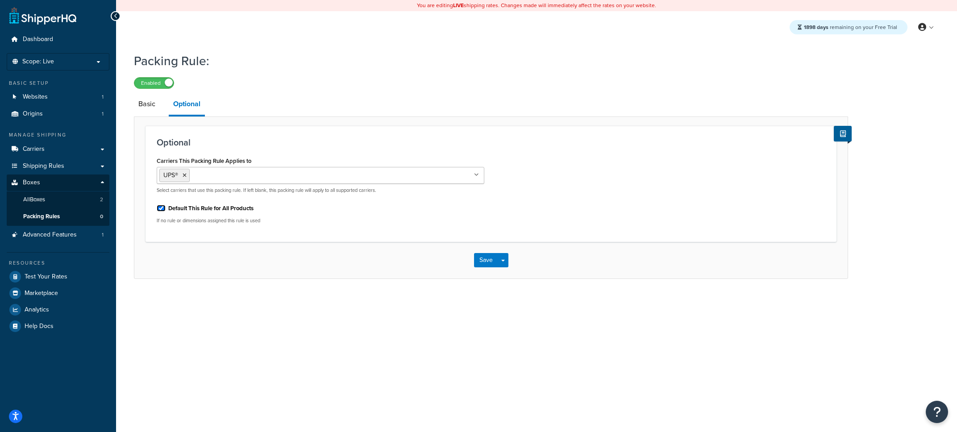
click at [166, 211] on input "Default This Rule for All Products" at bounding box center [161, 208] width 9 height 7
checkbox input "false"
click at [185, 175] on icon at bounding box center [185, 175] width 4 height 5
click at [153, 118] on div "Optional Carriers This Packing Rule Applies to UPS® Test Select carriers that u…" at bounding box center [491, 196] width 714 height 160
click at [494, 265] on button "Save" at bounding box center [486, 258] width 24 height 14
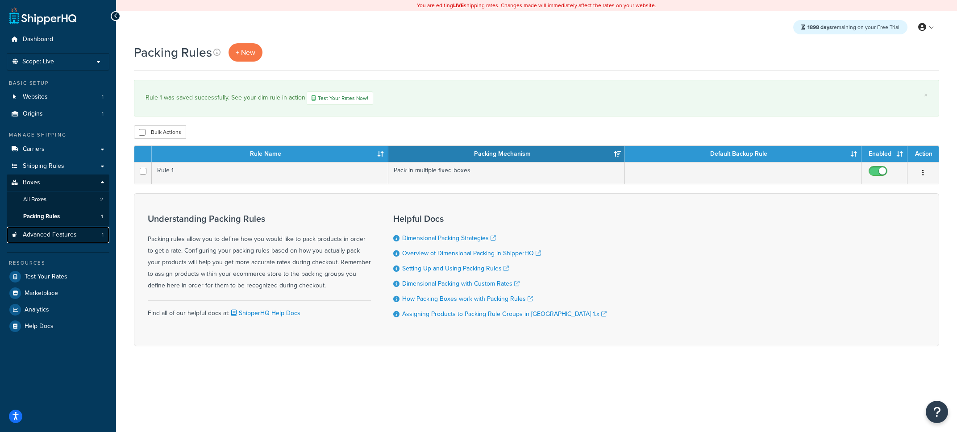
click at [73, 232] on span "Advanced Features" at bounding box center [50, 235] width 54 height 8
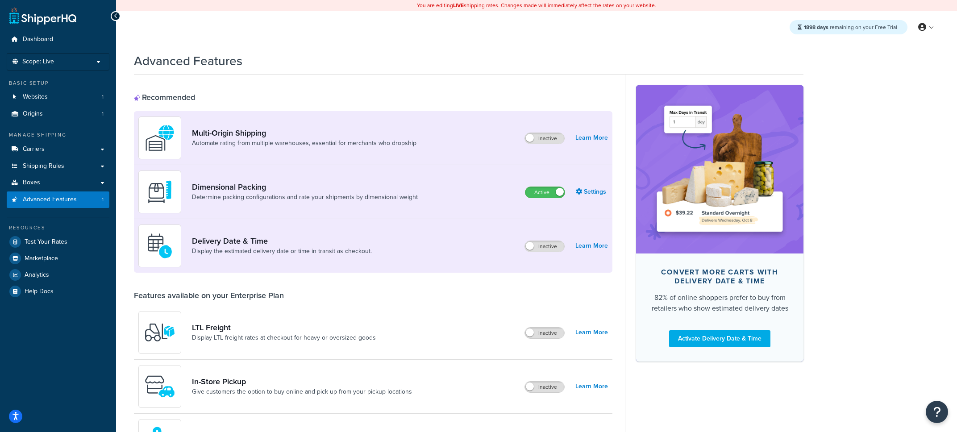
click at [87, 95] on link "Websites 1" at bounding box center [58, 97] width 103 height 17
click at [63, 61] on p "Scope: Live" at bounding box center [58, 62] width 95 height 8
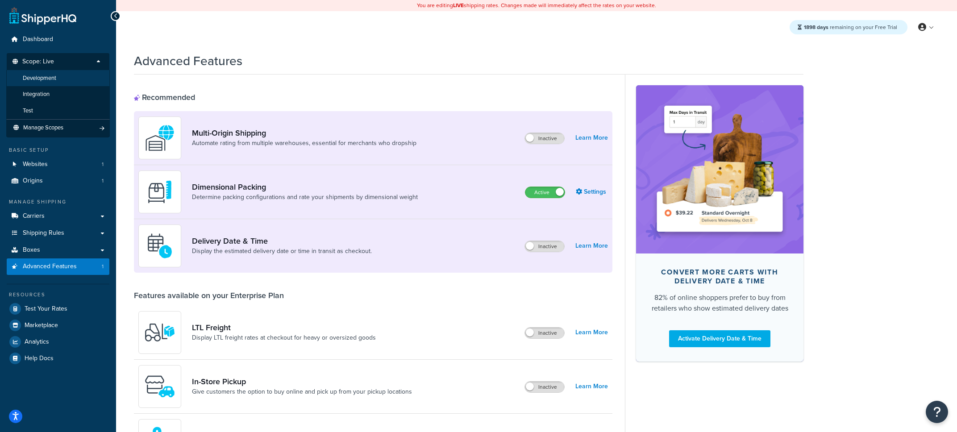
click at [64, 79] on li "Development" at bounding box center [58, 78] width 104 height 17
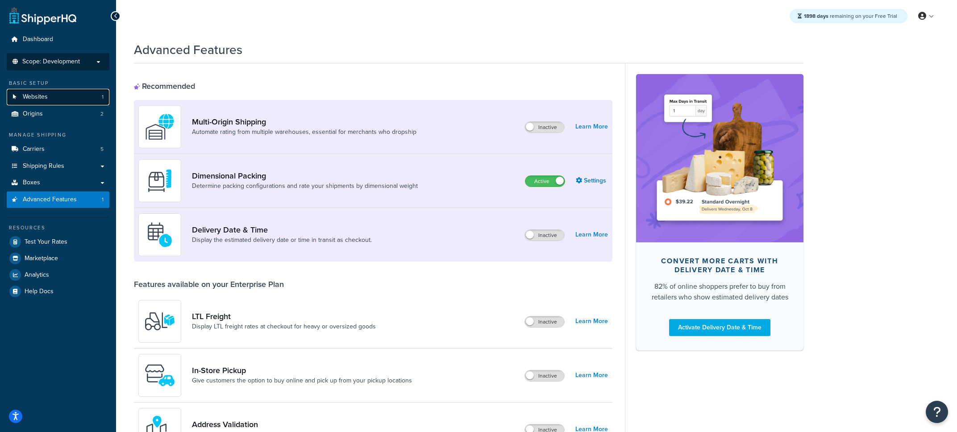
click at [72, 99] on link "Websites 1" at bounding box center [58, 97] width 103 height 17
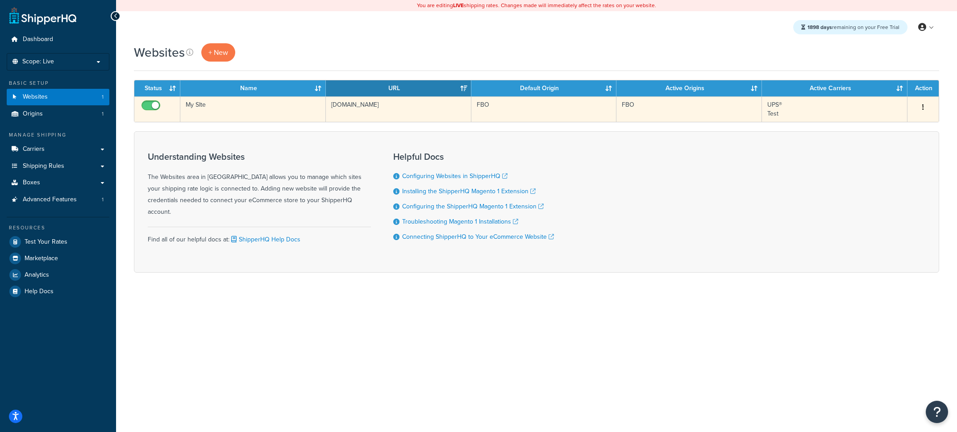
click at [266, 112] on td "My SIte" at bounding box center [252, 108] width 145 height 25
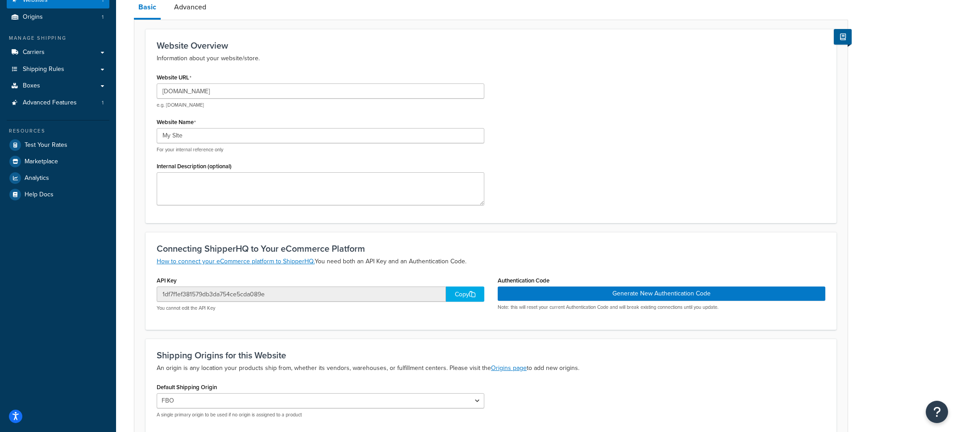
scroll to position [90, 0]
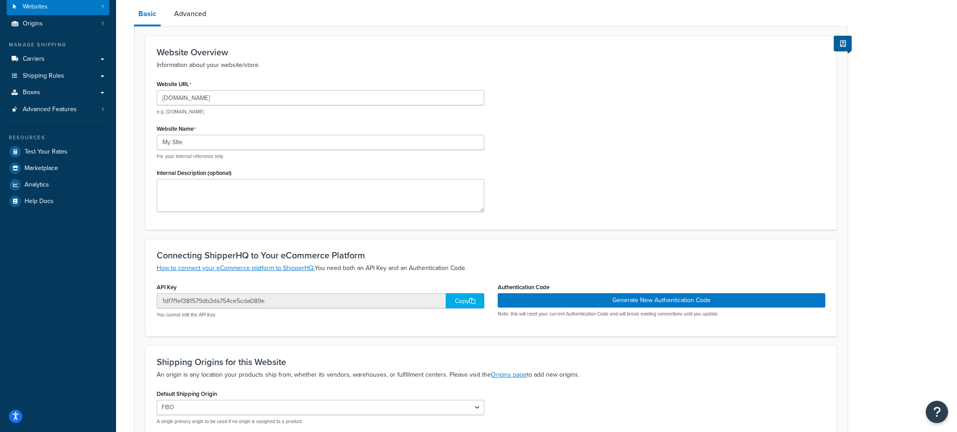
click at [461, 306] on div "Copy" at bounding box center [465, 300] width 38 height 15
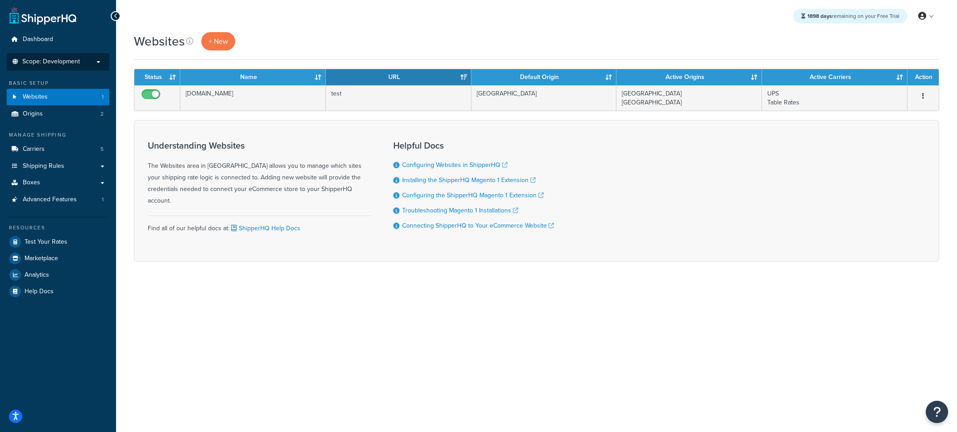
click at [82, 65] on p "Scope: Development" at bounding box center [58, 62] width 95 height 8
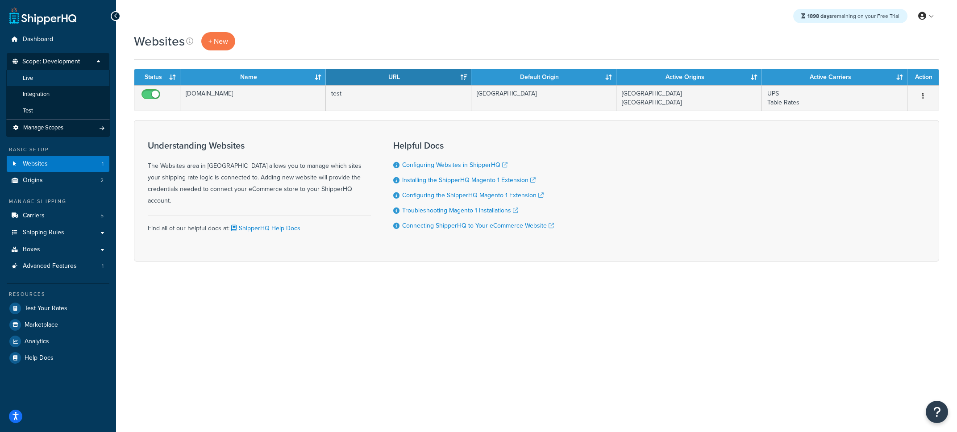
click at [64, 85] on li "Live" at bounding box center [58, 78] width 104 height 17
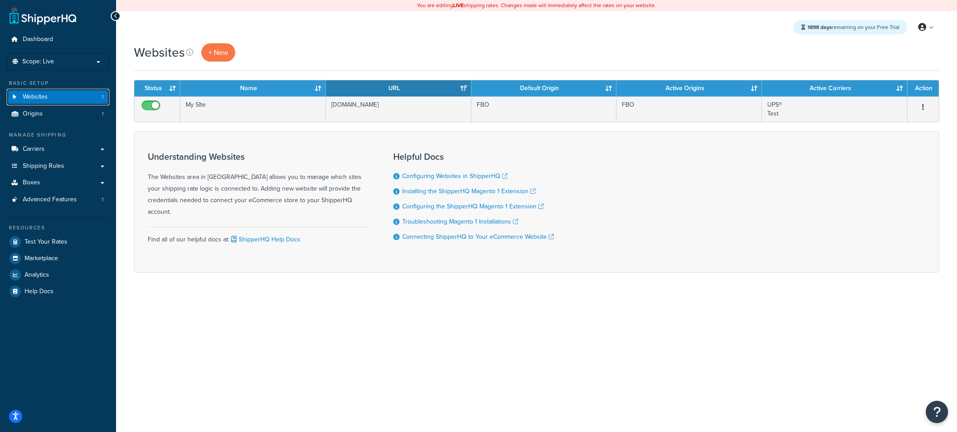
click at [53, 101] on link "Websites 1" at bounding box center [58, 97] width 103 height 17
click at [63, 154] on link "Carriers" at bounding box center [58, 149] width 103 height 17
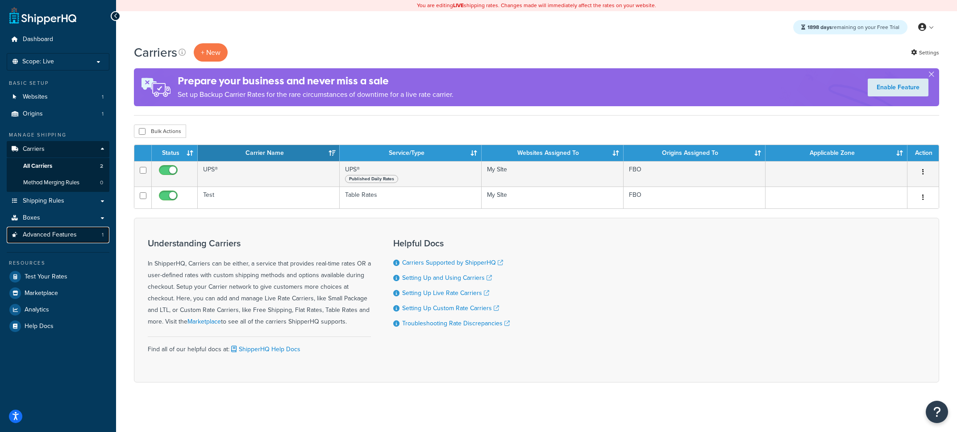
click at [77, 238] on link "Advanced Features 1" at bounding box center [58, 235] width 103 height 17
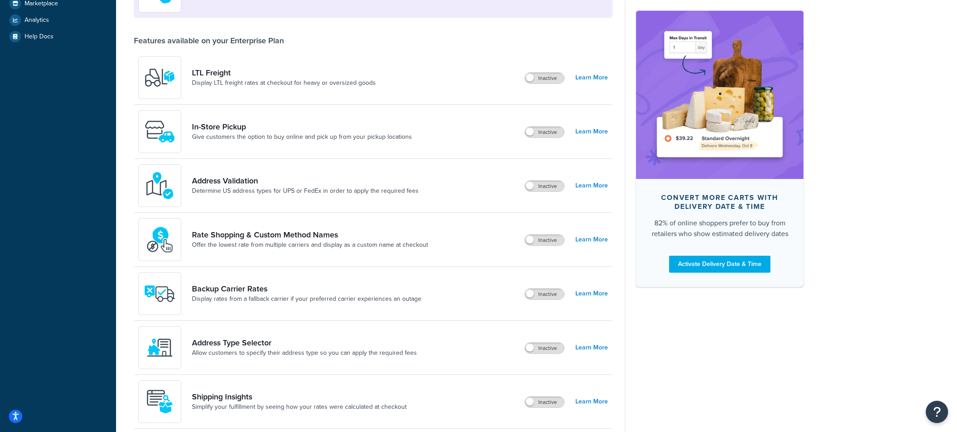
scroll to position [258, 0]
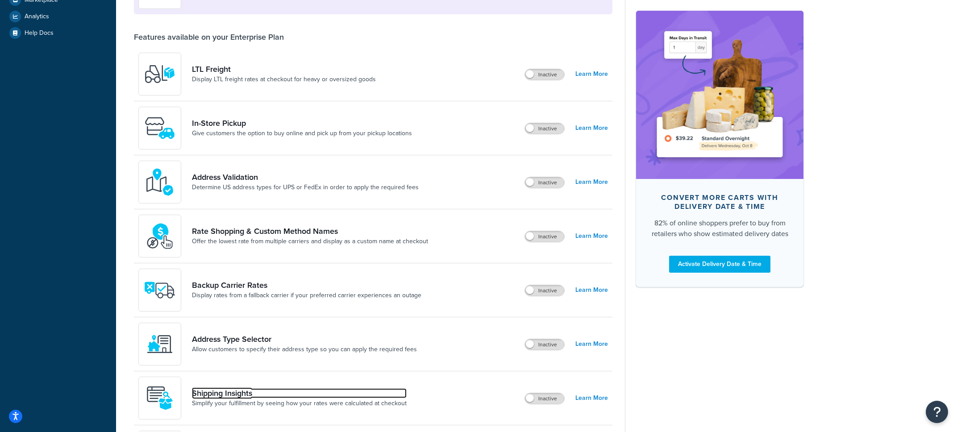
click at [239, 398] on link "Shipping Insights" at bounding box center [299, 393] width 215 height 10
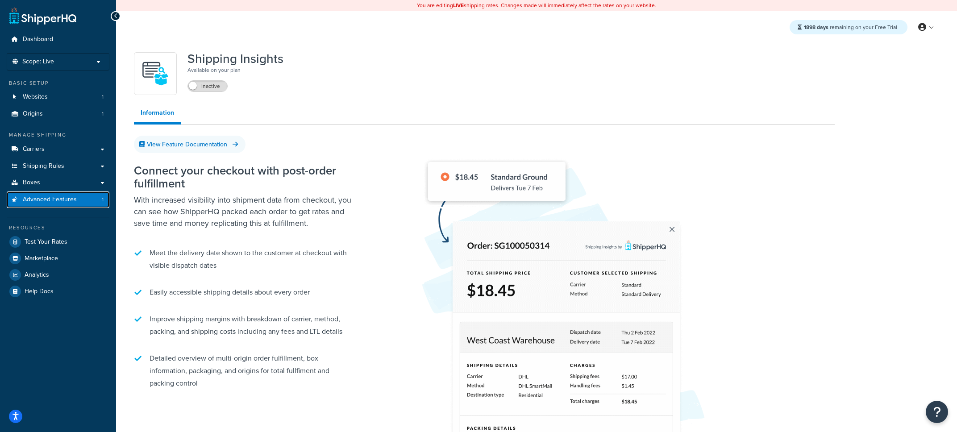
click at [60, 205] on link "Advanced Features 1" at bounding box center [58, 199] width 103 height 17
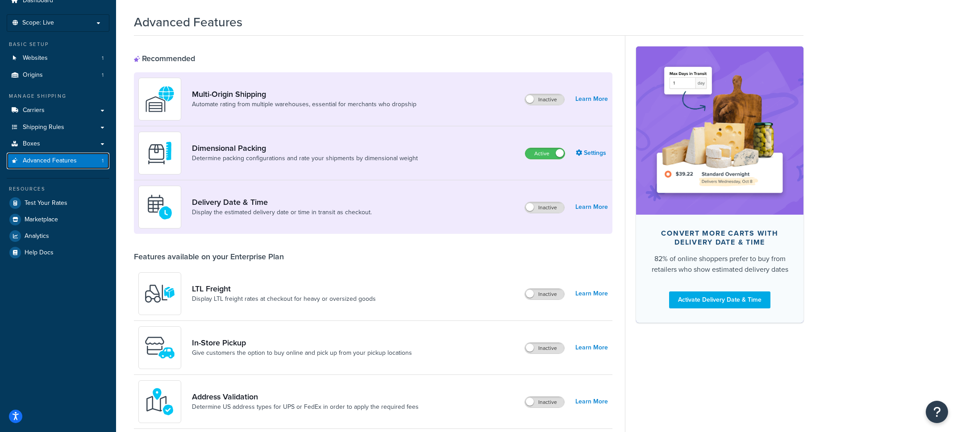
scroll to position [31, 0]
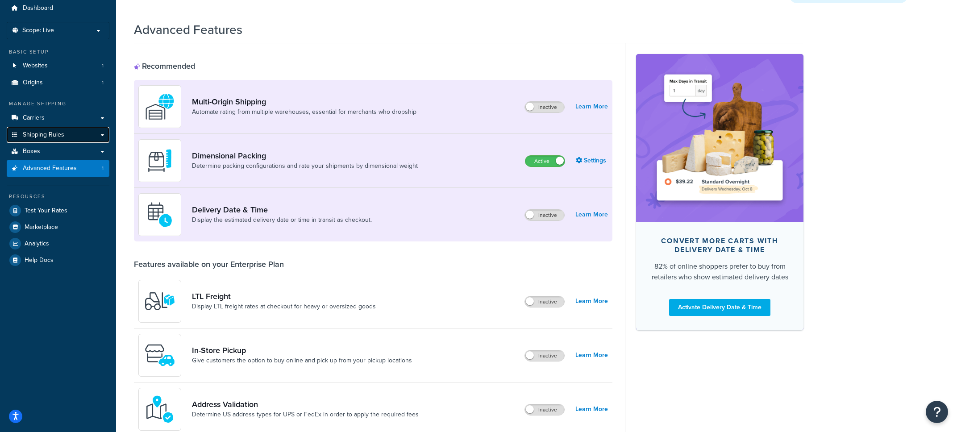
click at [66, 141] on link "Shipping Rules" at bounding box center [58, 135] width 103 height 17
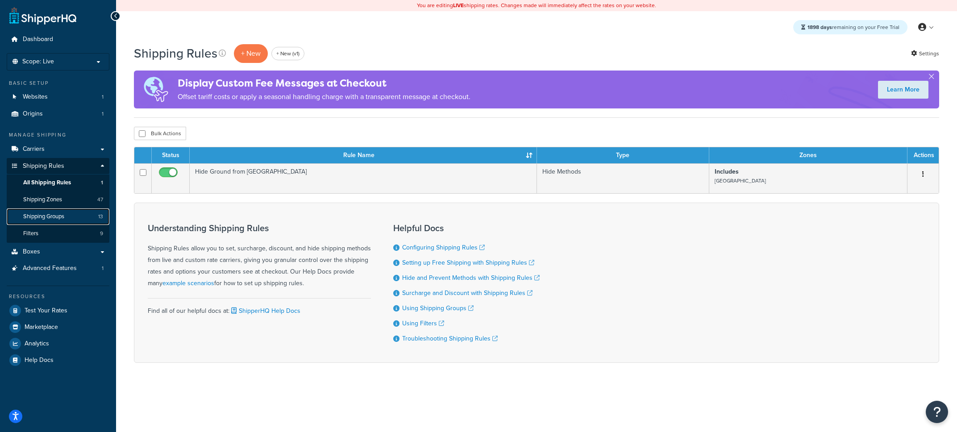
click at [67, 216] on link "Shipping Groups 13" at bounding box center [58, 216] width 103 height 17
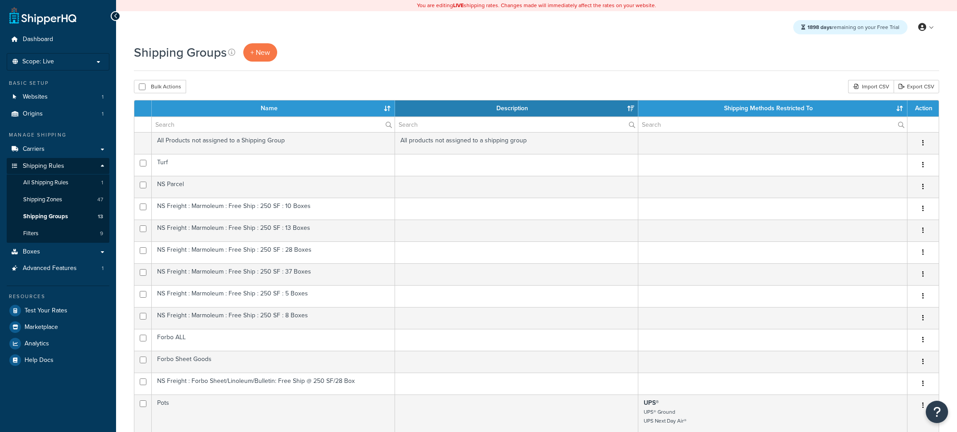
select select "15"
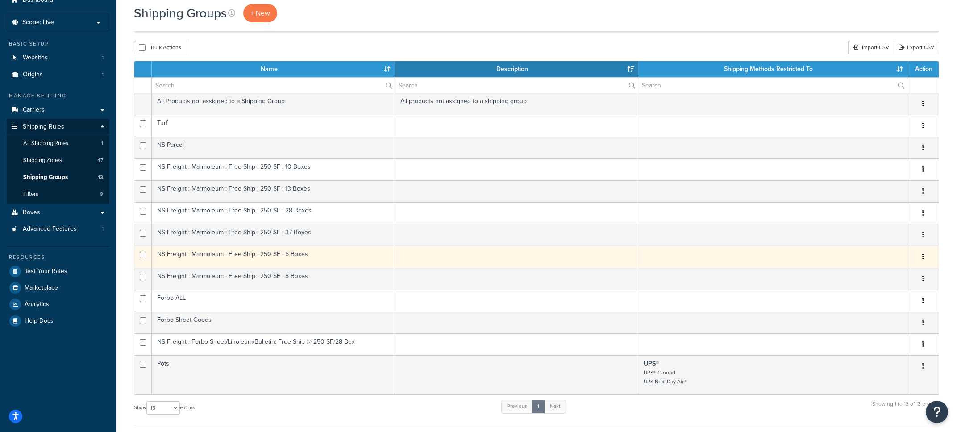
scroll to position [37, 0]
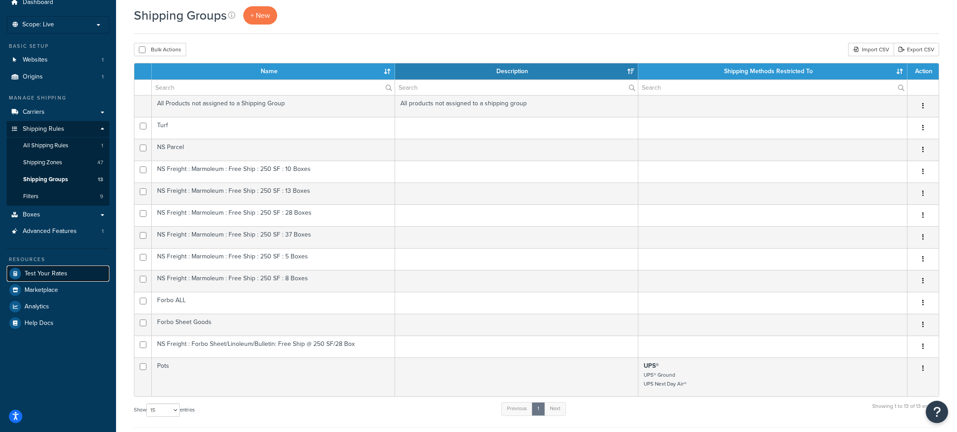
click at [77, 272] on link "Test Your Rates" at bounding box center [58, 274] width 103 height 16
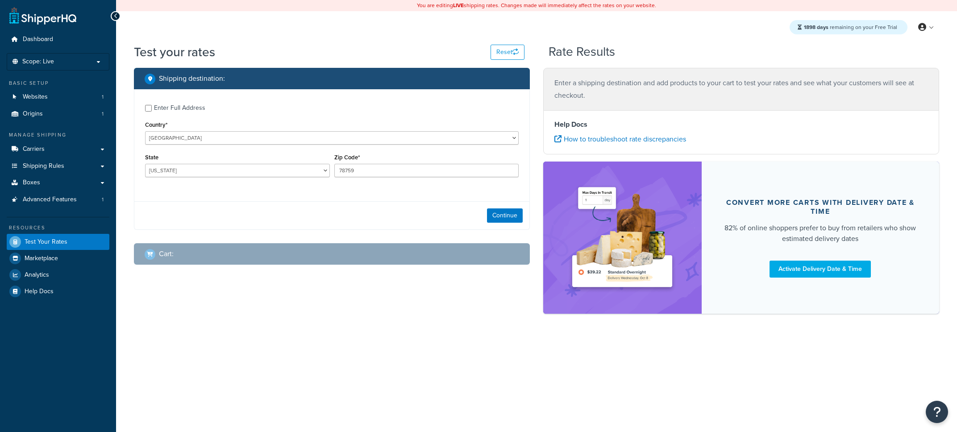
select select "[GEOGRAPHIC_DATA]"
click at [487, 214] on div "Continue" at bounding box center [331, 215] width 395 height 28
click at [494, 215] on button "Continue" at bounding box center [505, 215] width 36 height 14
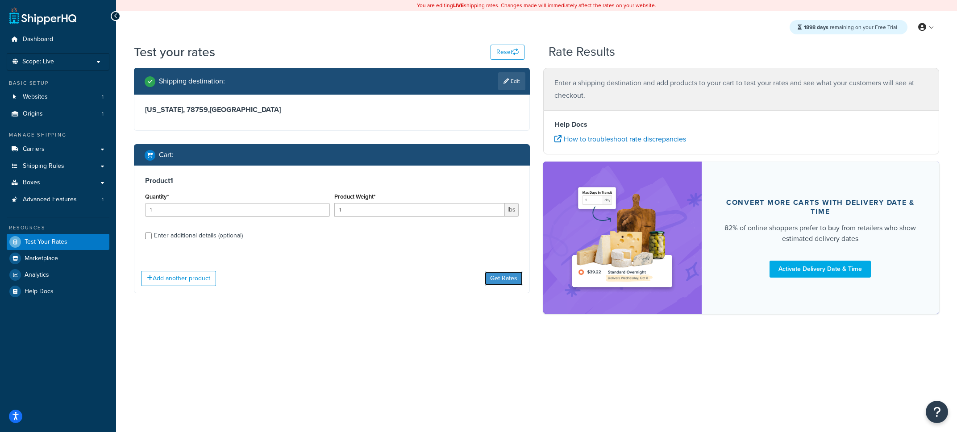
click at [498, 276] on button "Get Rates" at bounding box center [504, 278] width 38 height 14
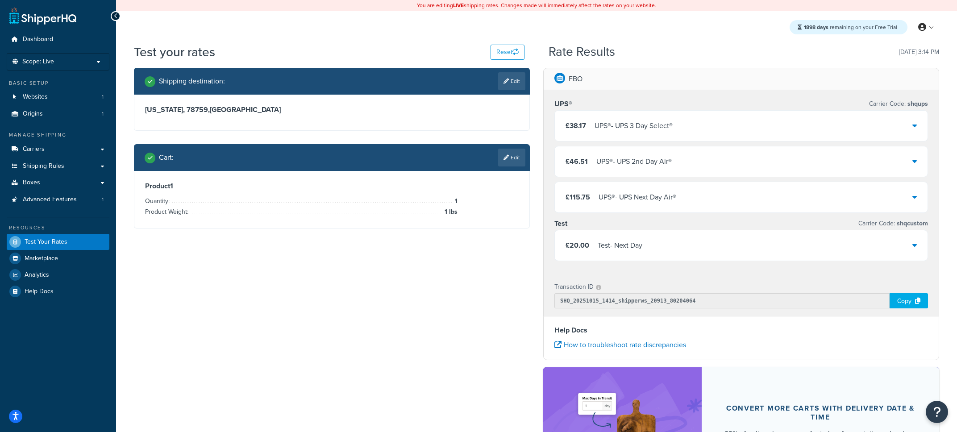
click at [608, 129] on div "UPS® - UPS 3 Day Select®" at bounding box center [633, 126] width 78 height 12
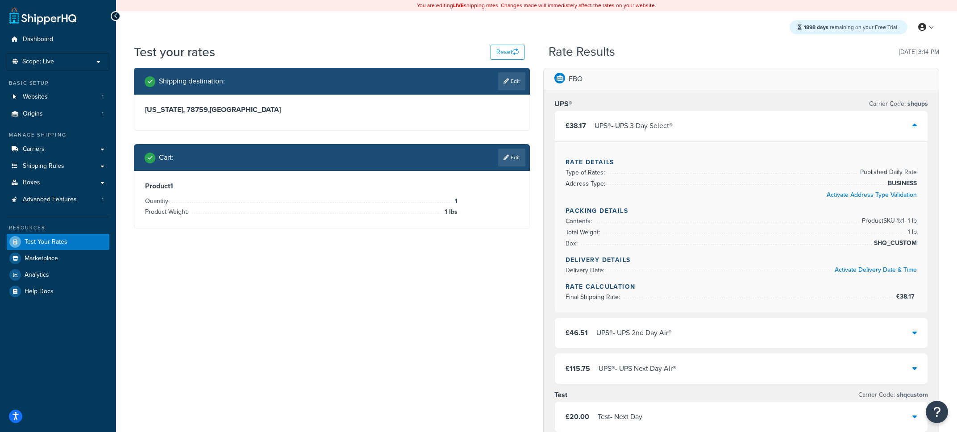
click at [914, 243] on span "SHQ_CUSTOM" at bounding box center [894, 243] width 45 height 11
drag, startPoint x: 917, startPoint y: 243, endPoint x: 821, endPoint y: 238, distance: 96.1
click at [870, 244] on li "Box: SHQ_CUSTOM" at bounding box center [740, 243] width 351 height 11
click at [510, 160] on link "Edit" at bounding box center [511, 158] width 27 height 18
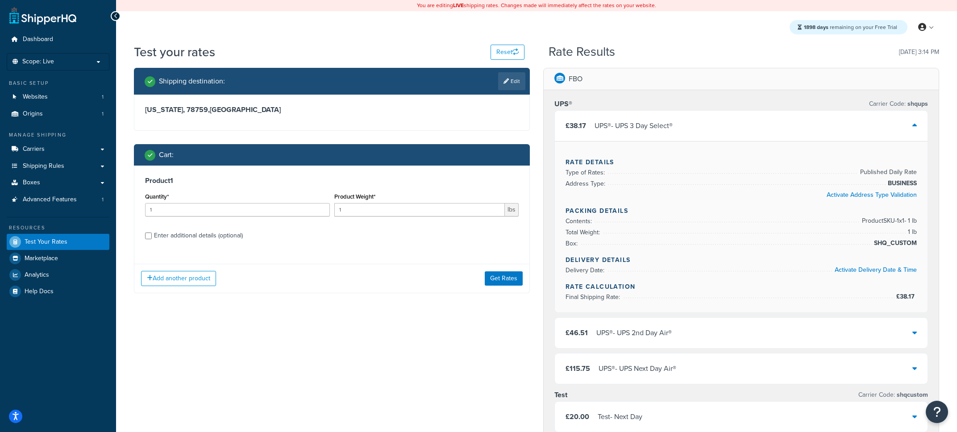
drag, startPoint x: 870, startPoint y: 242, endPoint x: 913, endPoint y: 242, distance: 42.8
click at [913, 242] on li "Box: SHQ_CUSTOM" at bounding box center [740, 243] width 351 height 11
click at [59, 179] on link "Boxes" at bounding box center [58, 182] width 103 height 17
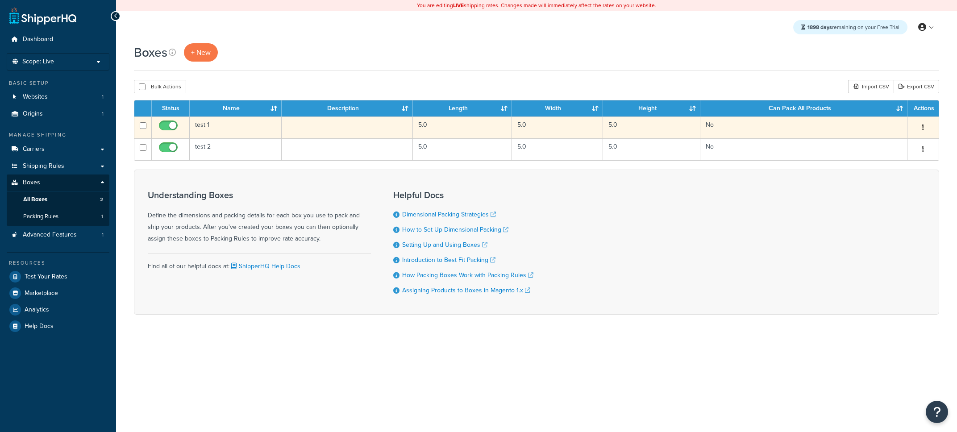
click at [241, 137] on td "test 1" at bounding box center [236, 127] width 92 height 22
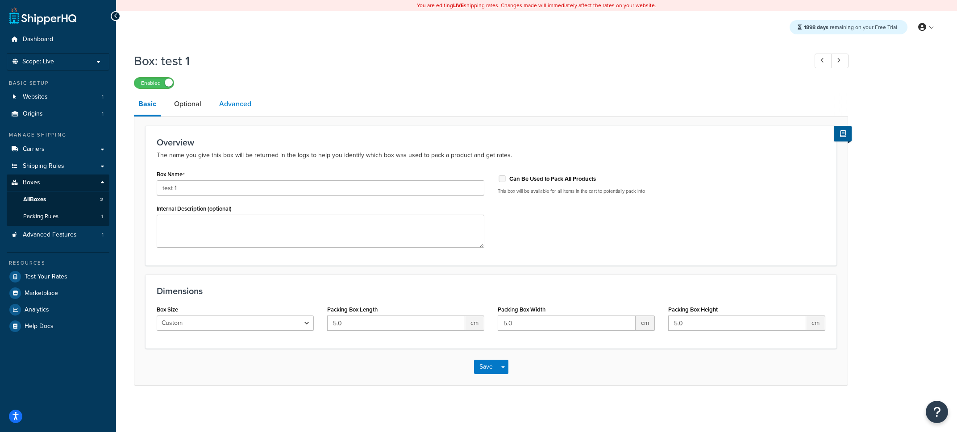
click at [231, 111] on link "Advanced" at bounding box center [235, 103] width 41 height 21
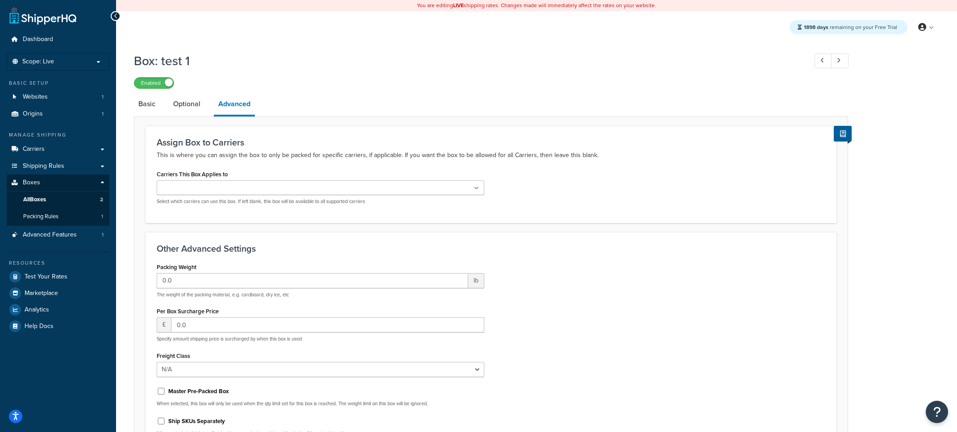
click at [221, 189] on input "Carriers This Box Applies to" at bounding box center [198, 188] width 79 height 10
drag, startPoint x: 251, startPoint y: 159, endPoint x: 181, endPoint y: 73, distance: 111.0
click at [251, 159] on p "This is where you can assign the box to only be packed for specific carriers, i…" at bounding box center [491, 155] width 668 height 11
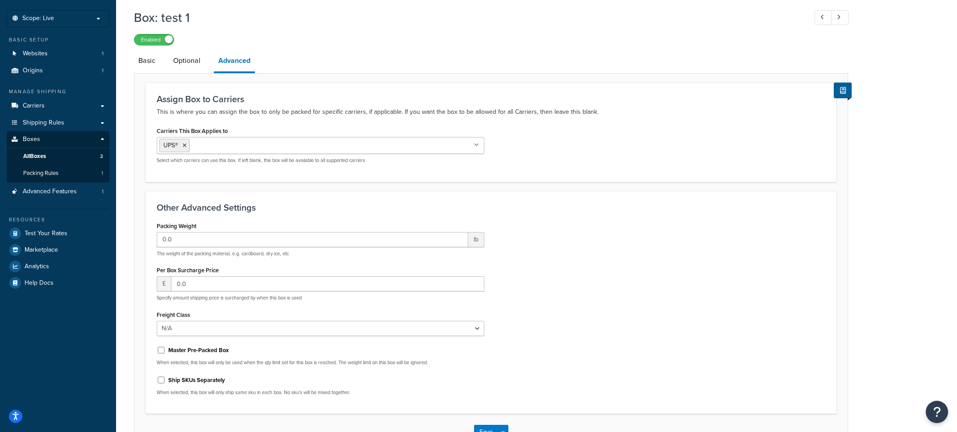
scroll to position [108, 0]
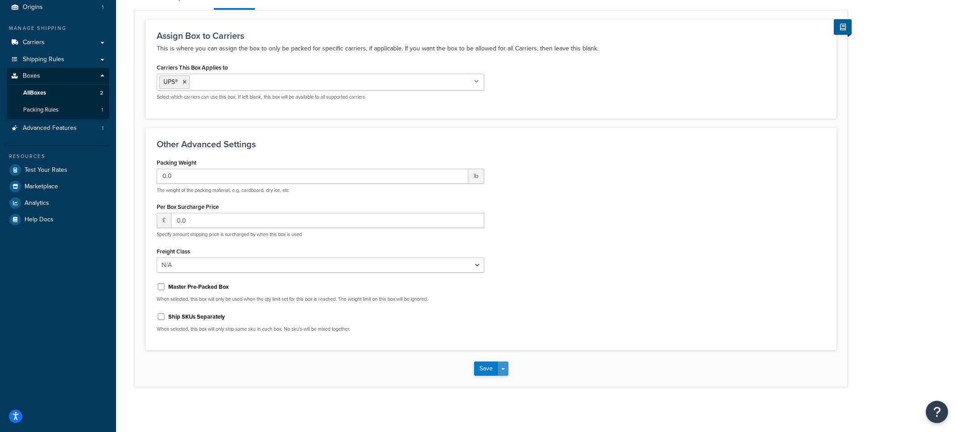
drag, startPoint x: 500, startPoint y: 373, endPoint x: 500, endPoint y: 378, distance: 4.9
click at [500, 373] on button "Save Dropdown" at bounding box center [503, 368] width 11 height 14
click at [500, 380] on button "Save and Edit" at bounding box center [517, 385] width 86 height 19
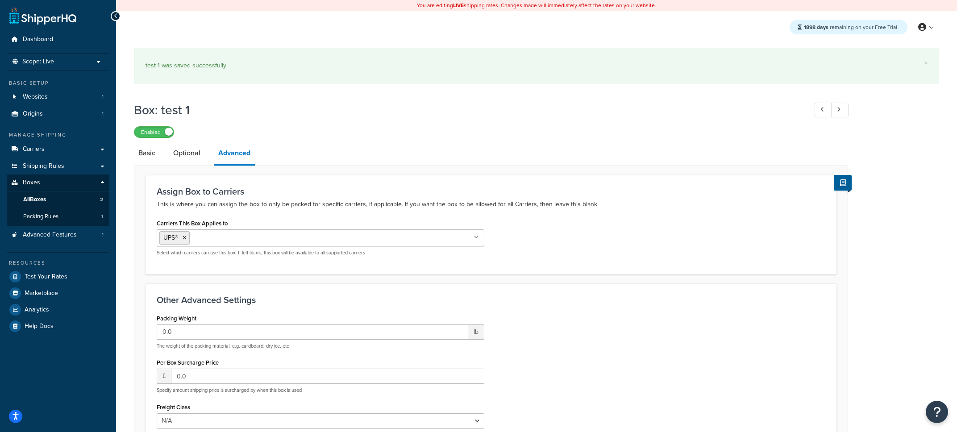
click at [74, 123] on ul "Dashboard Scope: Live Basic Setup Websites 1 Origins 1 Manage Shipping Carriers…" at bounding box center [58, 182] width 103 height 303
click at [74, 121] on link "Origins 1" at bounding box center [58, 114] width 103 height 17
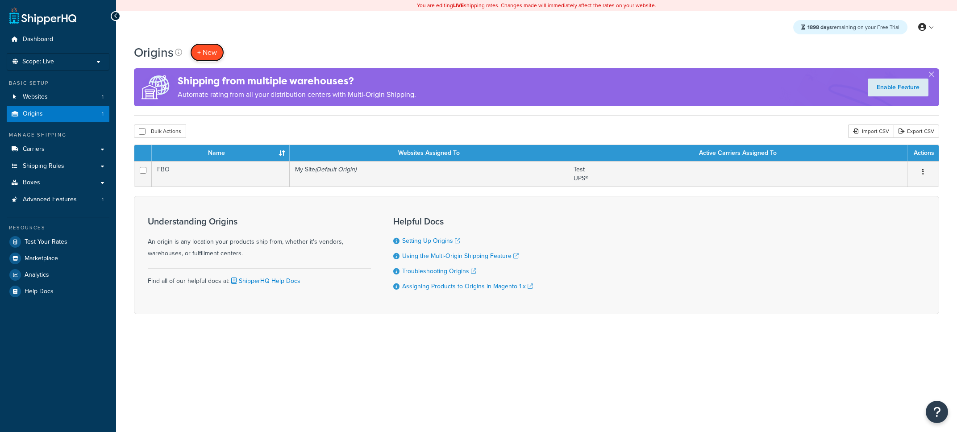
click at [199, 60] on link "+ New" at bounding box center [207, 52] width 34 height 18
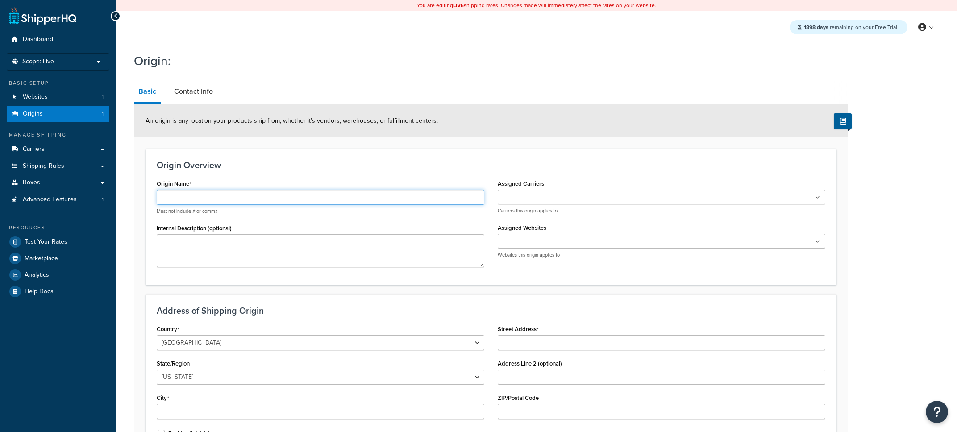
click at [218, 199] on input "Origin Name" at bounding box center [321, 197] width 328 height 15
type input "origin 2"
click at [528, 193] on input "Assigned Carriers" at bounding box center [539, 196] width 79 height 10
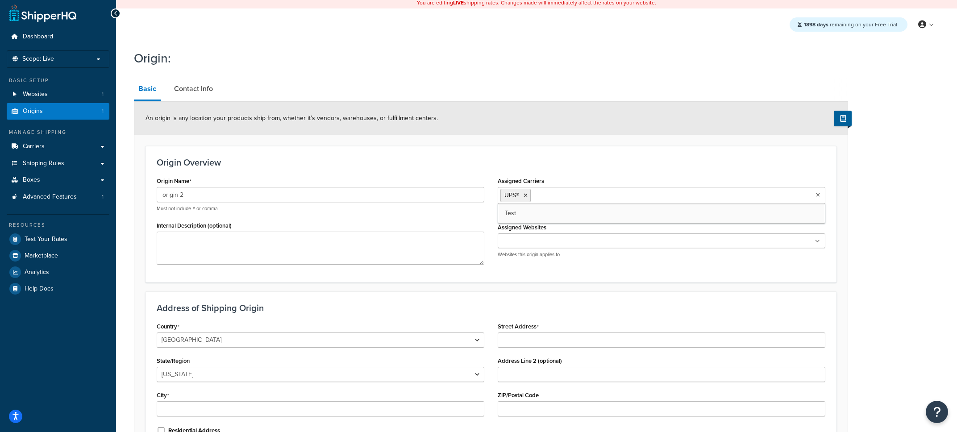
scroll to position [0, 0]
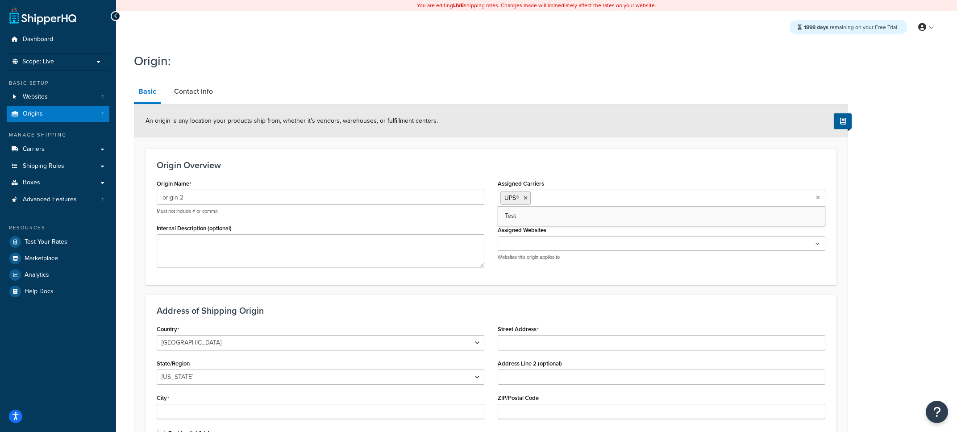
drag, startPoint x: 465, startPoint y: 220, endPoint x: 457, endPoint y: 223, distance: 8.2
click at [465, 219] on div "Origin Name origin 2 Must not include # or comma Internal Description (optional)" at bounding box center [320, 225] width 341 height 96
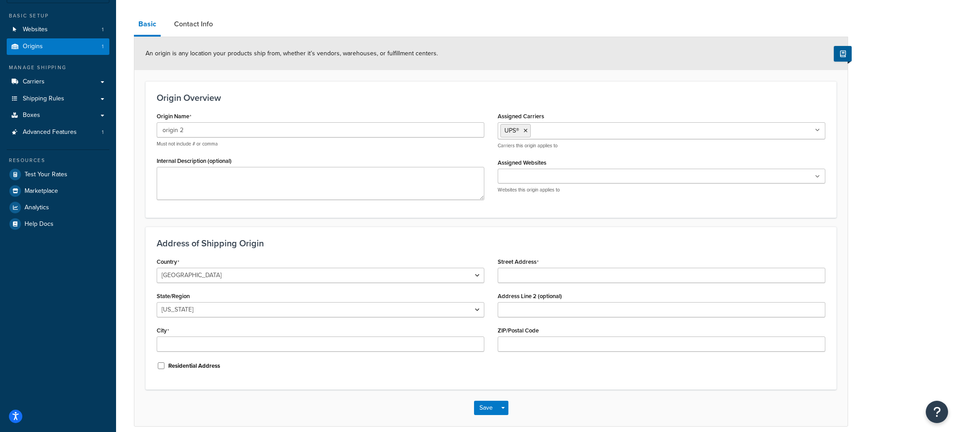
scroll to position [69, 0]
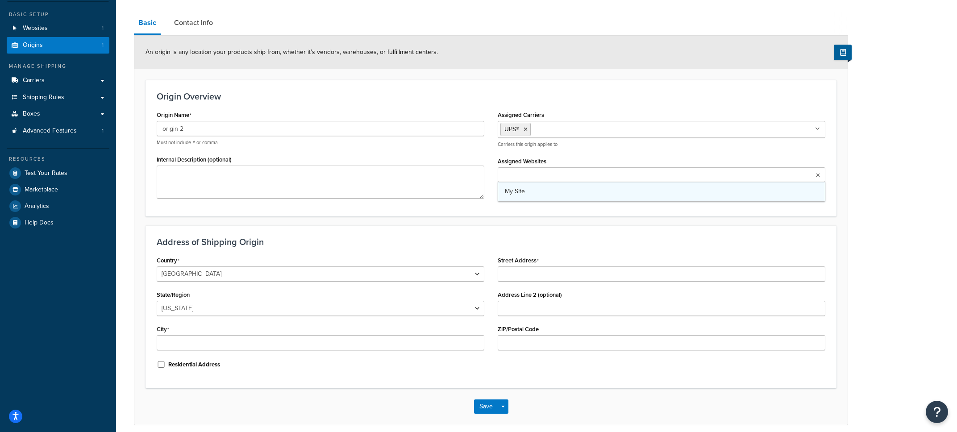
drag, startPoint x: 520, startPoint y: 180, endPoint x: 526, endPoint y: 194, distance: 15.2
click at [520, 180] on input "Assigned Websites" at bounding box center [539, 175] width 79 height 10
drag, startPoint x: 526, startPoint y: 196, endPoint x: 520, endPoint y: 195, distance: 5.8
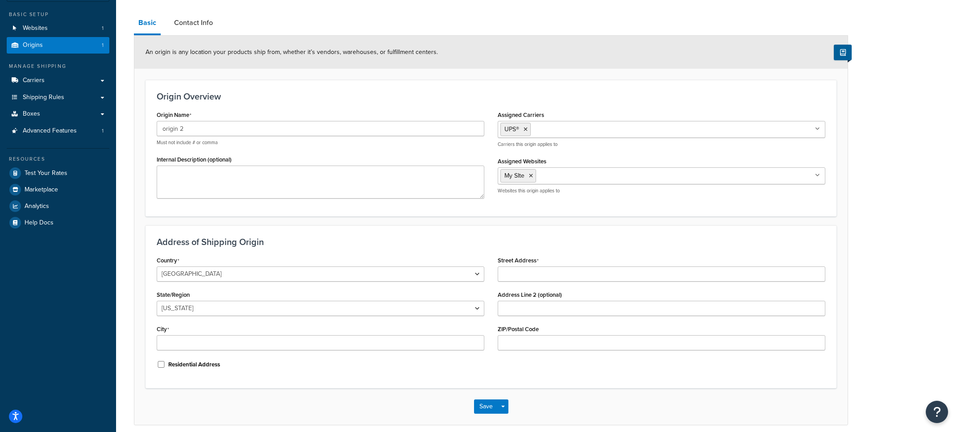
scroll to position [82, 0]
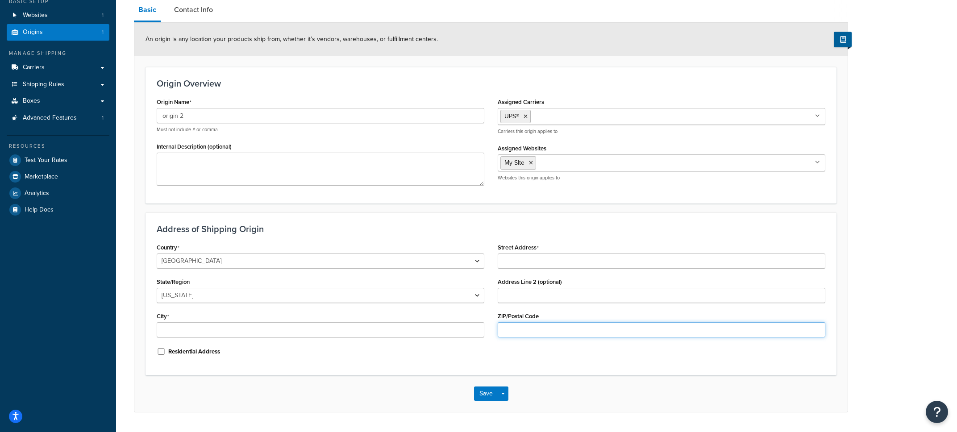
drag, startPoint x: 531, startPoint y: 323, endPoint x: 527, endPoint y: 329, distance: 7.2
click at [529, 326] on input "ZIP/Postal Code" at bounding box center [662, 329] width 328 height 15
type input "35005"
click at [499, 391] on button "Save Dropdown" at bounding box center [503, 393] width 11 height 14
click at [506, 401] on button "Save Dropdown" at bounding box center [503, 393] width 11 height 14
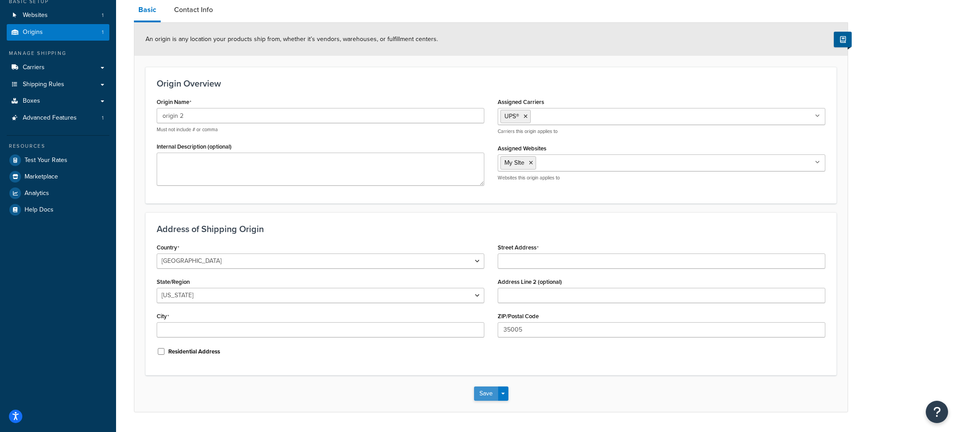
click at [491, 396] on button "Save" at bounding box center [486, 393] width 24 height 14
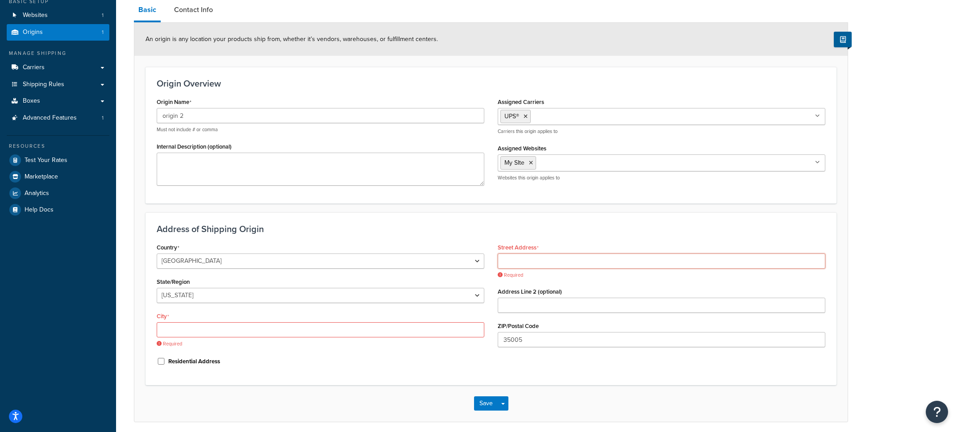
click at [525, 261] on input "Street Address" at bounding box center [662, 260] width 328 height 15
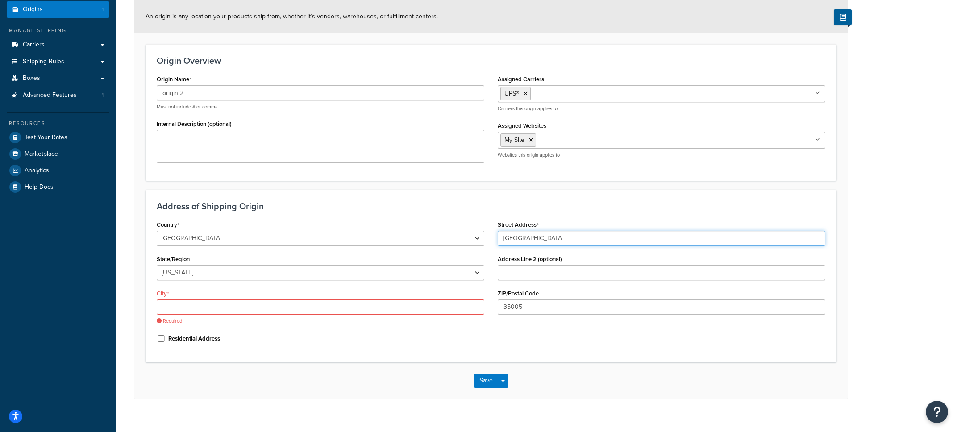
scroll to position [117, 0]
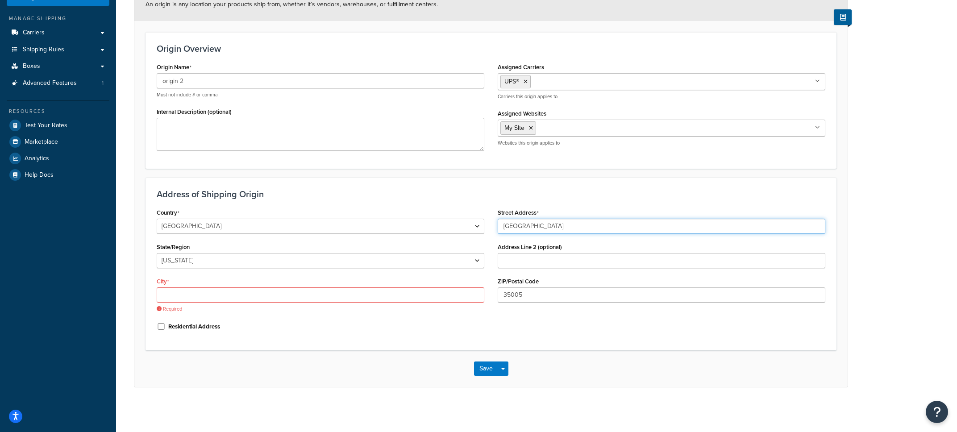
type input "1st Avenue"
click at [318, 296] on input "City" at bounding box center [321, 294] width 328 height 15
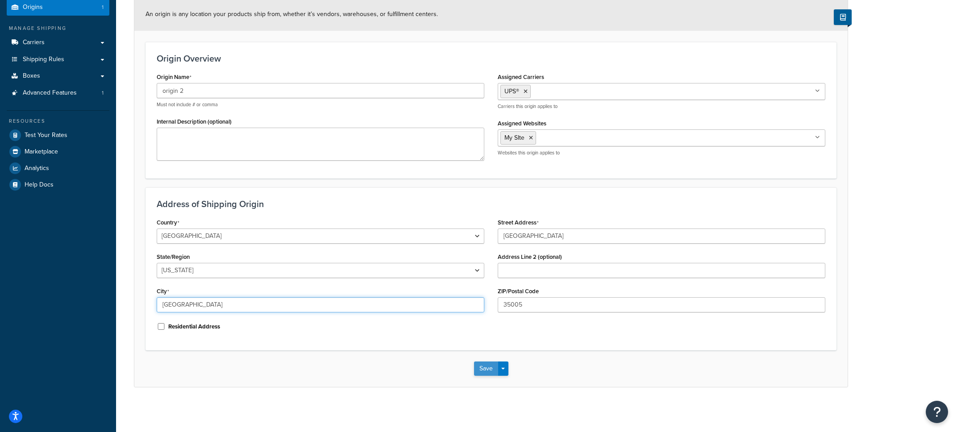
type input "Adamsville"
click at [483, 371] on button "Save" at bounding box center [486, 368] width 24 height 14
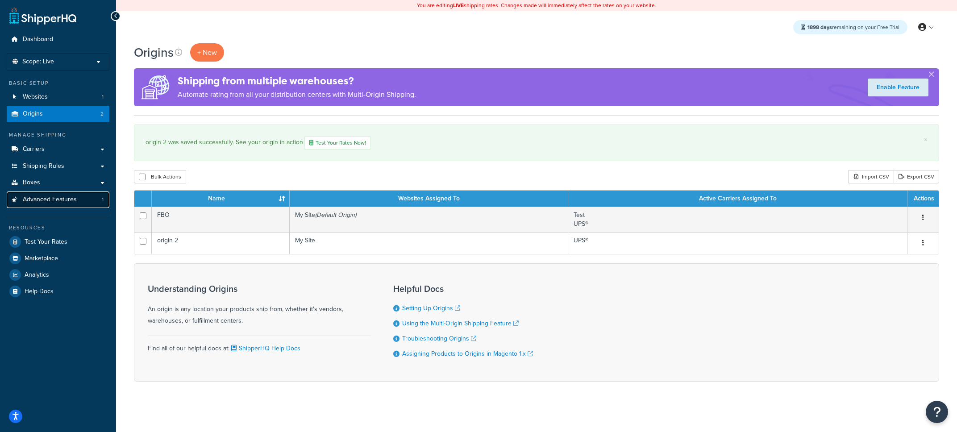
click at [88, 203] on link "Advanced Features 1" at bounding box center [58, 199] width 103 height 17
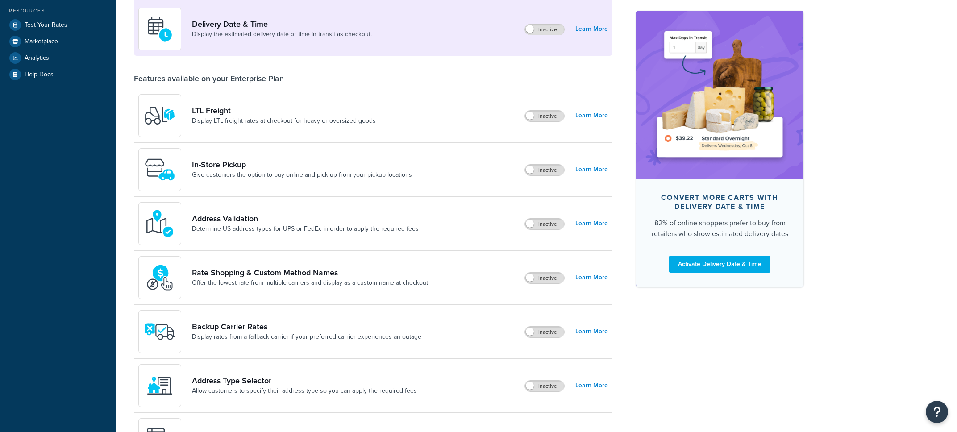
scroll to position [253, 0]
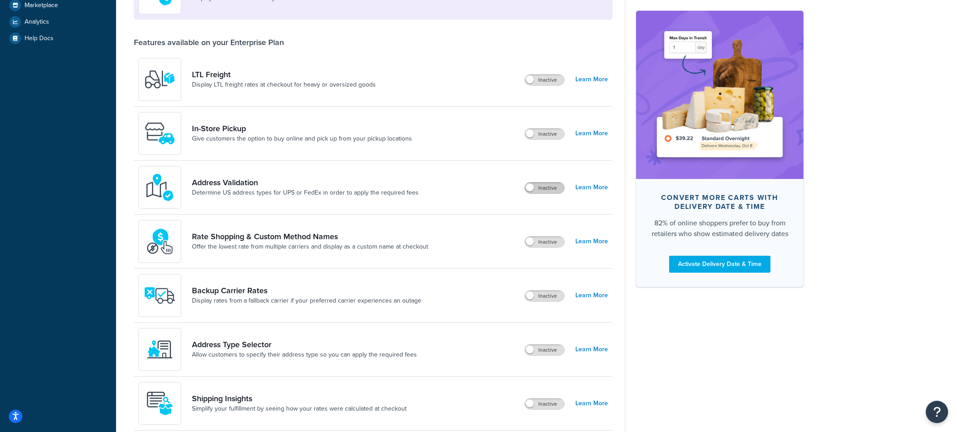
click at [539, 189] on label "Inactive" at bounding box center [544, 188] width 39 height 11
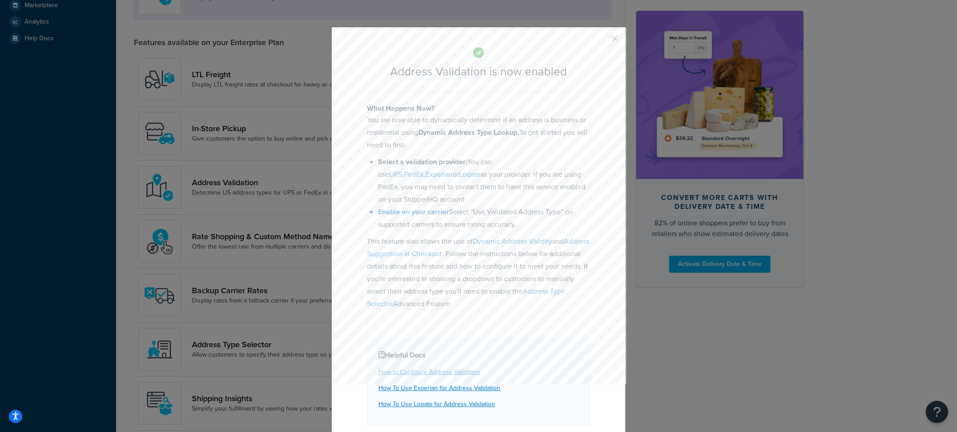
scroll to position [35, 0]
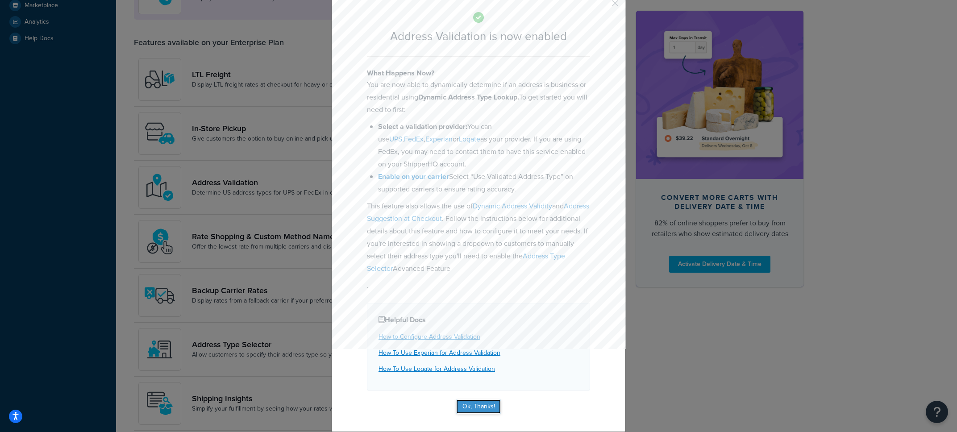
click at [481, 406] on button "Ok, Thanks!" at bounding box center [478, 406] width 45 height 14
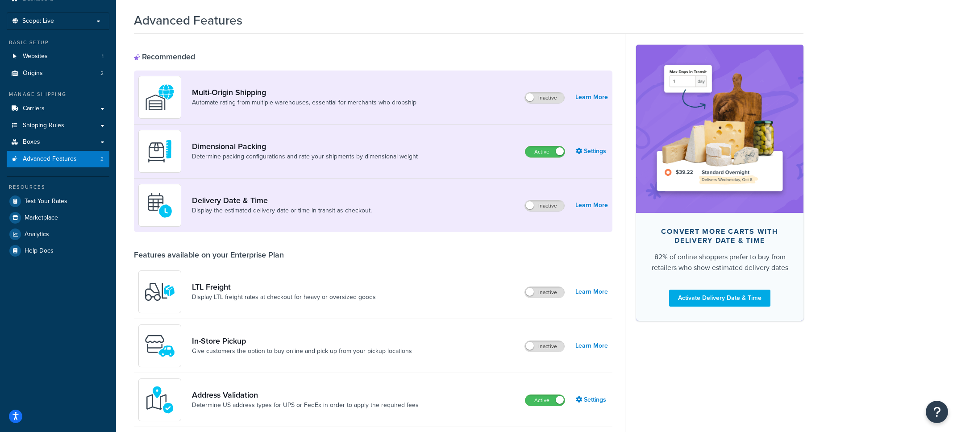
scroll to position [0, 0]
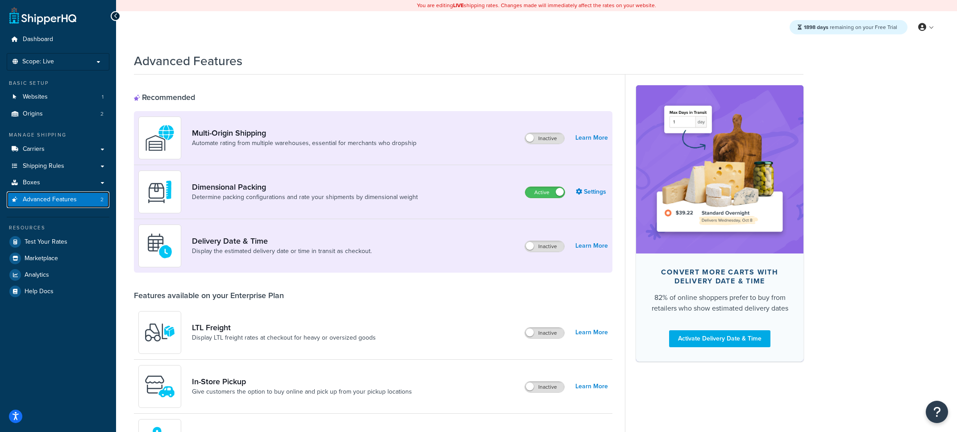
click at [73, 199] on span "Advanced Features" at bounding box center [50, 200] width 54 height 8
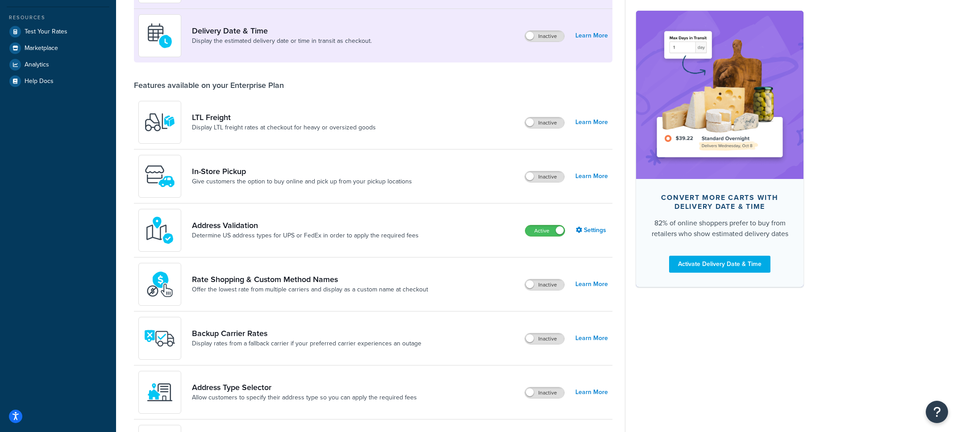
scroll to position [219, 0]
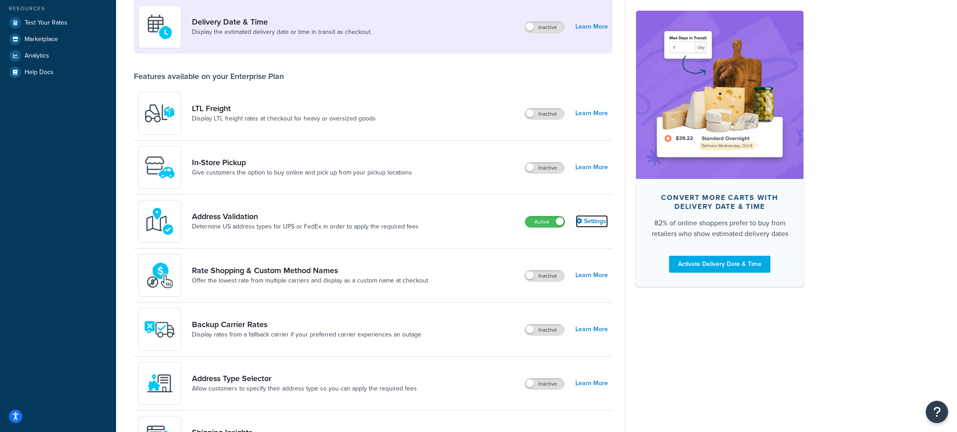
click at [591, 224] on link "Settings" at bounding box center [592, 221] width 32 height 12
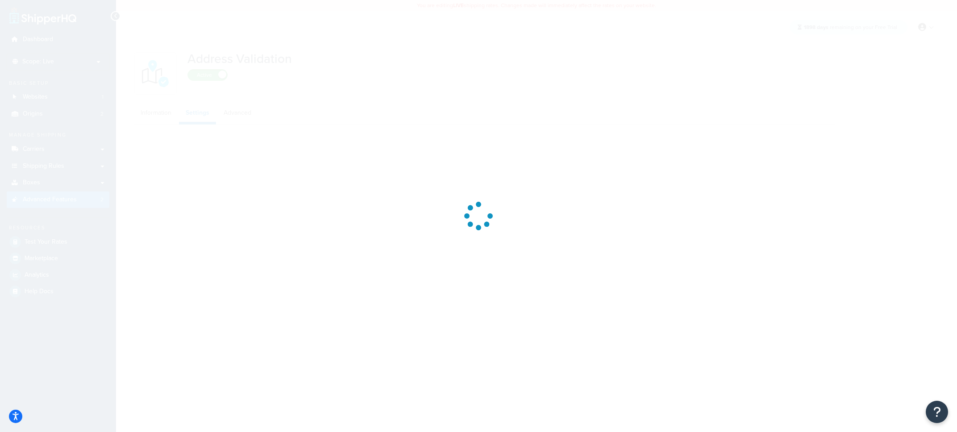
select select "false"
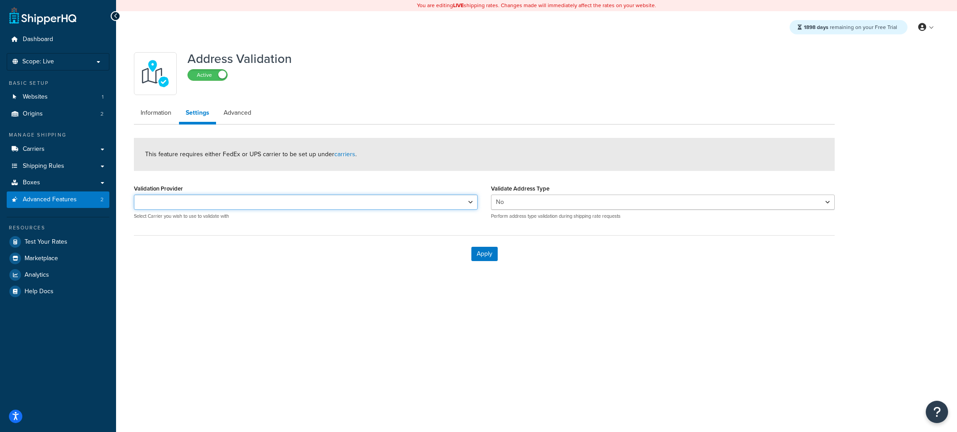
select select "170294"
click option "UPS®" at bounding box center [0, 0] width 0 height 0
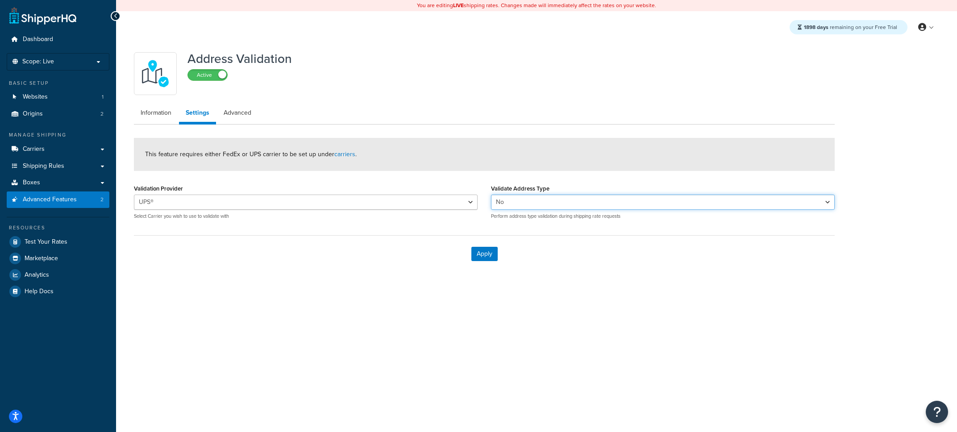
select select "true"
click option "Yes" at bounding box center [0, 0] width 0 height 0
click at [483, 253] on button "Apply" at bounding box center [484, 254] width 26 height 14
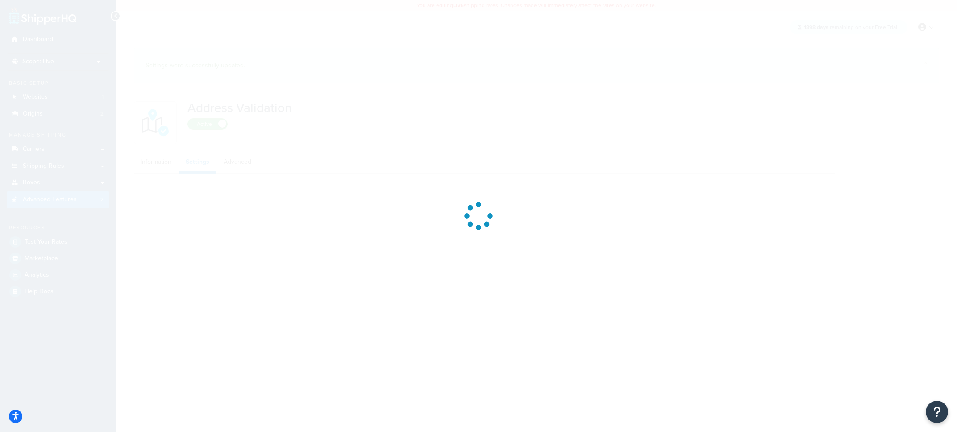
select select "170294"
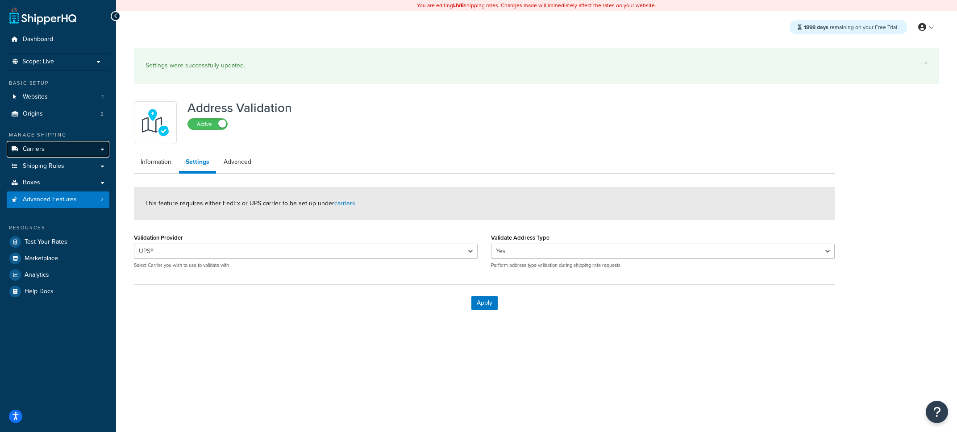
click at [61, 149] on link "Carriers" at bounding box center [58, 149] width 103 height 17
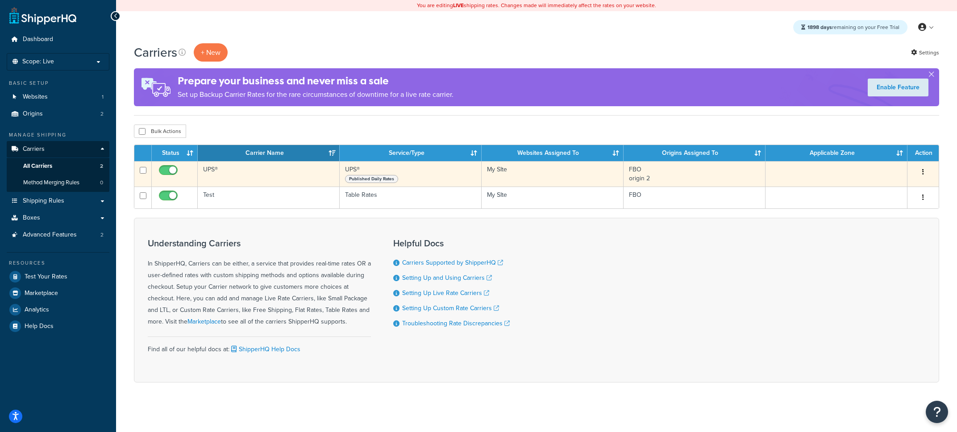
click at [273, 181] on td "UPS®" at bounding box center [269, 173] width 142 height 25
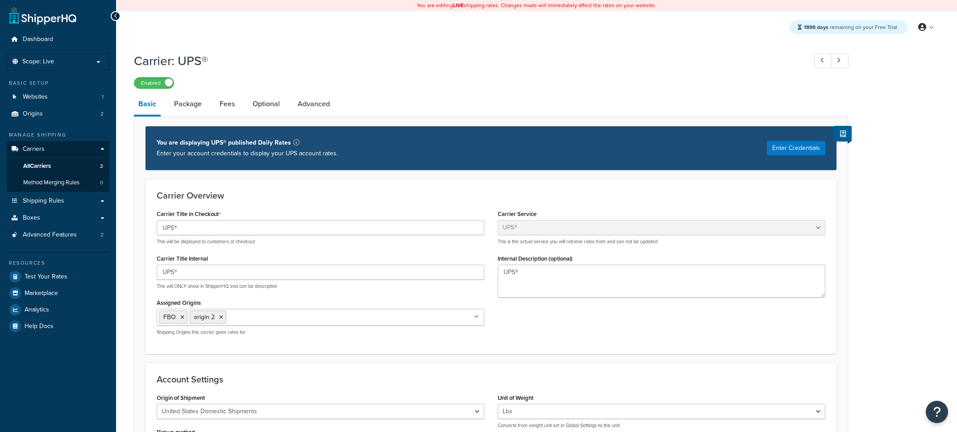
select select "ups"
click at [261, 105] on link "Optional" at bounding box center [266, 103] width 36 height 21
select select "business"
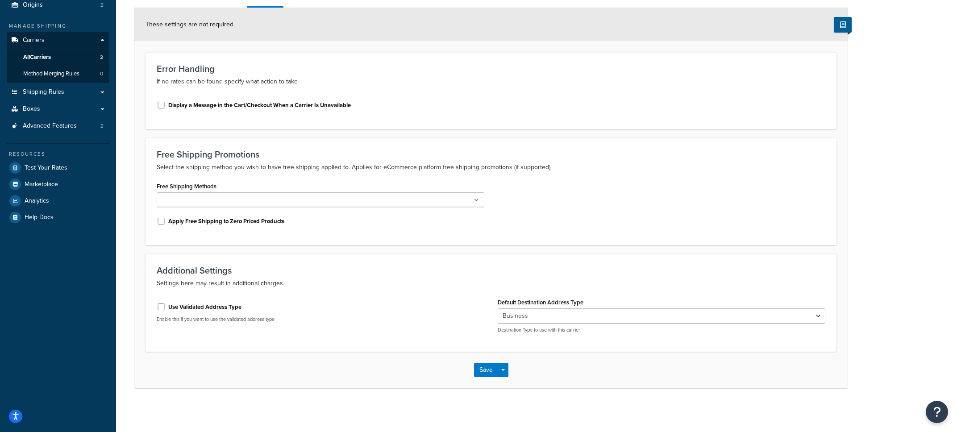
scroll to position [112, 0]
click at [188, 307] on label "Use Validated Address Type" at bounding box center [204, 306] width 73 height 8
click at [166, 307] on input "Use Validated Address Type" at bounding box center [161, 305] width 9 height 7
checkbox input "true"
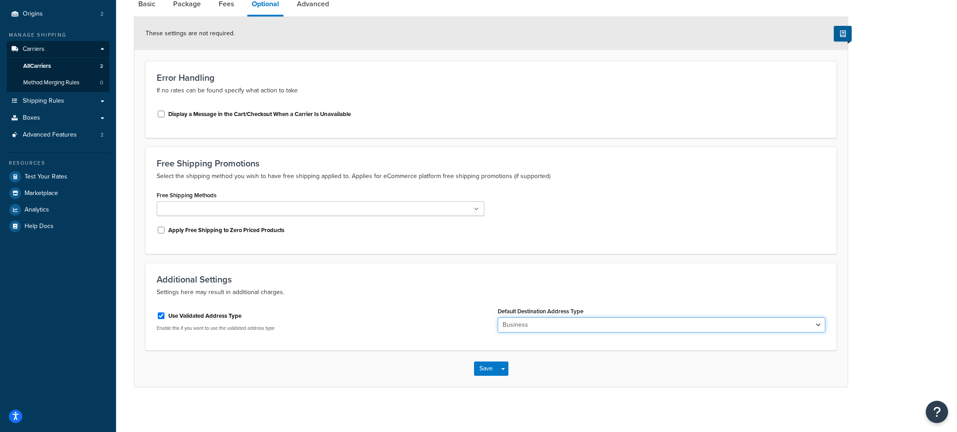
select select "residential"
click option "Residential" at bounding box center [0, 0] width 0 height 0
click at [506, 369] on button "Save Dropdown" at bounding box center [503, 368] width 11 height 14
click at [506, 382] on button "Save and Edit" at bounding box center [506, 385] width 65 height 19
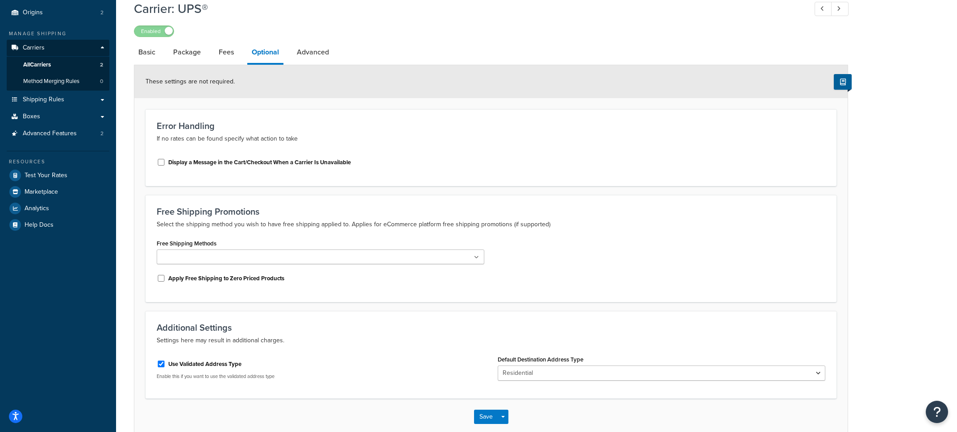
scroll to position [0, 0]
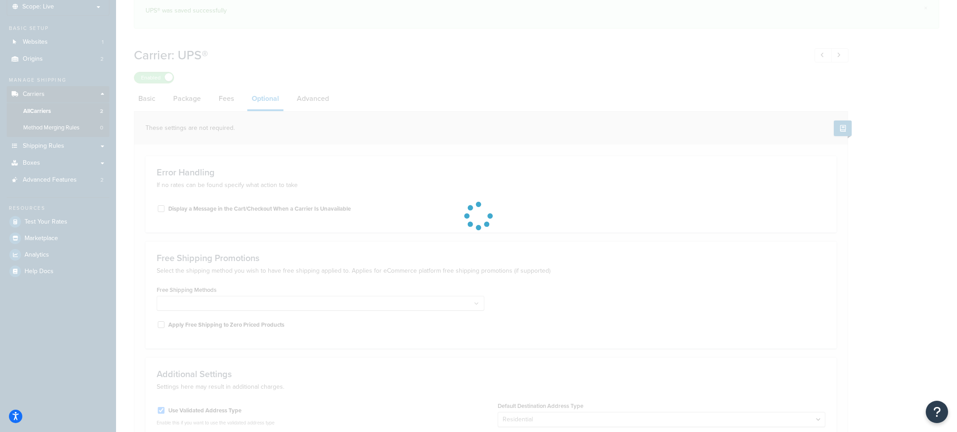
select select "residential"
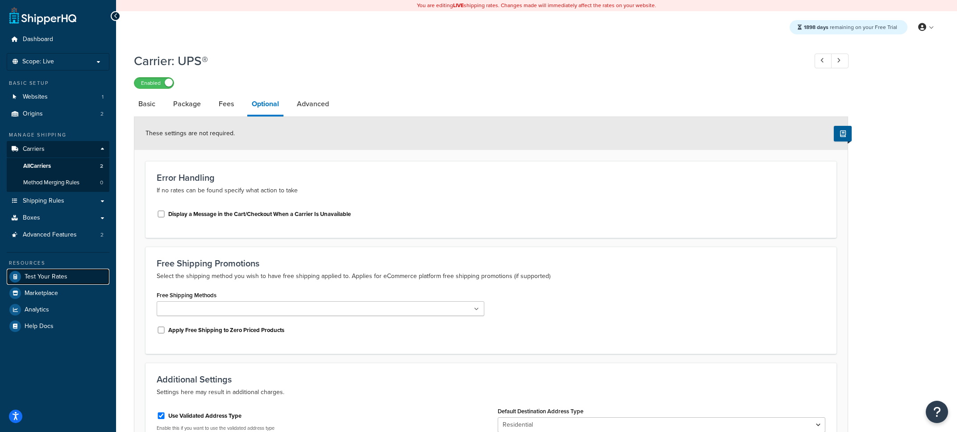
click at [83, 283] on link "Test Your Rates" at bounding box center [58, 277] width 103 height 16
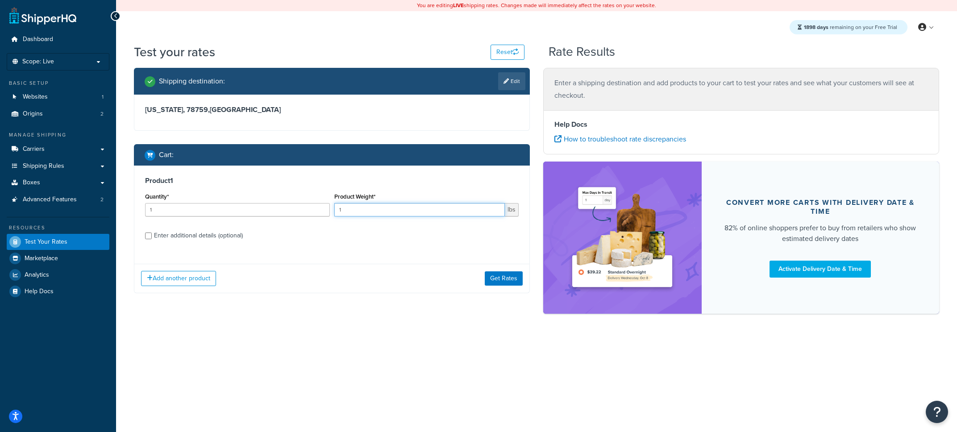
click at [358, 212] on input "1" at bounding box center [419, 209] width 171 height 13
type input "10"
click at [174, 282] on button "Add another product" at bounding box center [178, 278] width 75 height 15
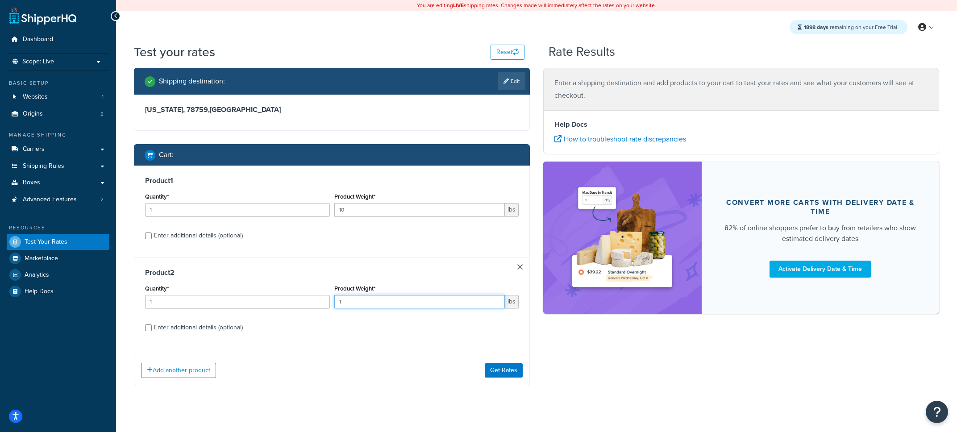
click at [377, 304] on input "1" at bounding box center [419, 301] width 171 height 13
type input "5"
click at [213, 242] on div "Enter additional details (optional)" at bounding box center [198, 235] width 89 height 12
click at [152, 239] on input "Enter additional details (optional)" at bounding box center [148, 236] width 7 height 7
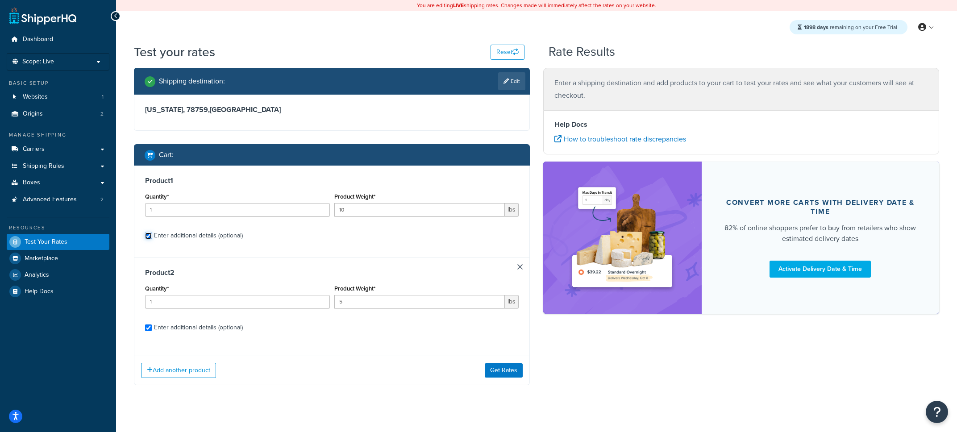
checkbox input "true"
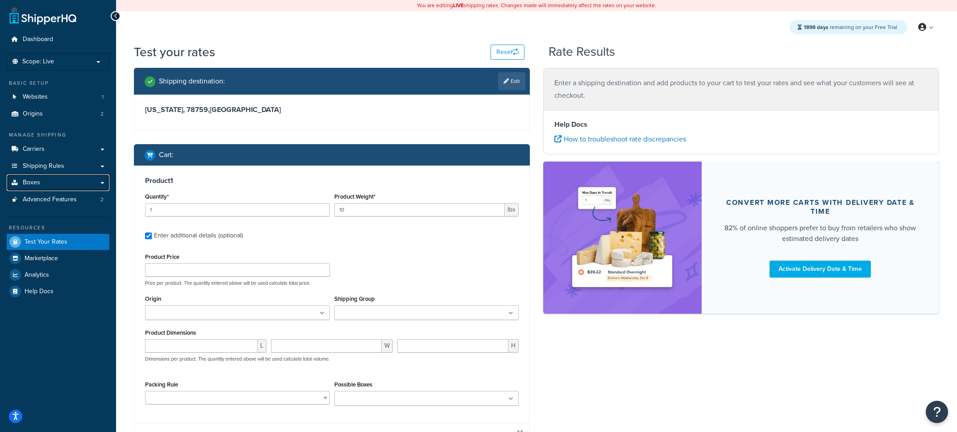
drag, startPoint x: 81, startPoint y: 187, endPoint x: 129, endPoint y: 154, distance: 57.9
click at [83, 185] on link "Boxes" at bounding box center [58, 182] width 103 height 17
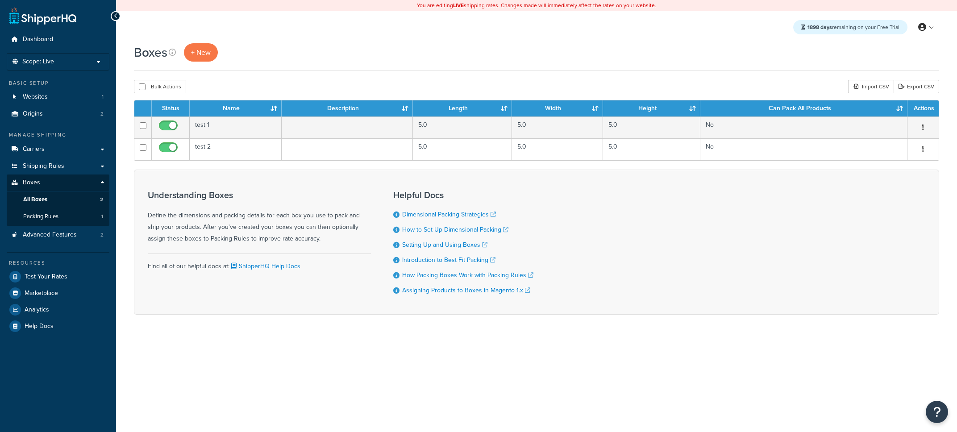
click at [73, 212] on link "Packing Rules 1" at bounding box center [58, 216] width 103 height 17
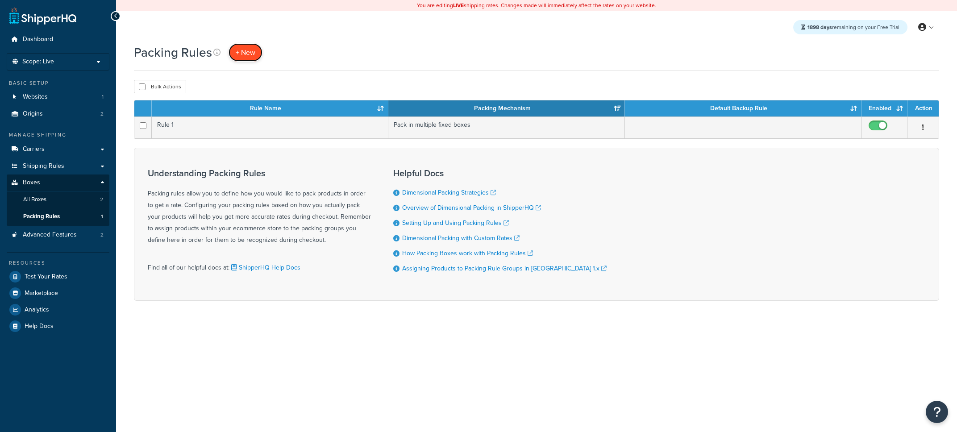
click at [248, 55] on span "+ New" at bounding box center [246, 52] width 20 height 10
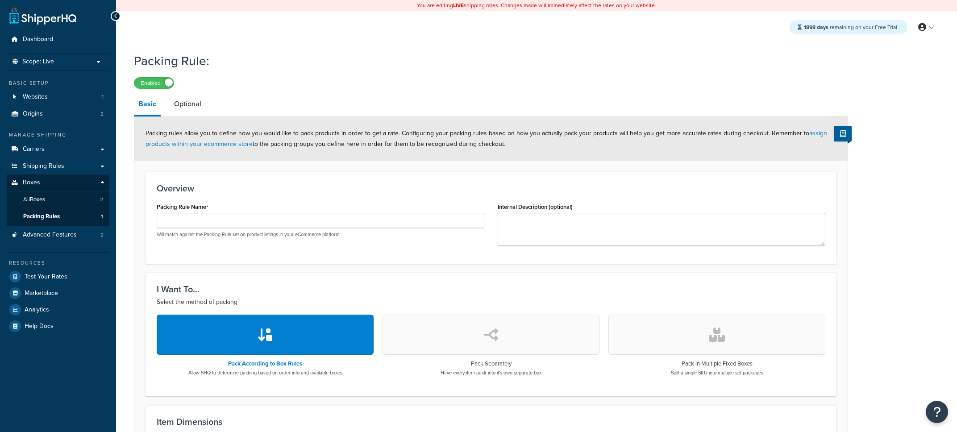
click at [448, 326] on button "button" at bounding box center [490, 335] width 217 height 40
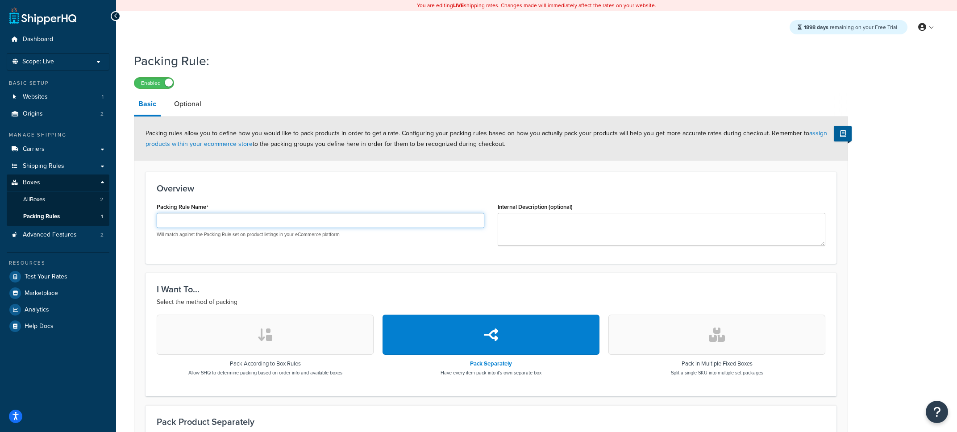
click at [249, 217] on input "Packing Rule Name" at bounding box center [321, 220] width 328 height 15
type input "T"
type input "Pack sep"
click at [276, 289] on h3 "I Want To..." at bounding box center [491, 289] width 668 height 10
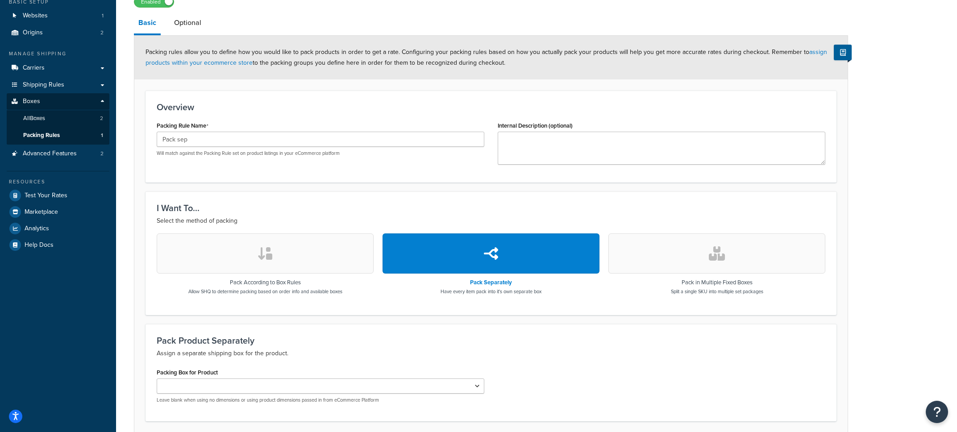
scroll to position [153, 0]
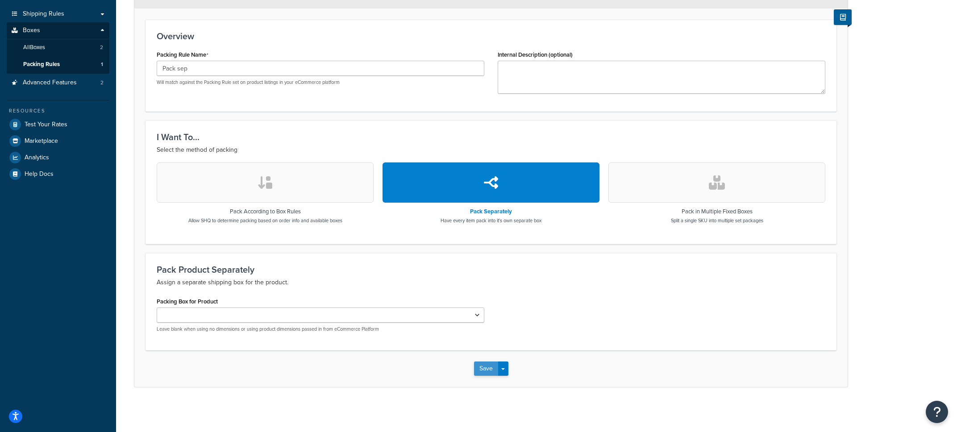
click at [490, 370] on button "Save" at bounding box center [486, 368] width 24 height 14
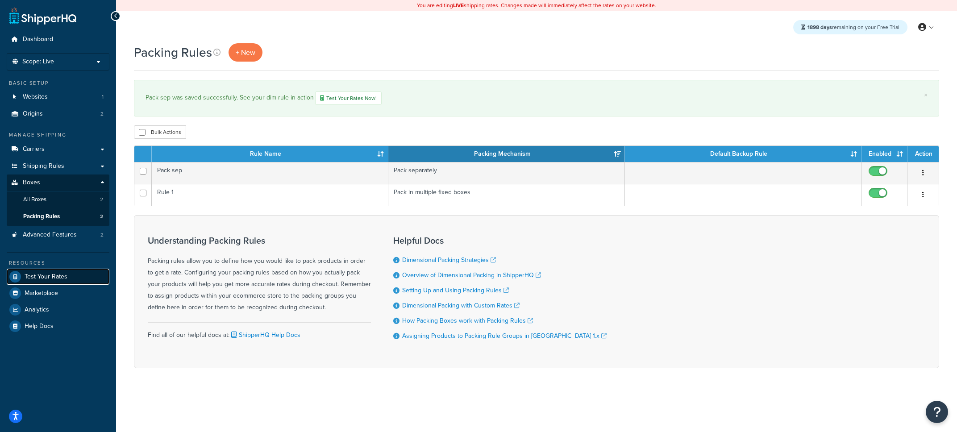
click at [68, 274] on link "Test Your Rates" at bounding box center [58, 277] width 103 height 16
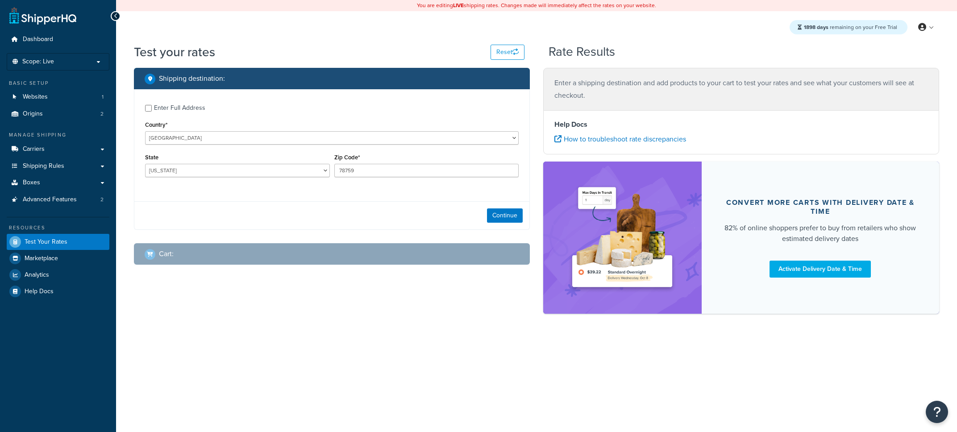
select select "[GEOGRAPHIC_DATA]"
click at [504, 222] on button "Continue" at bounding box center [505, 215] width 36 height 14
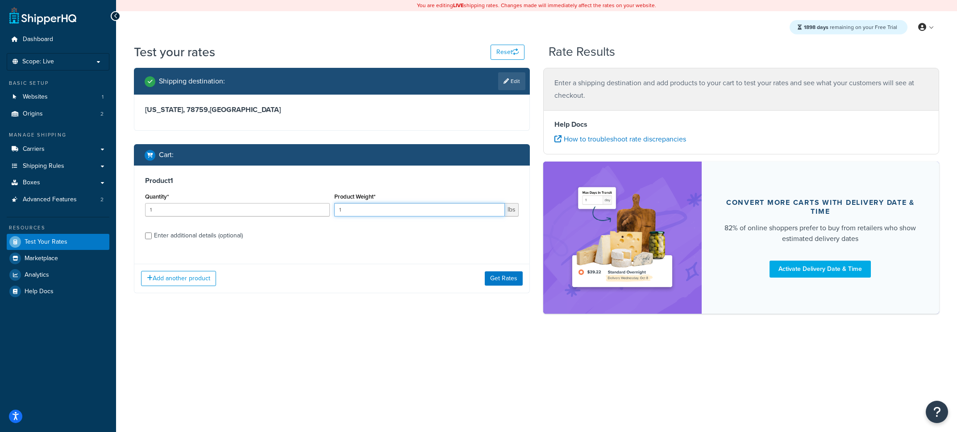
click at [356, 212] on input "1" at bounding box center [419, 209] width 171 height 13
type input "10"
drag, startPoint x: 238, startPoint y: 237, endPoint x: 268, endPoint y: 251, distance: 32.4
click at [239, 237] on div "Enter additional details (optional)" at bounding box center [198, 235] width 89 height 12
click at [152, 237] on input "Enter additional details (optional)" at bounding box center [148, 236] width 7 height 7
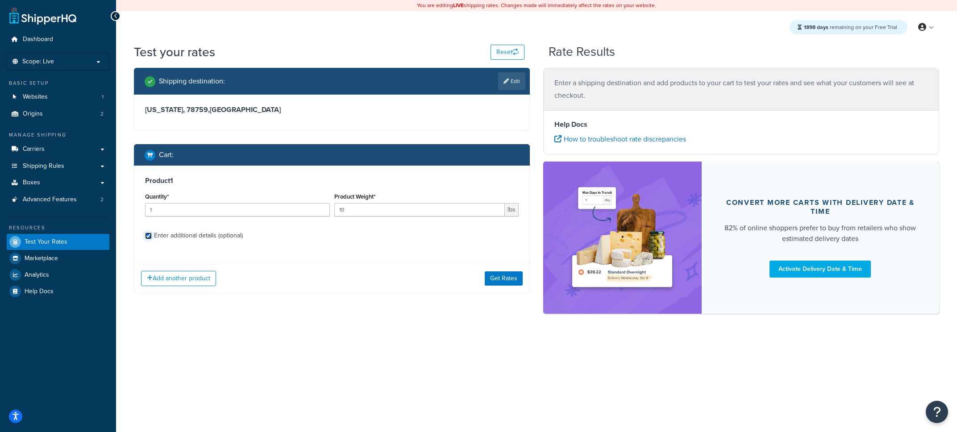
checkbox input "true"
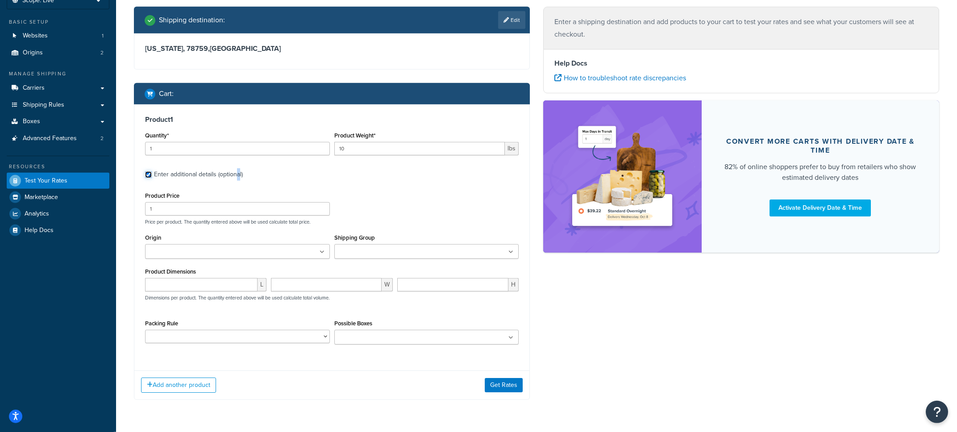
scroll to position [63, 0]
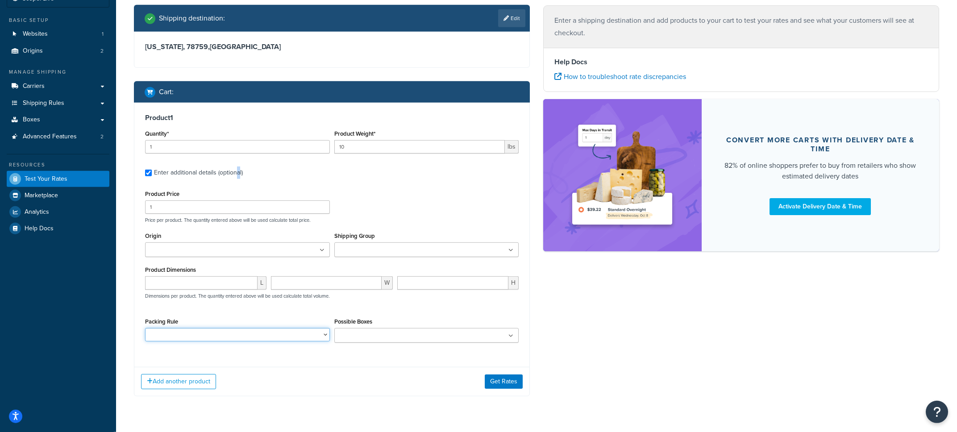
select select "89235"
click option "Pack sep" at bounding box center [0, 0] width 0 height 0
drag, startPoint x: 294, startPoint y: 304, endPoint x: 303, endPoint y: 325, distance: 22.8
click at [295, 304] on div "L W H Dimensions per product. The quantity entered above will be used calculate…" at bounding box center [332, 292] width 378 height 33
click at [197, 388] on button "Add another product" at bounding box center [178, 381] width 75 height 15
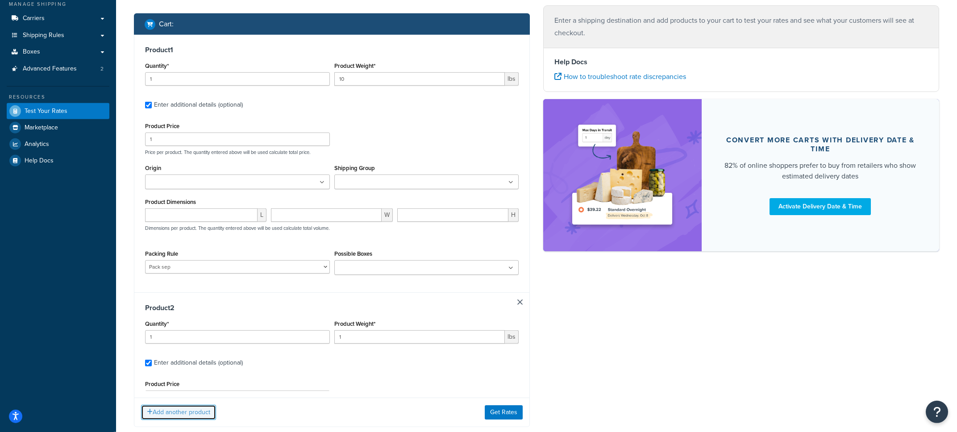
scroll to position [133, 0]
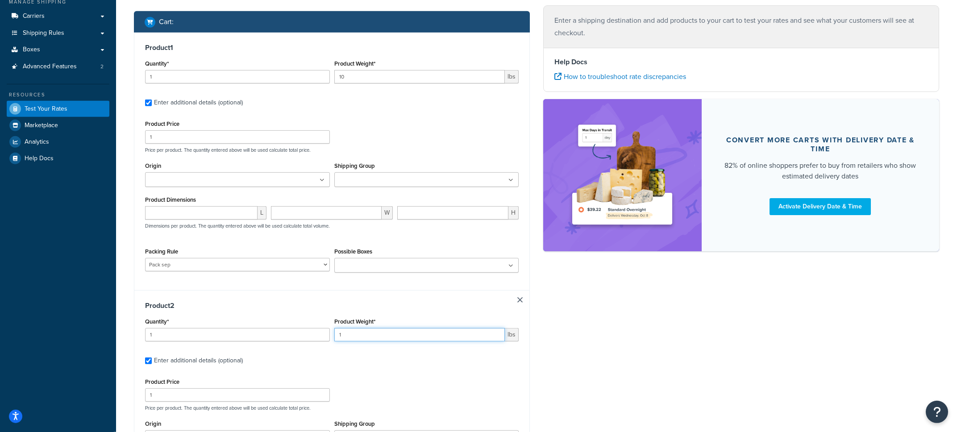
click at [377, 340] on input "1" at bounding box center [419, 334] width 171 height 13
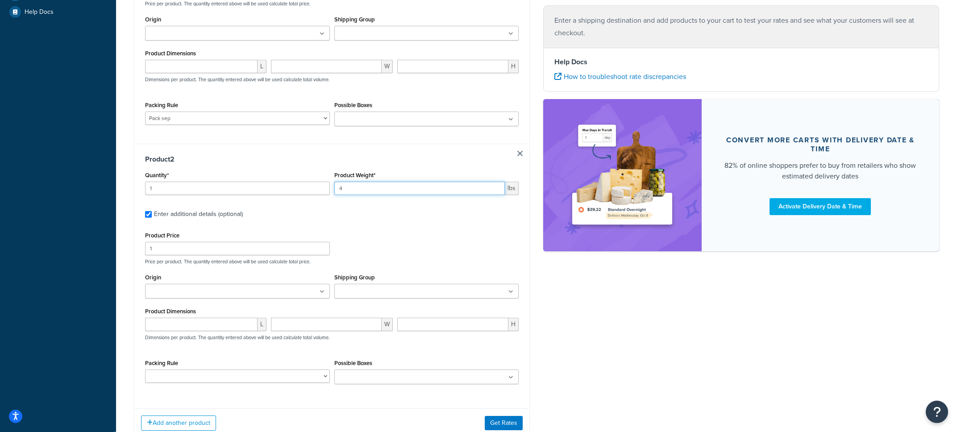
scroll to position [285, 0]
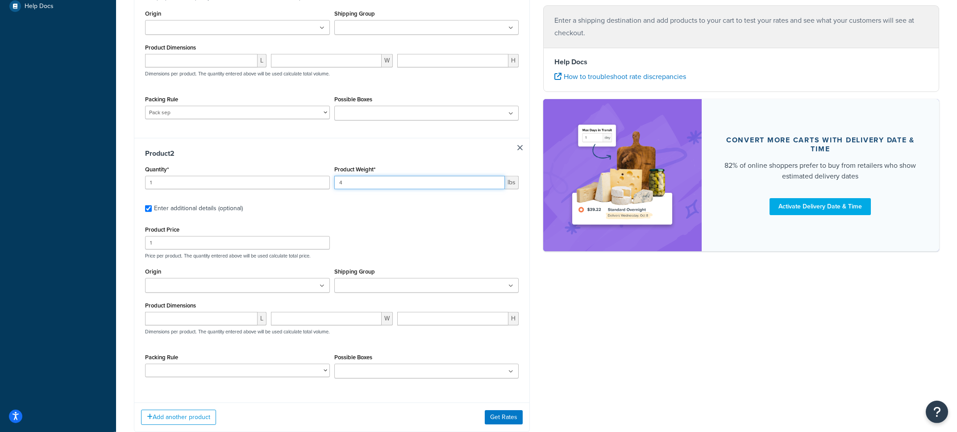
type input "4"
select select "89235"
click option "Pack sep" at bounding box center [0, 0] width 0 height 0
click at [386, 236] on div "Product Price 1 Price per product. The quantity entered above will be used calc…" at bounding box center [332, 241] width 378 height 35
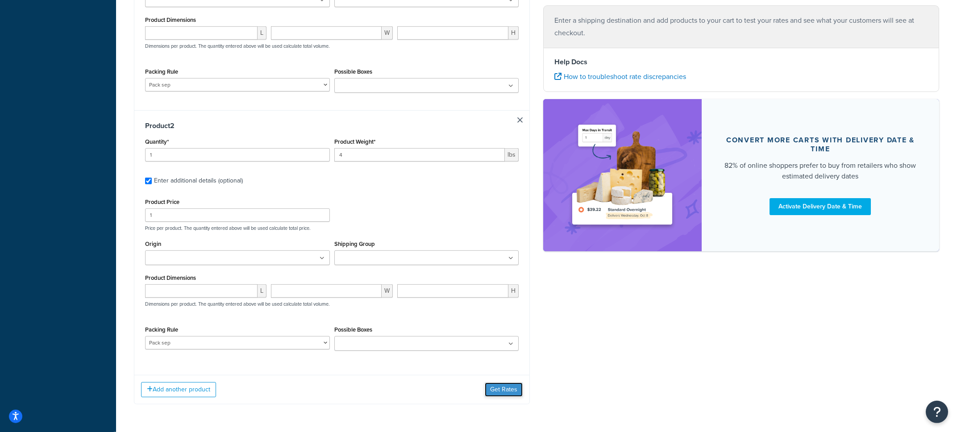
click at [498, 397] on button "Get Rates" at bounding box center [504, 389] width 38 height 14
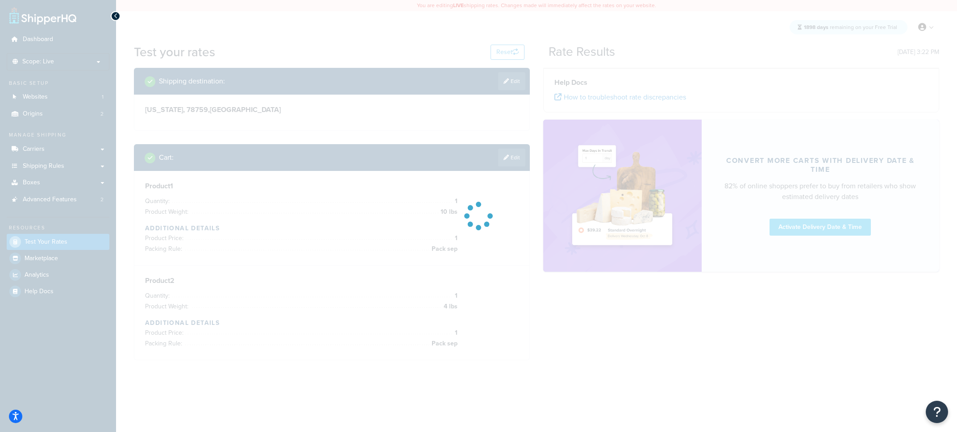
scroll to position [0, 0]
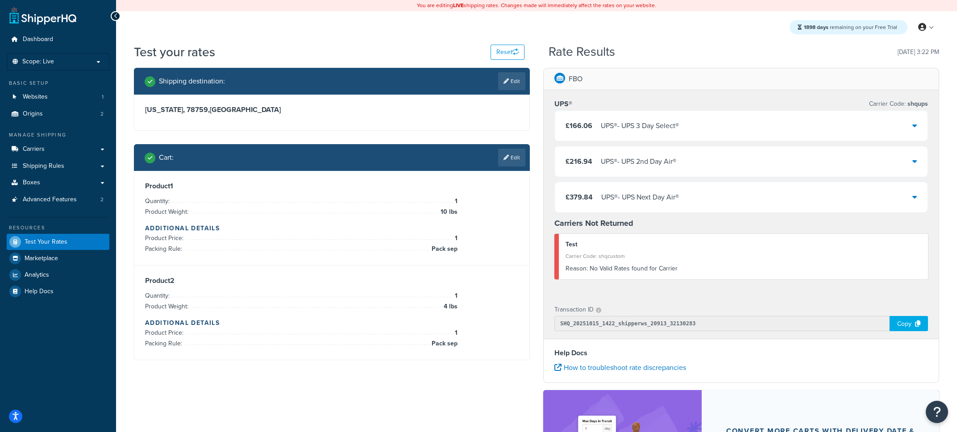
click at [627, 134] on div "£166.06 UPS® - UPS 3 Day Select®" at bounding box center [741, 126] width 373 height 30
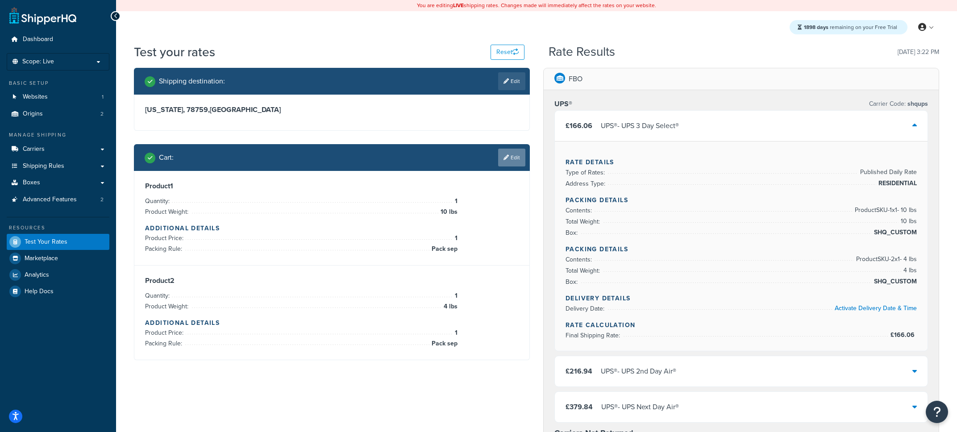
click at [505, 162] on link "Edit" at bounding box center [511, 158] width 27 height 18
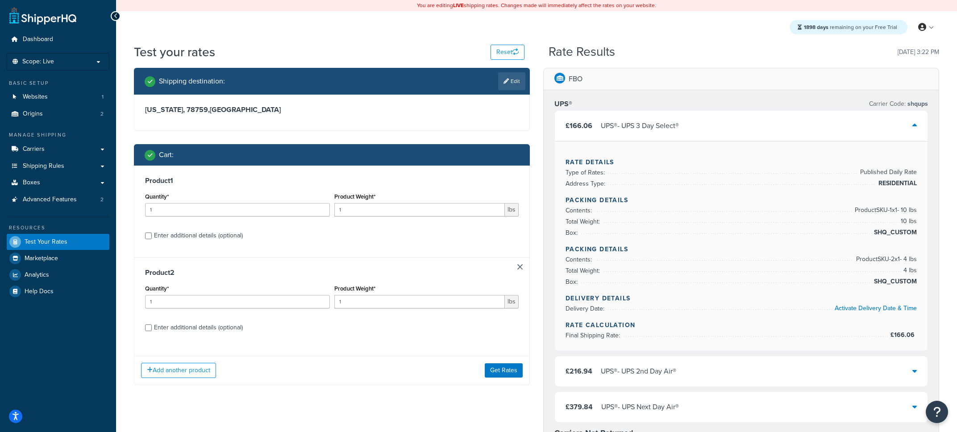
click at [226, 235] on div "Enter additional details (optional)" at bounding box center [198, 235] width 89 height 12
click at [152, 235] on input "Enter additional details (optional)" at bounding box center [148, 236] width 7 height 7
checkbox input "true"
select select "89235"
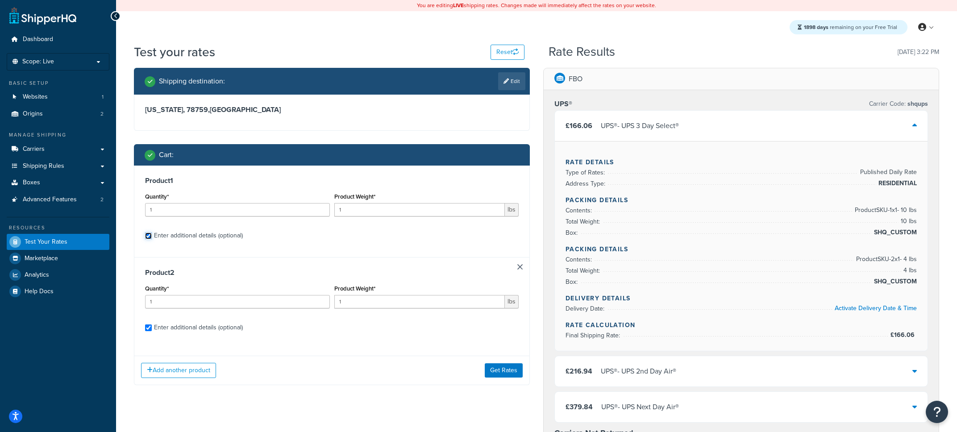
select select "89235"
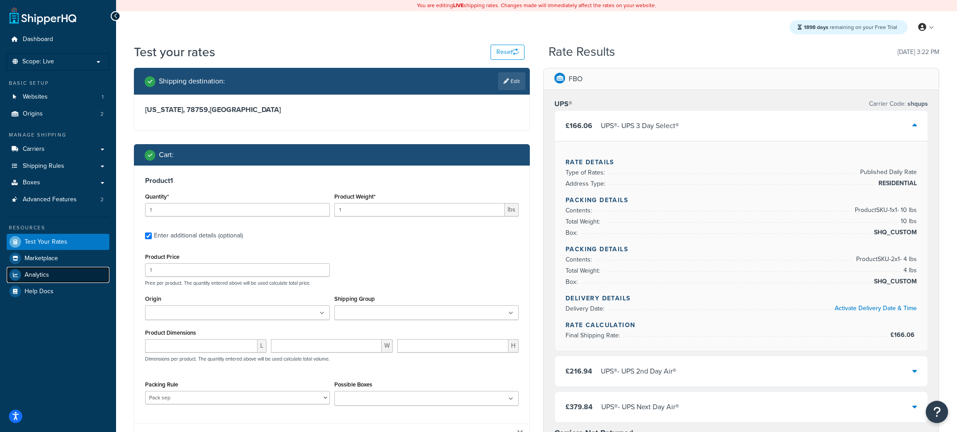
click at [46, 271] on span "Analytics" at bounding box center [37, 275] width 25 height 8
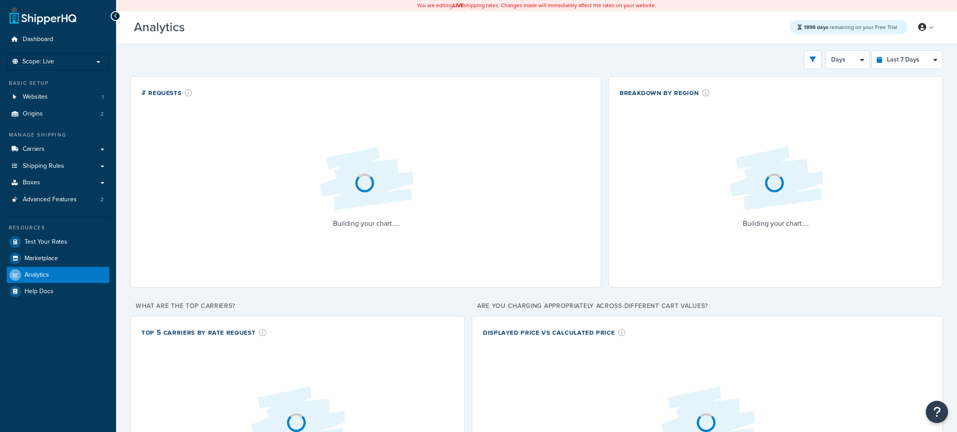
select select "last_7_days"
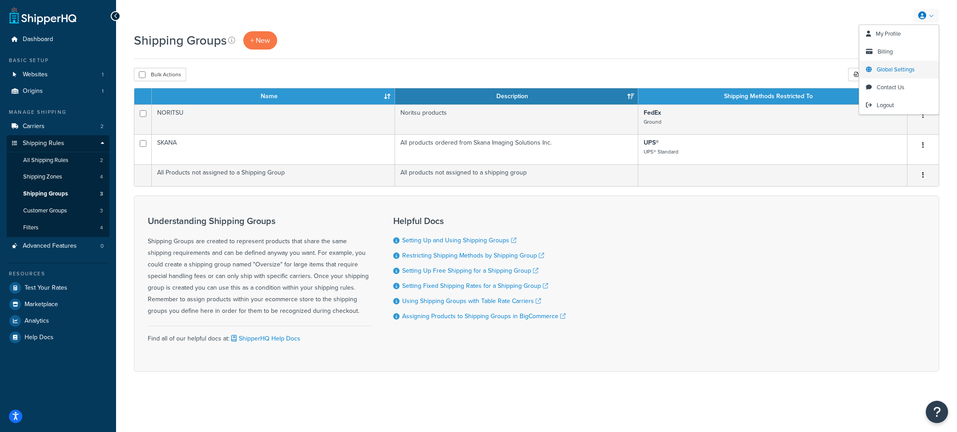
click at [905, 71] on span "Global Settings" at bounding box center [895, 69] width 38 height 8
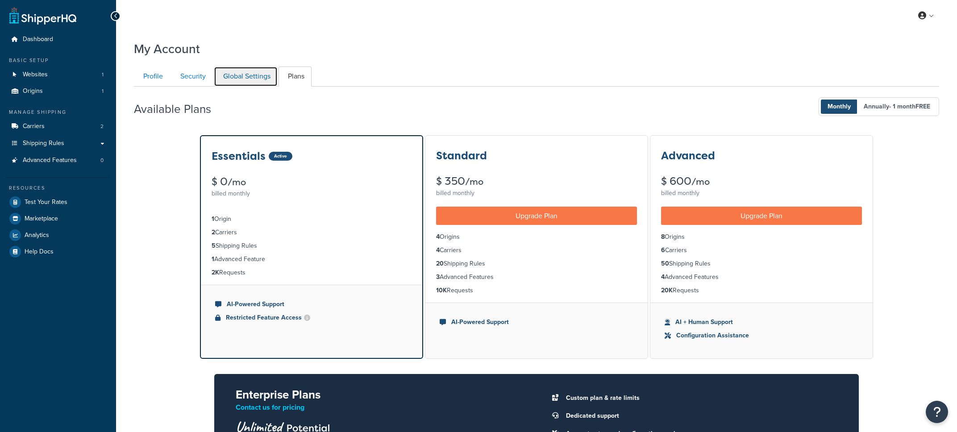
click at [245, 79] on link "Global Settings" at bounding box center [246, 76] width 64 height 20
